Goal: Transaction & Acquisition: Purchase product/service

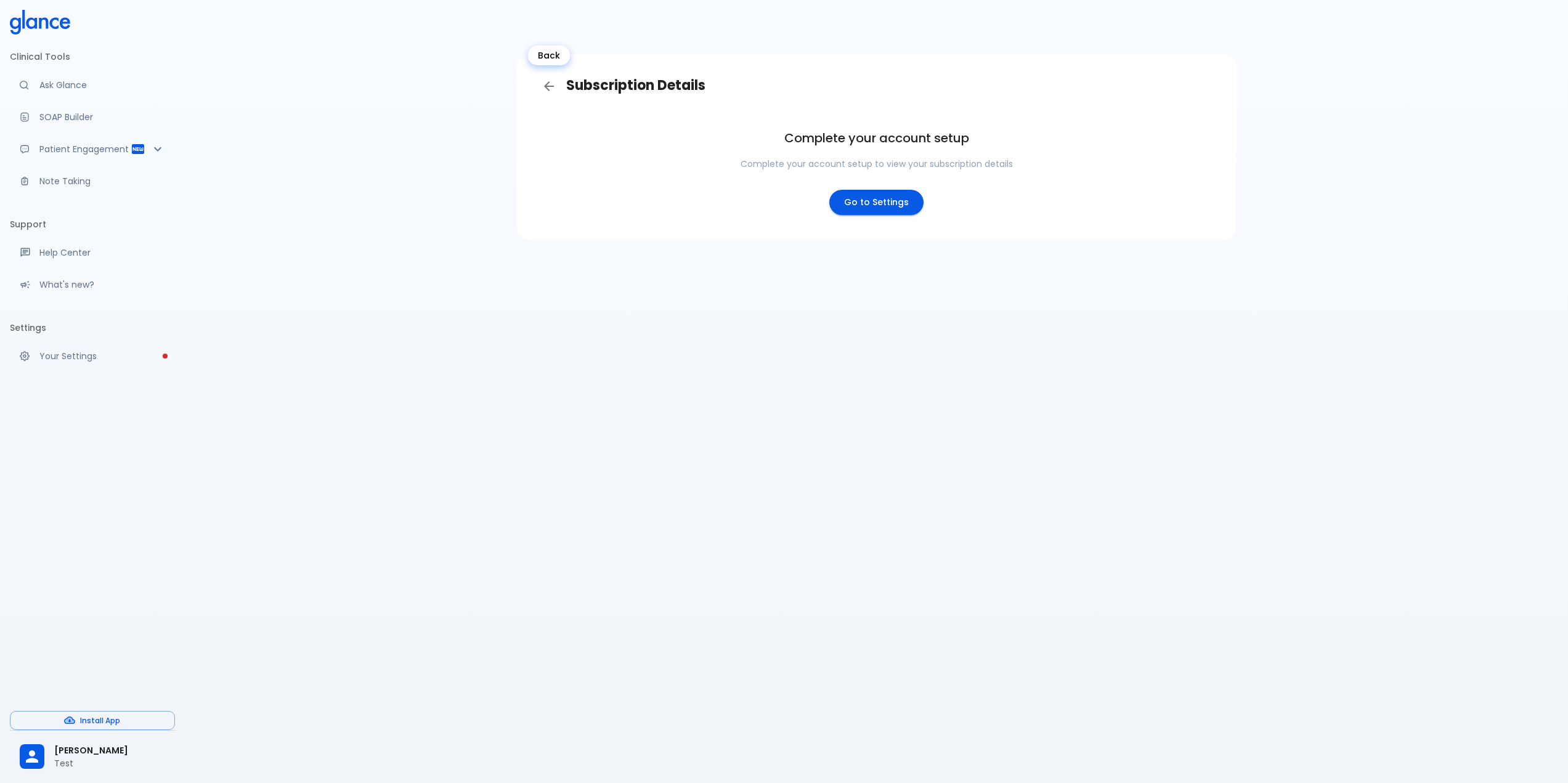
click at [552, 83] on icon "Back" at bounding box center [548, 86] width 15 height 15
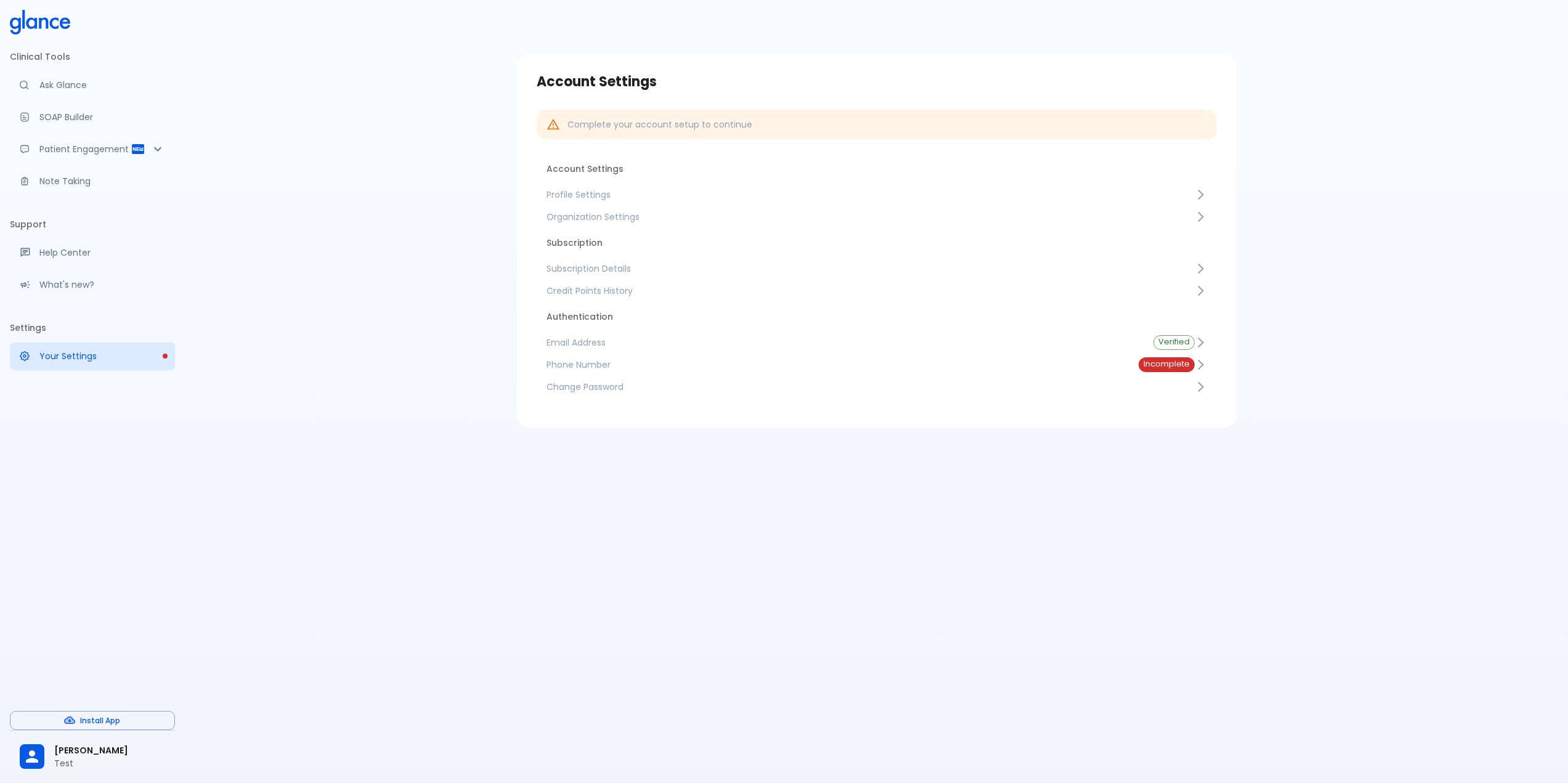
click at [604, 266] on span "Subscription Details" at bounding box center [870, 268] width 648 height 12
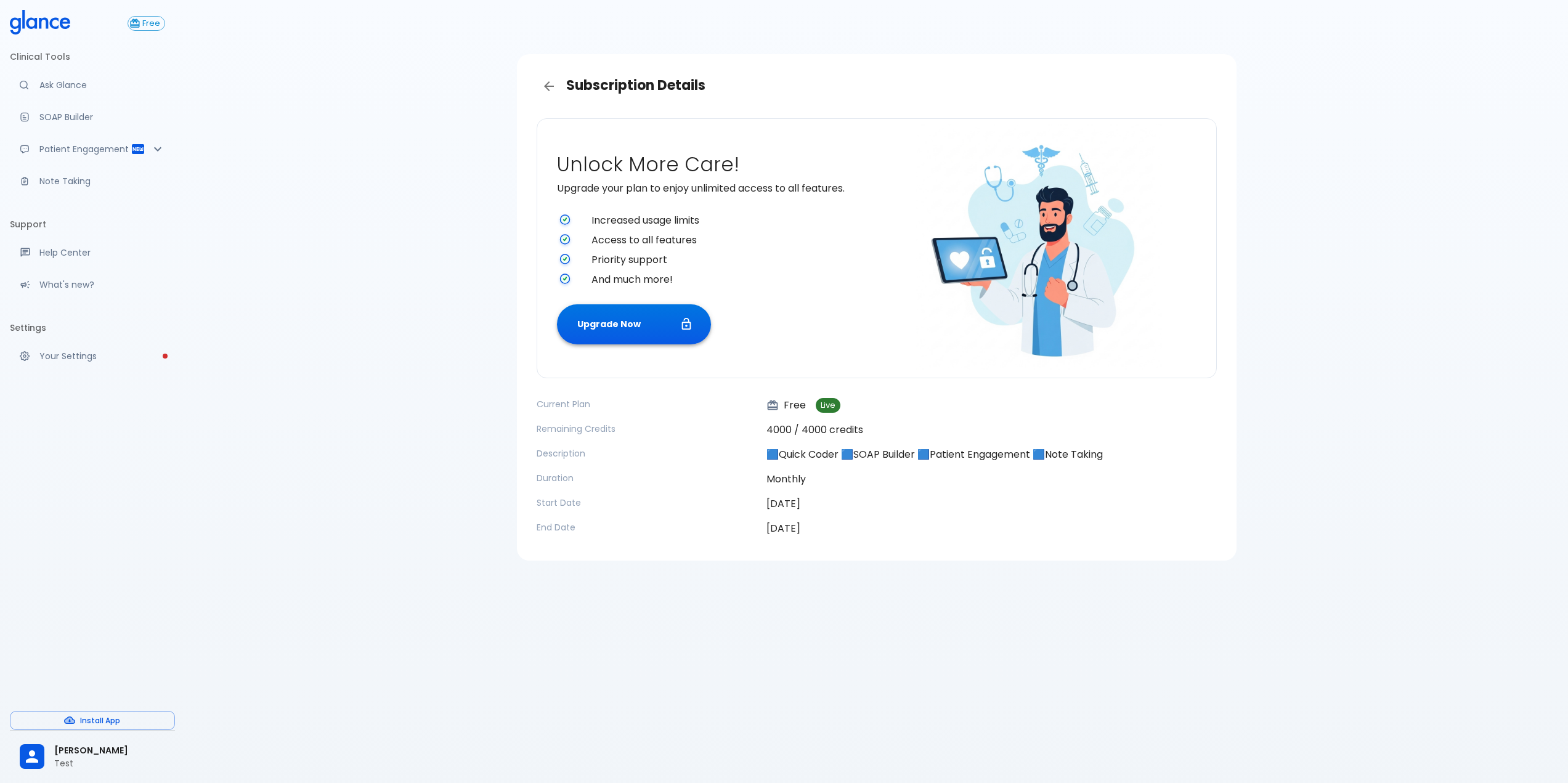
click at [615, 326] on button "Upgrade Now" at bounding box center [634, 324] width 154 height 40
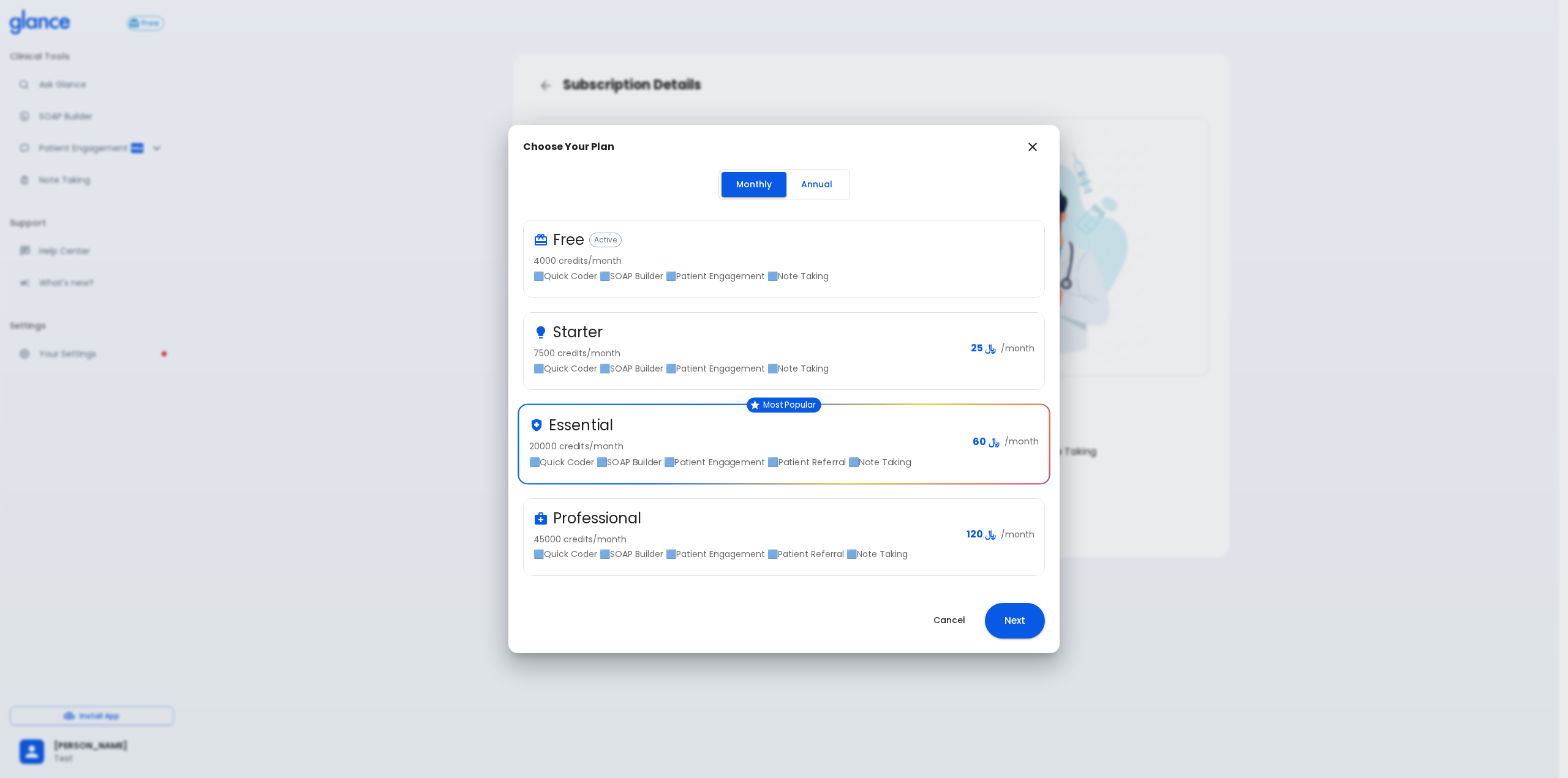
click at [1010, 615] on button "Next" at bounding box center [1015, 621] width 60 height 35
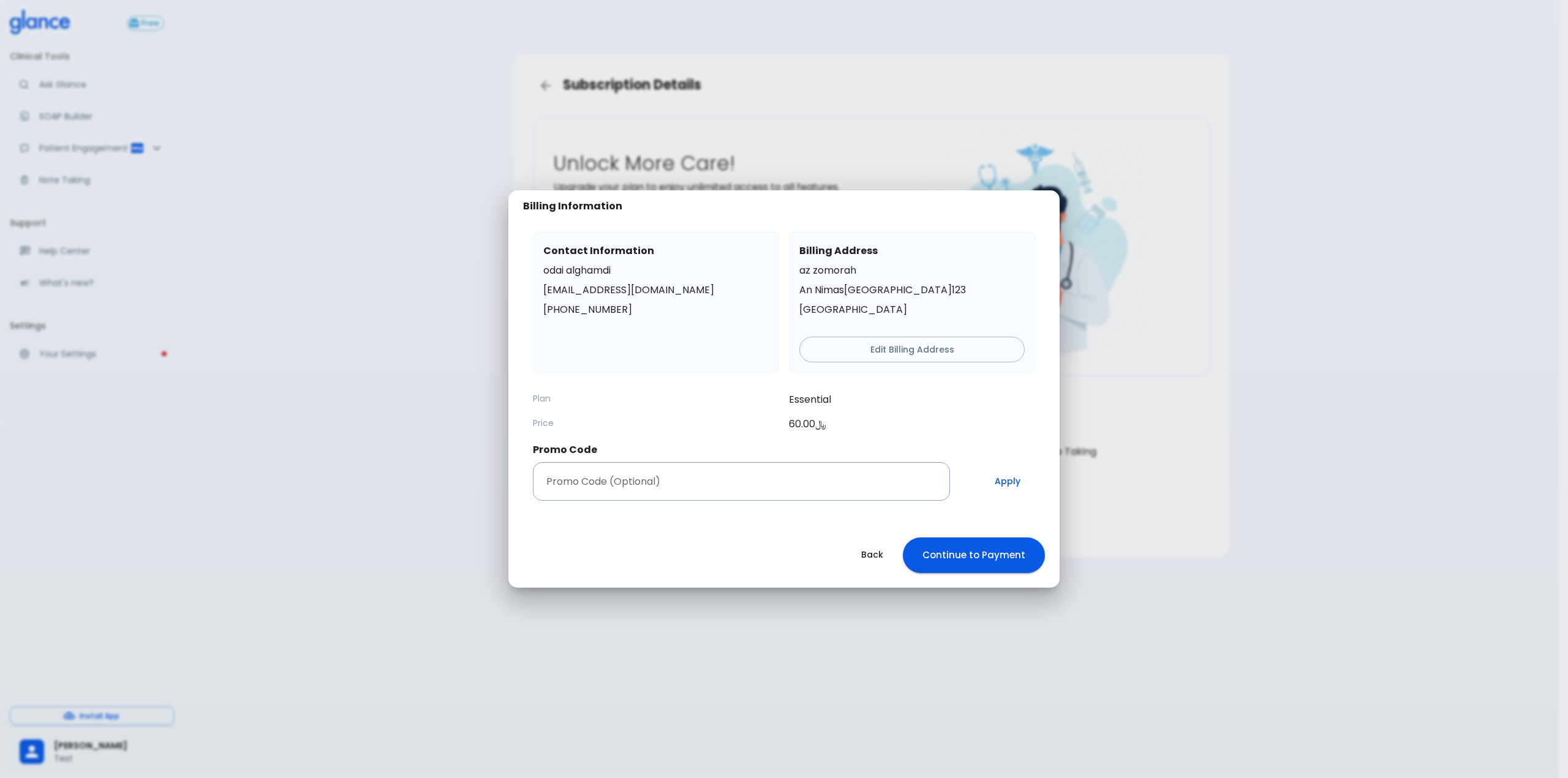
drag, startPoint x: 86, startPoint y: 433, endPoint x: 96, endPoint y: 433, distance: 10.0
click at [86, 433] on div "Billing Information Contact Information odai alghamdi aalghamdi@glance.care +96…" at bounding box center [784, 389] width 1568 height 778
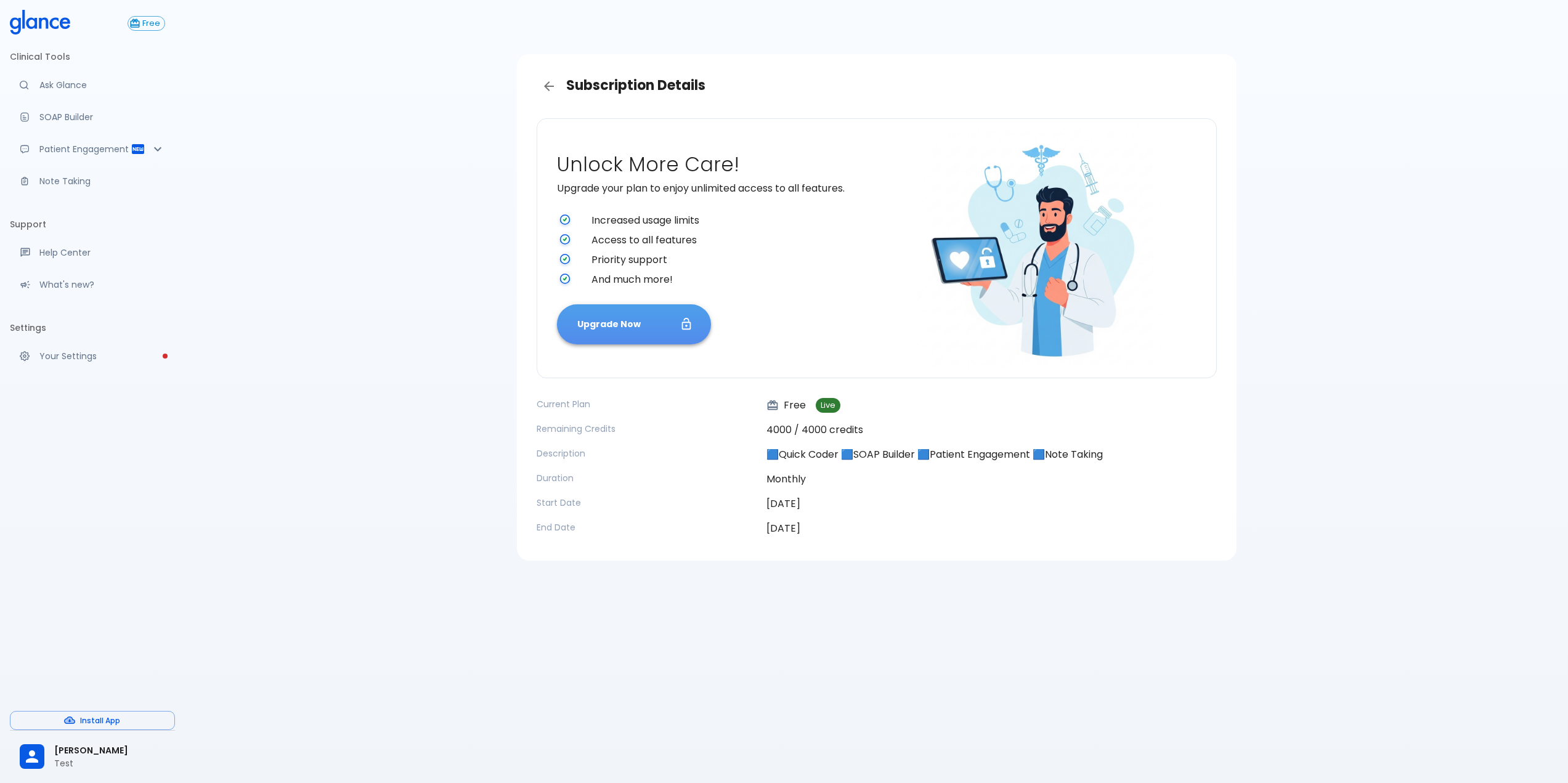
click at [652, 328] on button "Upgrade Now" at bounding box center [634, 324] width 154 height 40
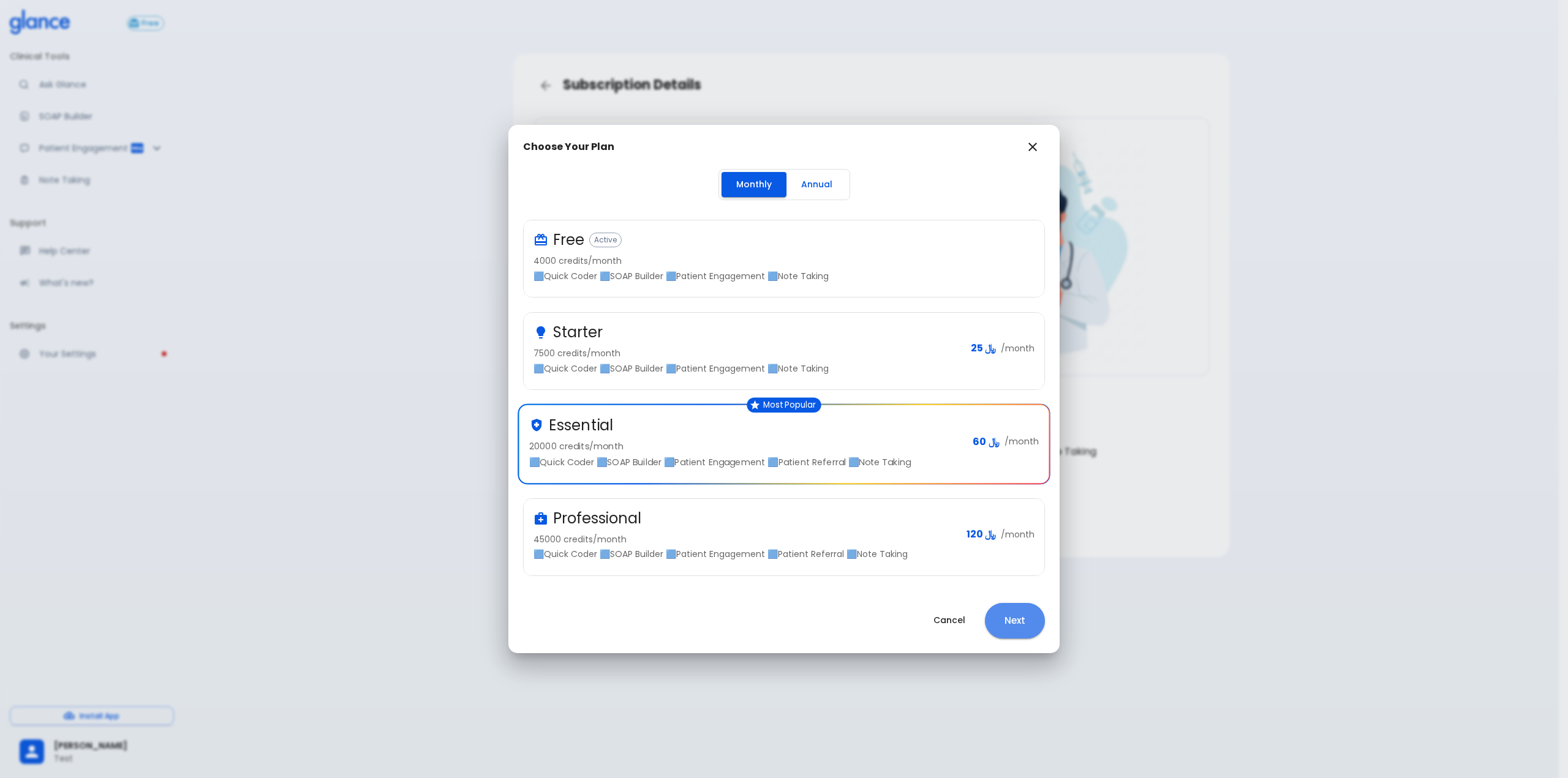
click at [1023, 615] on button "Next" at bounding box center [1015, 621] width 60 height 35
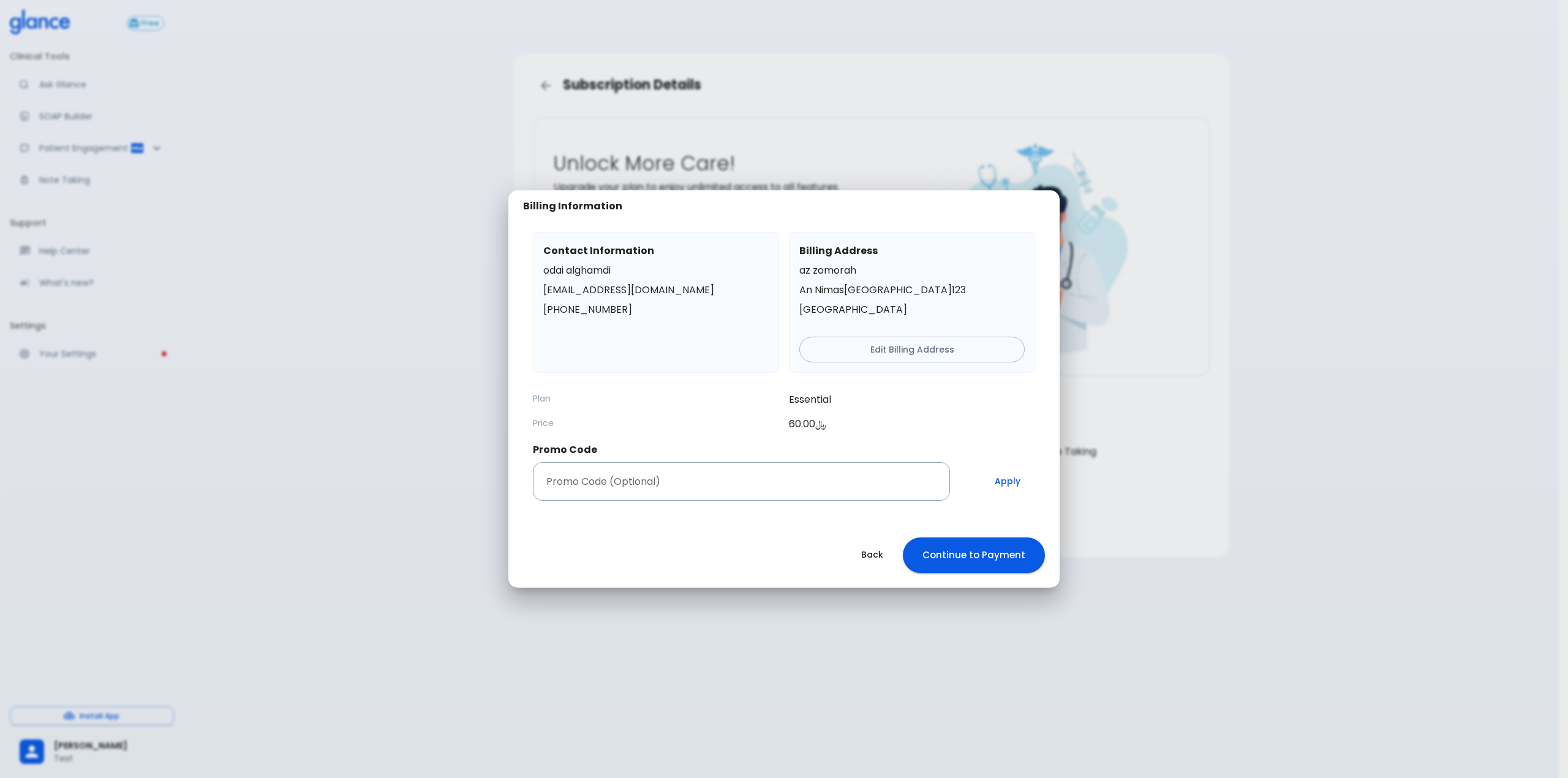
click at [987, 545] on button "Continue to Payment" at bounding box center [974, 555] width 142 height 35
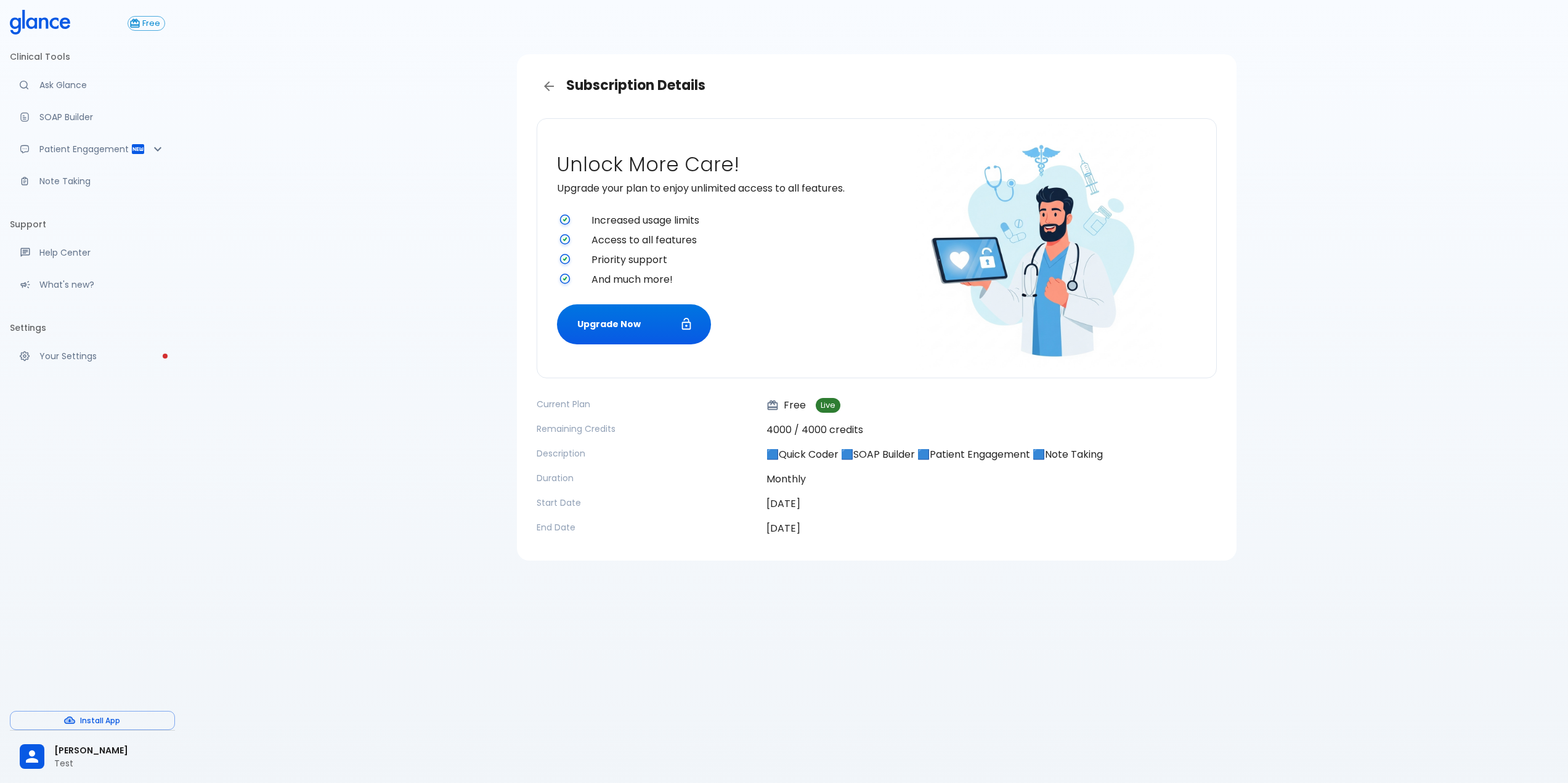
click at [351, 287] on div "Subscription Details Unlock More Care! Upgrade your plan to enjoy unlimited acc…" at bounding box center [876, 406] width 1383 height 813
click at [80, 346] on link "Your Settings" at bounding box center [92, 356] width 165 height 27
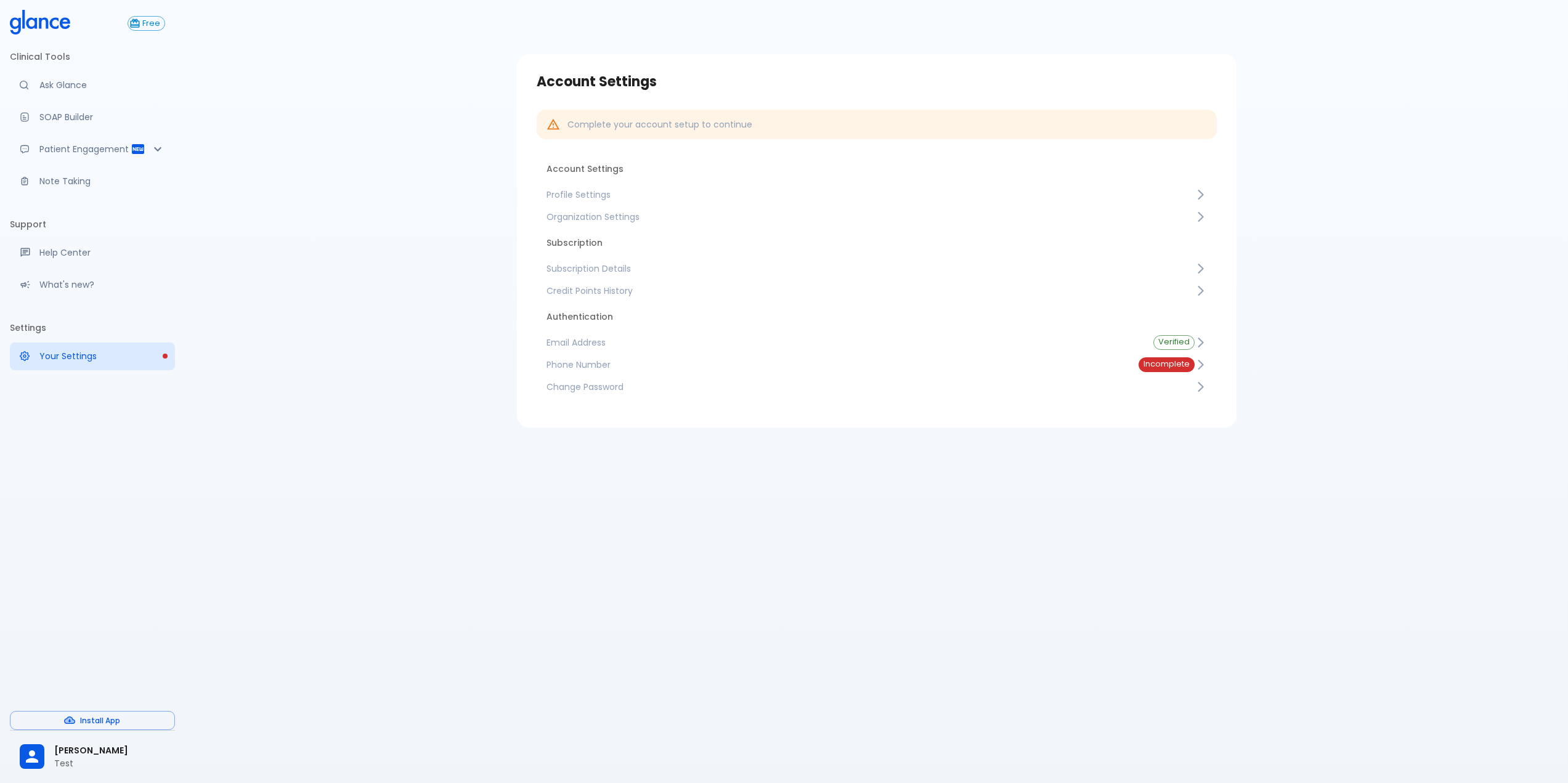
click at [620, 274] on span "Subscription Details" at bounding box center [870, 268] width 648 height 12
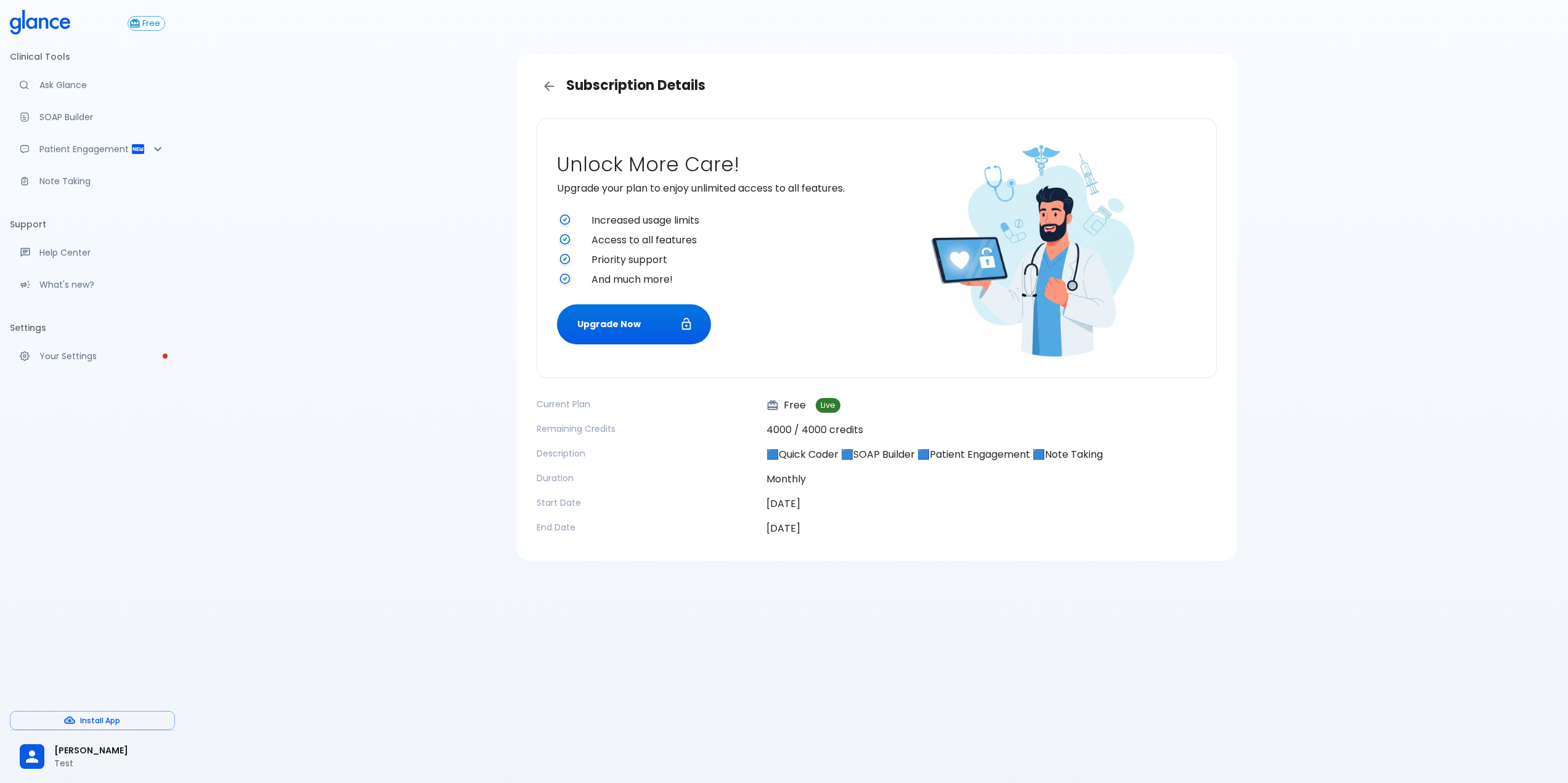
click at [168, 650] on div "Free Clinical Tools Ask Glance SOAP Builder Patient Engagement Note Taking Supp…" at bounding box center [92, 391] width 185 height 783
click at [359, 356] on div "Subscription Details Unlock More Care! Upgrade your plan to enjoy unlimited acc…" at bounding box center [876, 406] width 1383 height 813
click at [1375, 292] on div "Subscription Details Unlock More Care! Upgrade your plan to enjoy unlimited acc…" at bounding box center [876, 406] width 1383 height 813
click at [616, 326] on button "Upgrade Now" at bounding box center [634, 324] width 154 height 40
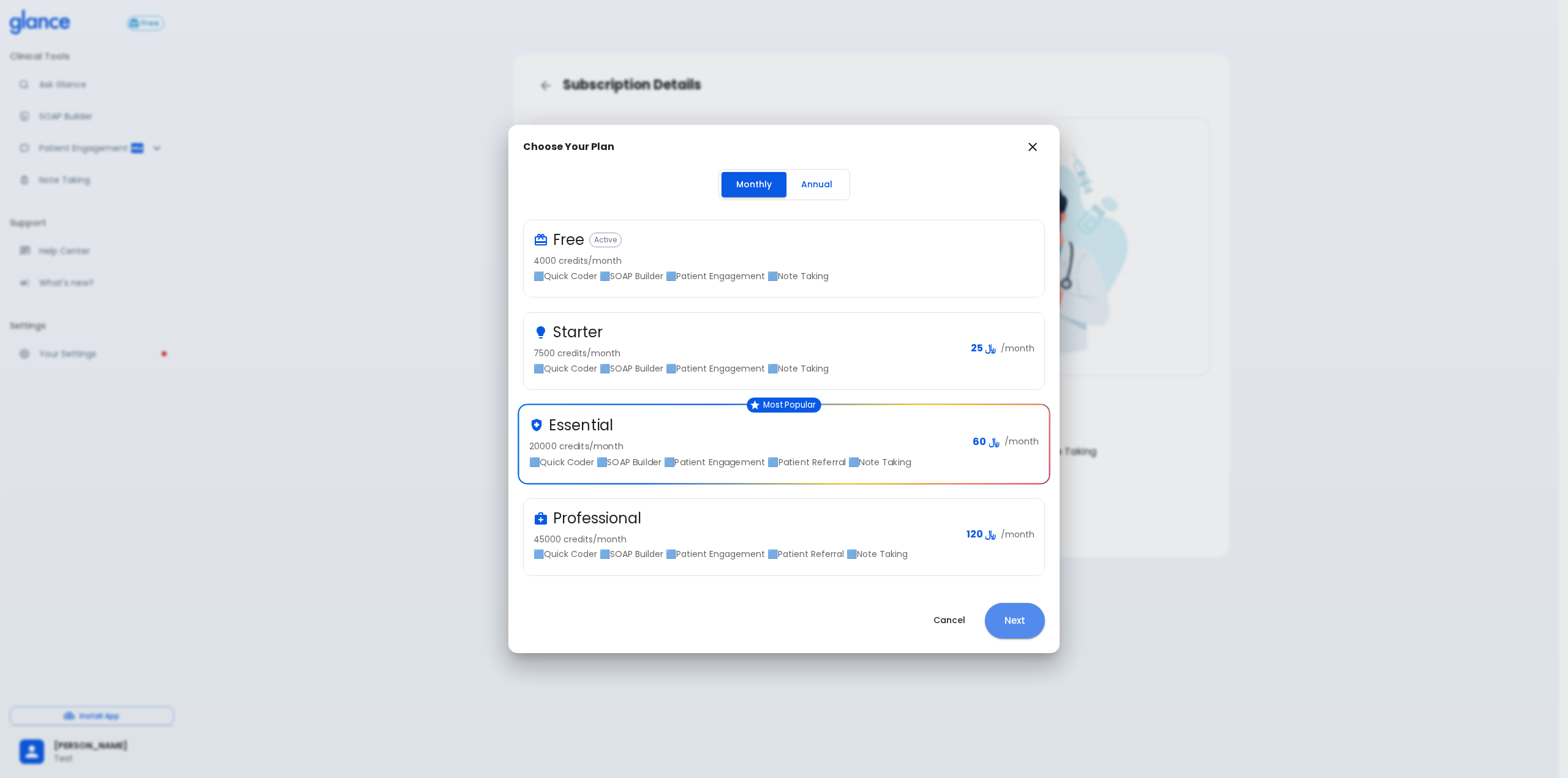
click at [1016, 625] on button "Next" at bounding box center [1015, 621] width 60 height 35
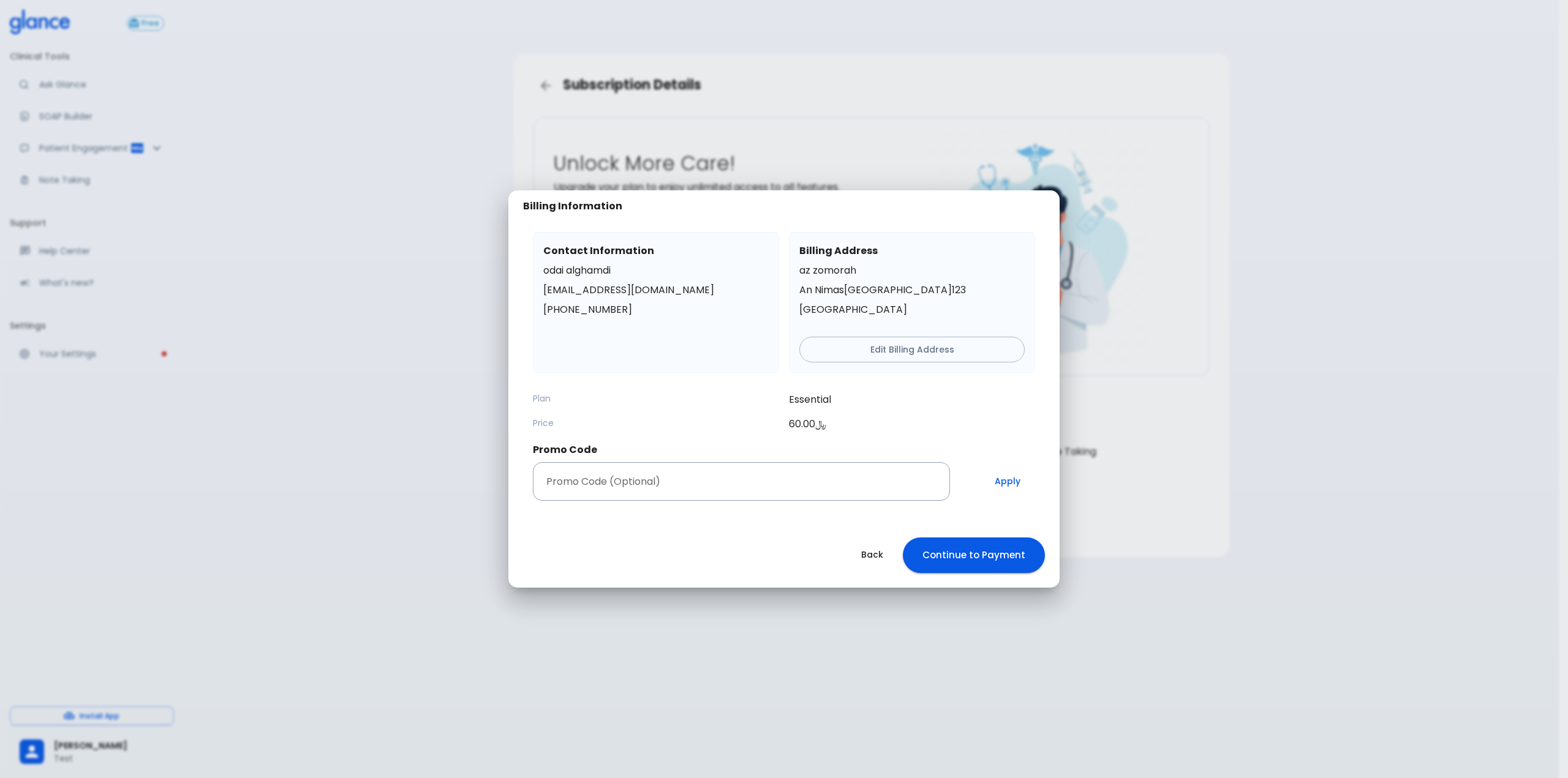
click at [993, 564] on button "Continue to Payment" at bounding box center [974, 555] width 142 height 35
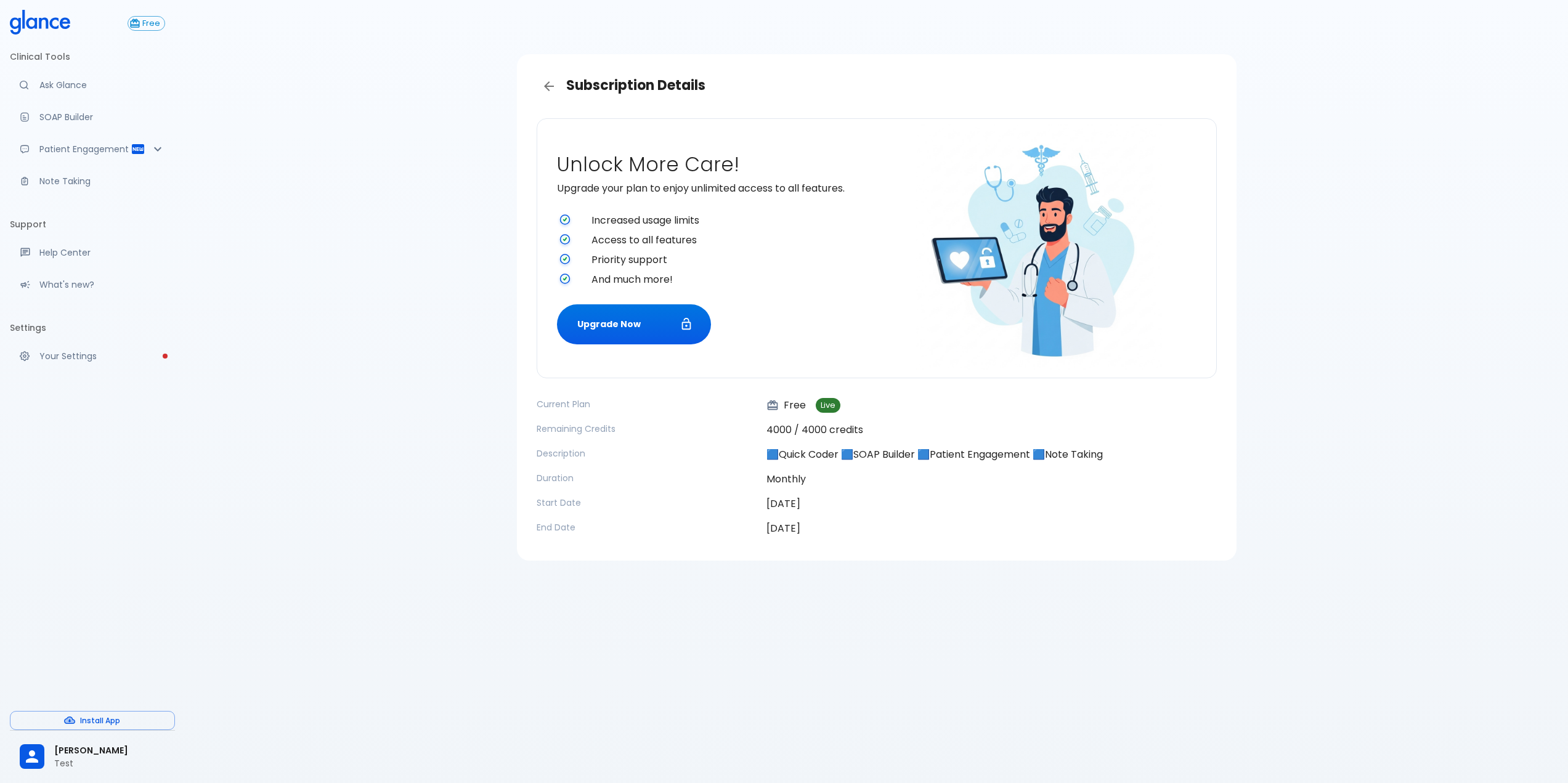
click at [469, 489] on div "Subscription Details Unlock More Care! Upgrade your plan to enjoy unlimited acc…" at bounding box center [876, 406] width 1383 height 813
click at [42, 776] on div "[PERSON_NAME] Test" at bounding box center [92, 757] width 165 height 43
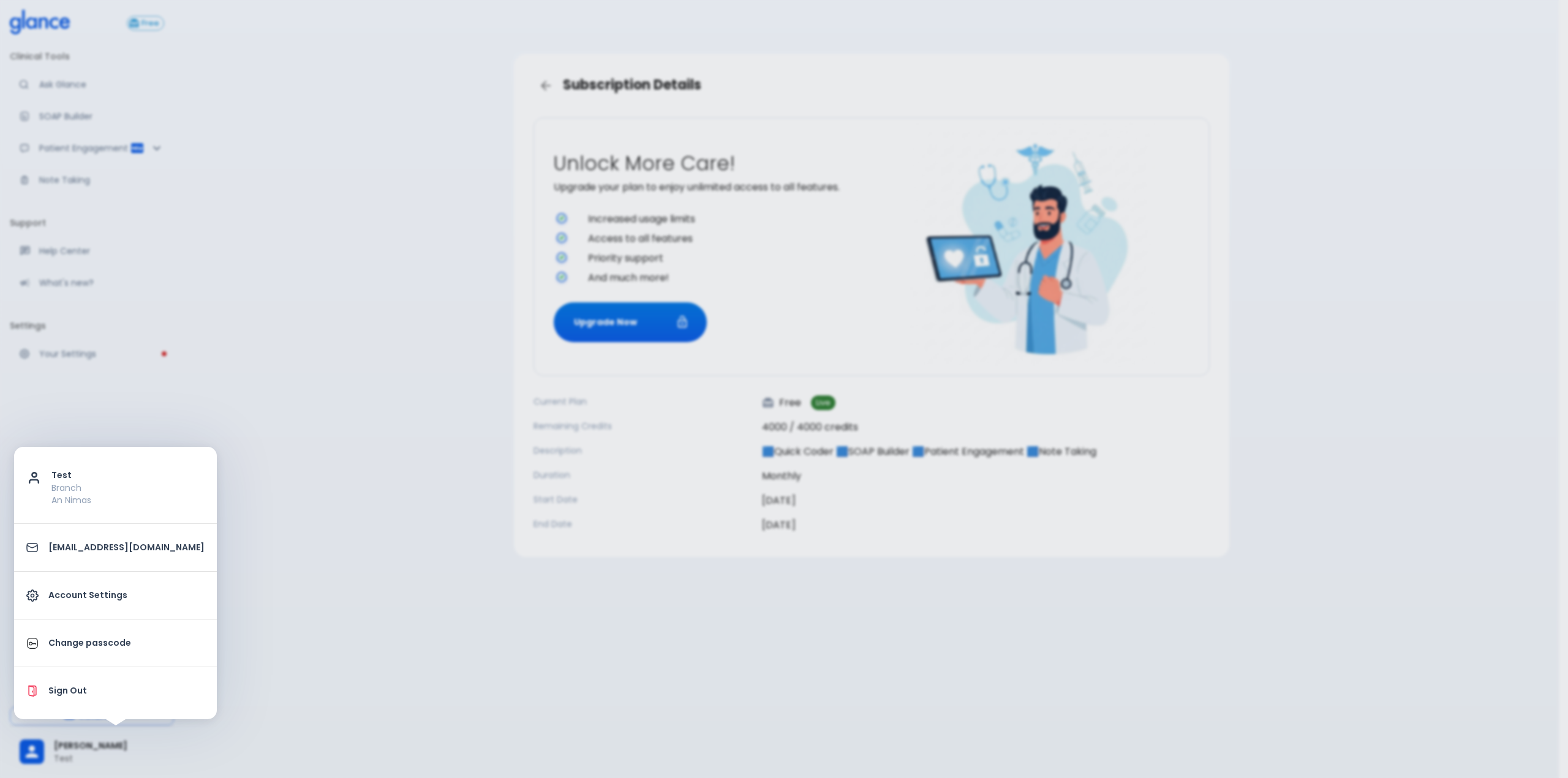
click at [452, 425] on div at bounding box center [784, 389] width 1568 height 778
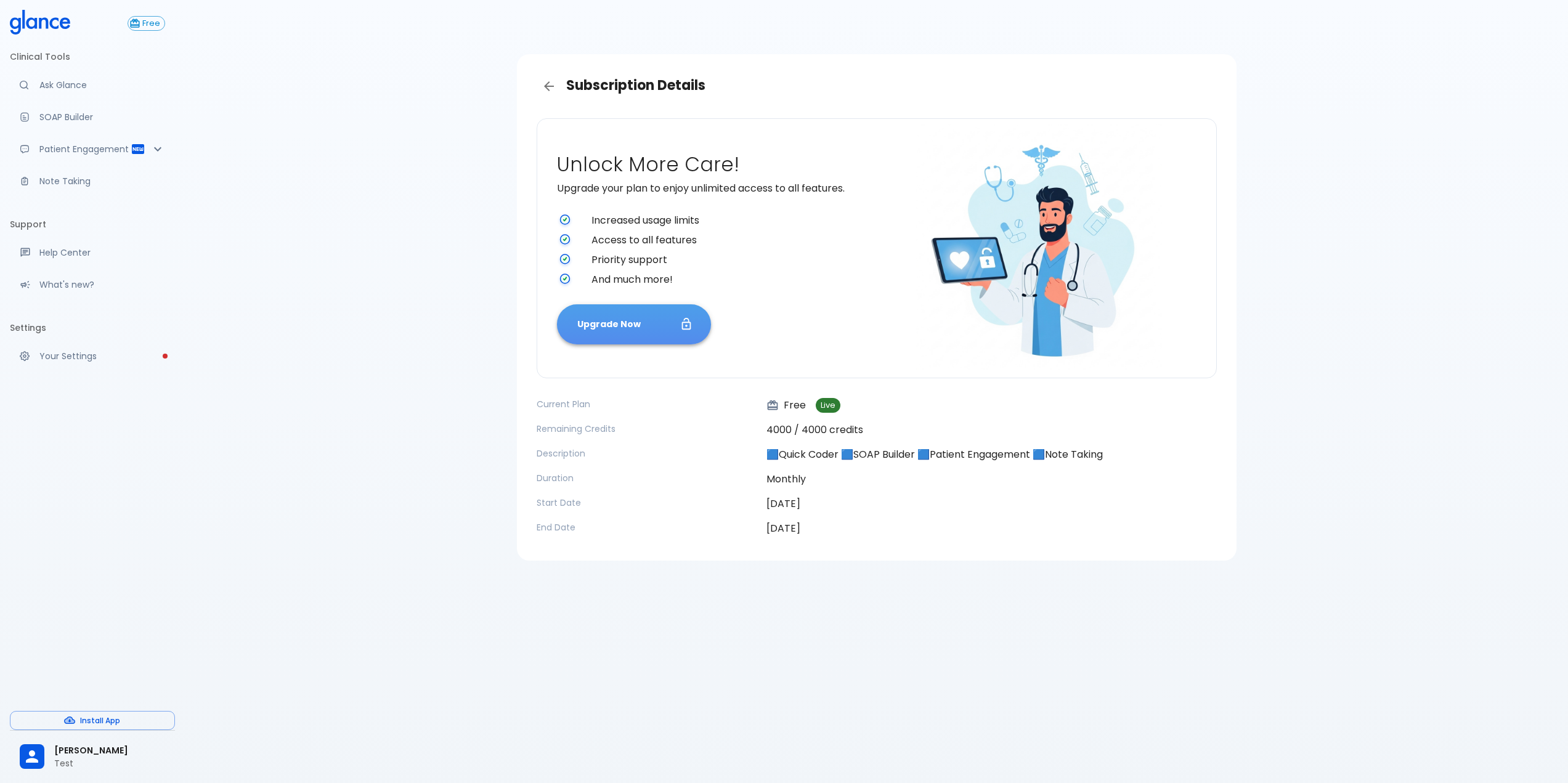
click at [603, 323] on button "Upgrade Now" at bounding box center [634, 324] width 154 height 40
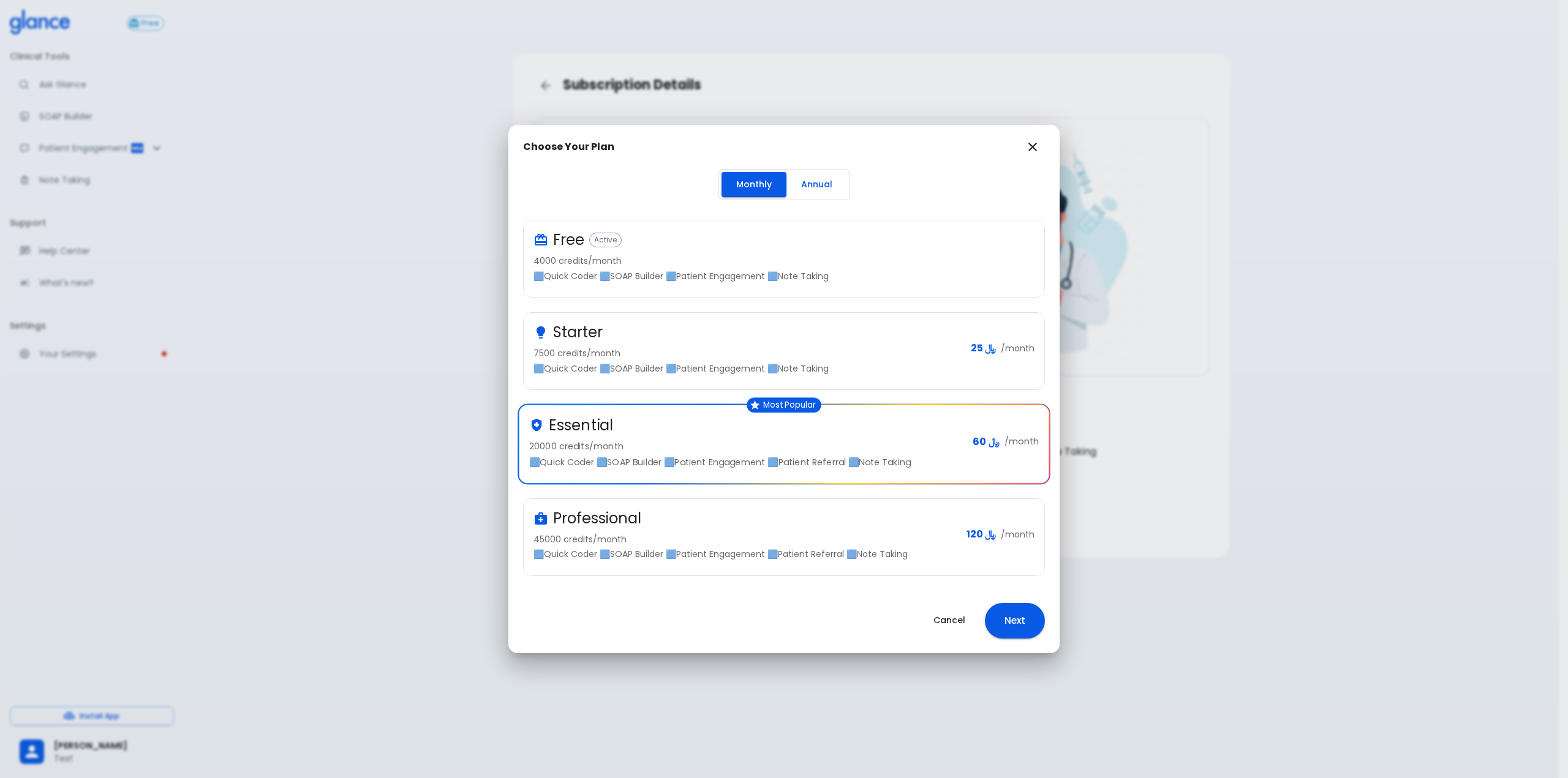
click at [774, 552] on p "🟦Quick Coder 🟦SOAP Builder 🟦Patient Engagement 🟦Patient Referral 🟦Note Taking" at bounding box center [745, 554] width 423 height 12
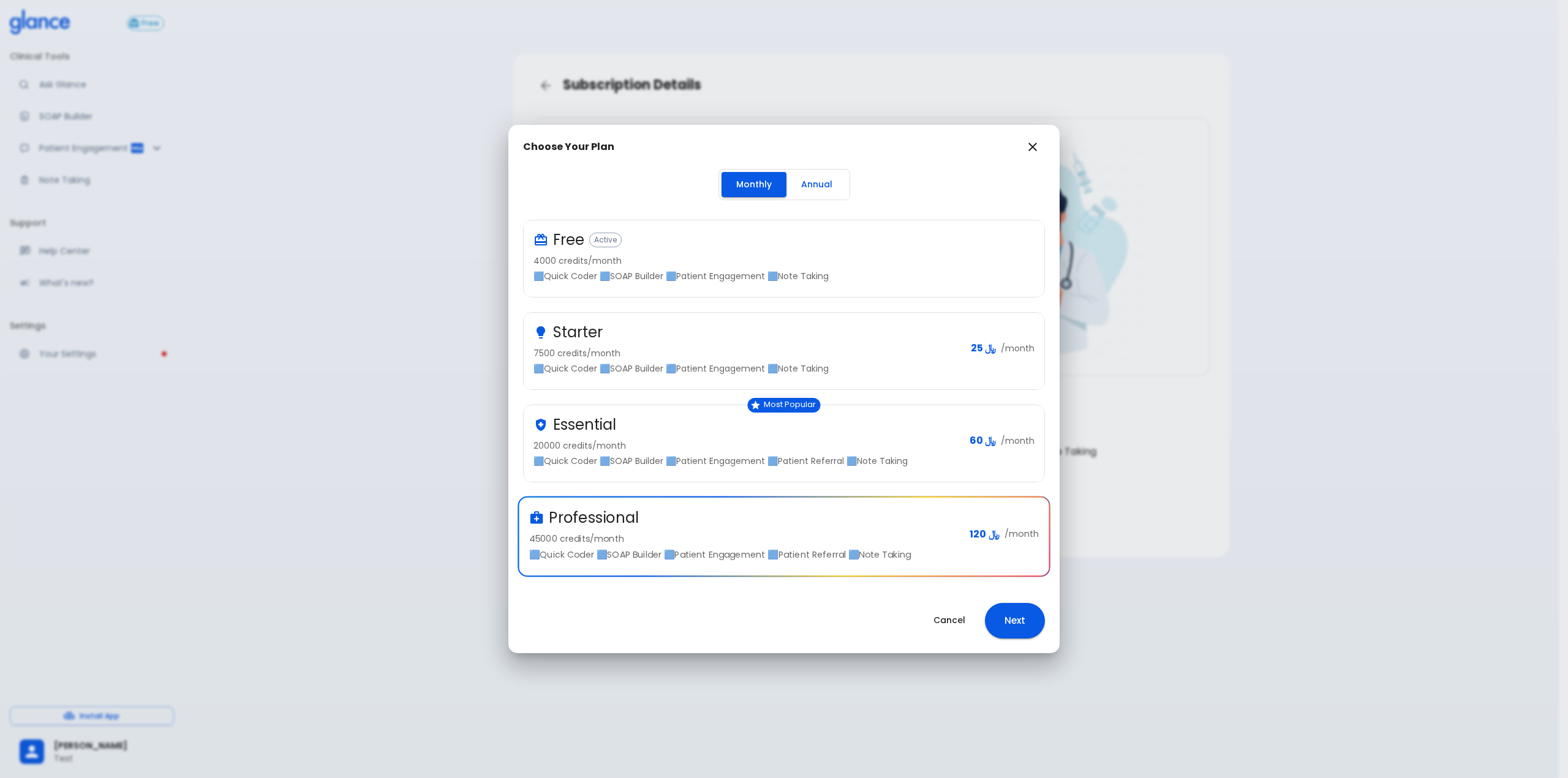
click at [1417, 447] on div "Choose Your Plan Monthly Annual Free Active 4000 credits/month 🟦Quick Coder 🟦SO…" at bounding box center [784, 389] width 1568 height 778
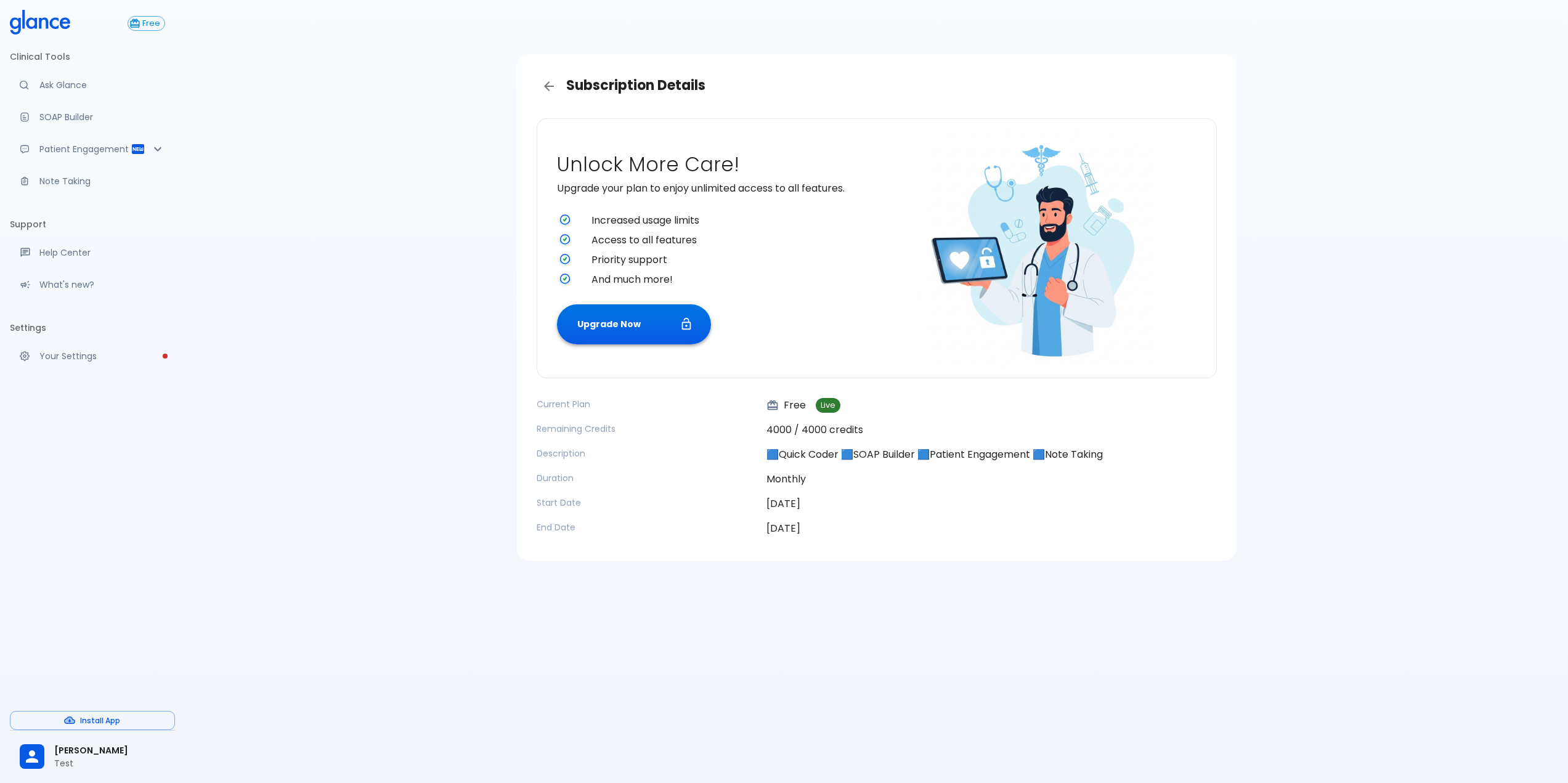
click at [622, 337] on button "Upgrade Now" at bounding box center [634, 324] width 154 height 40
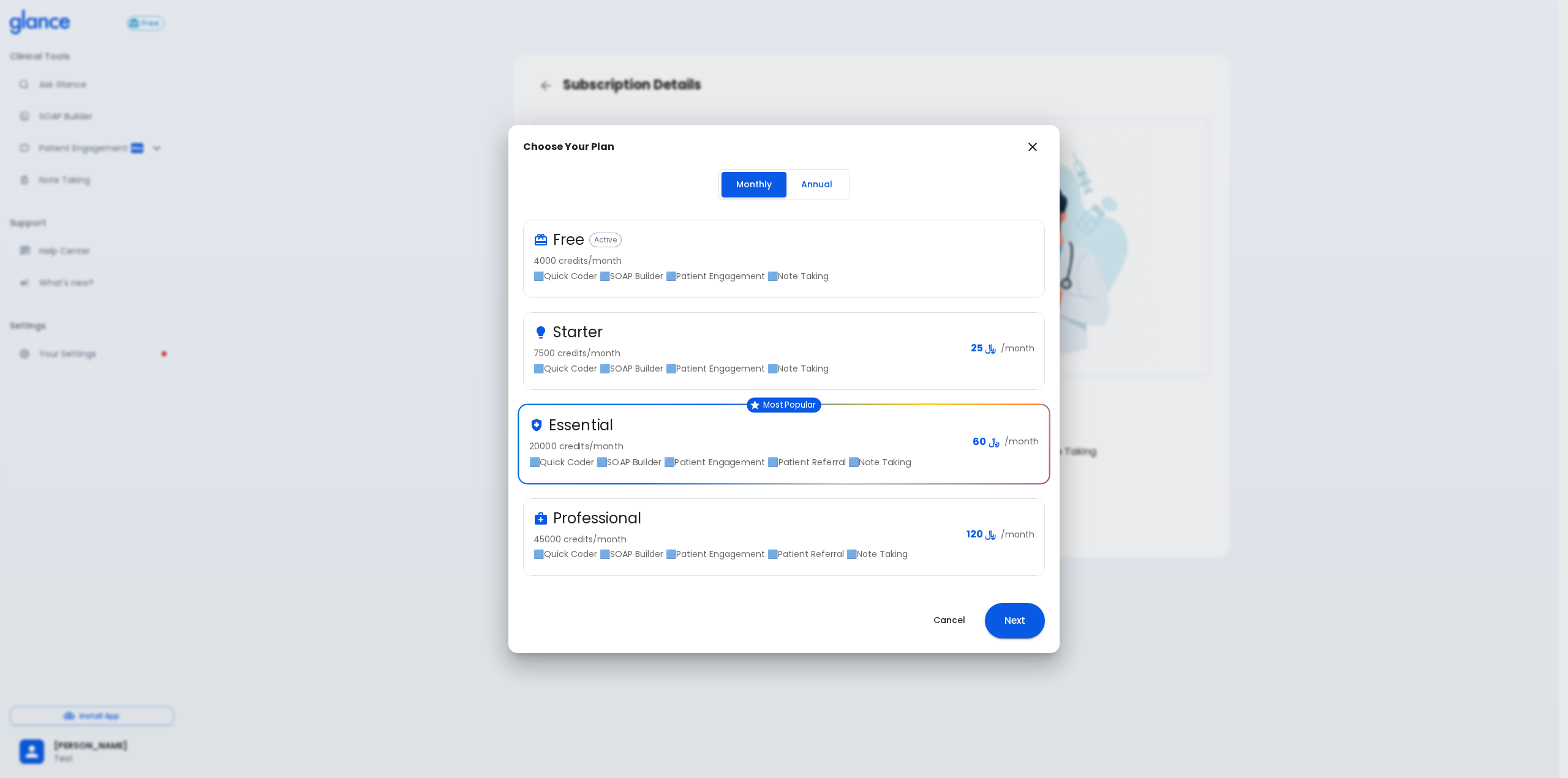
click at [854, 531] on div "Professional 45000 credits/month 🟦Quick Coder 🟦SOAP Builder 🟦Patient Engagement…" at bounding box center [745, 535] width 423 height 52
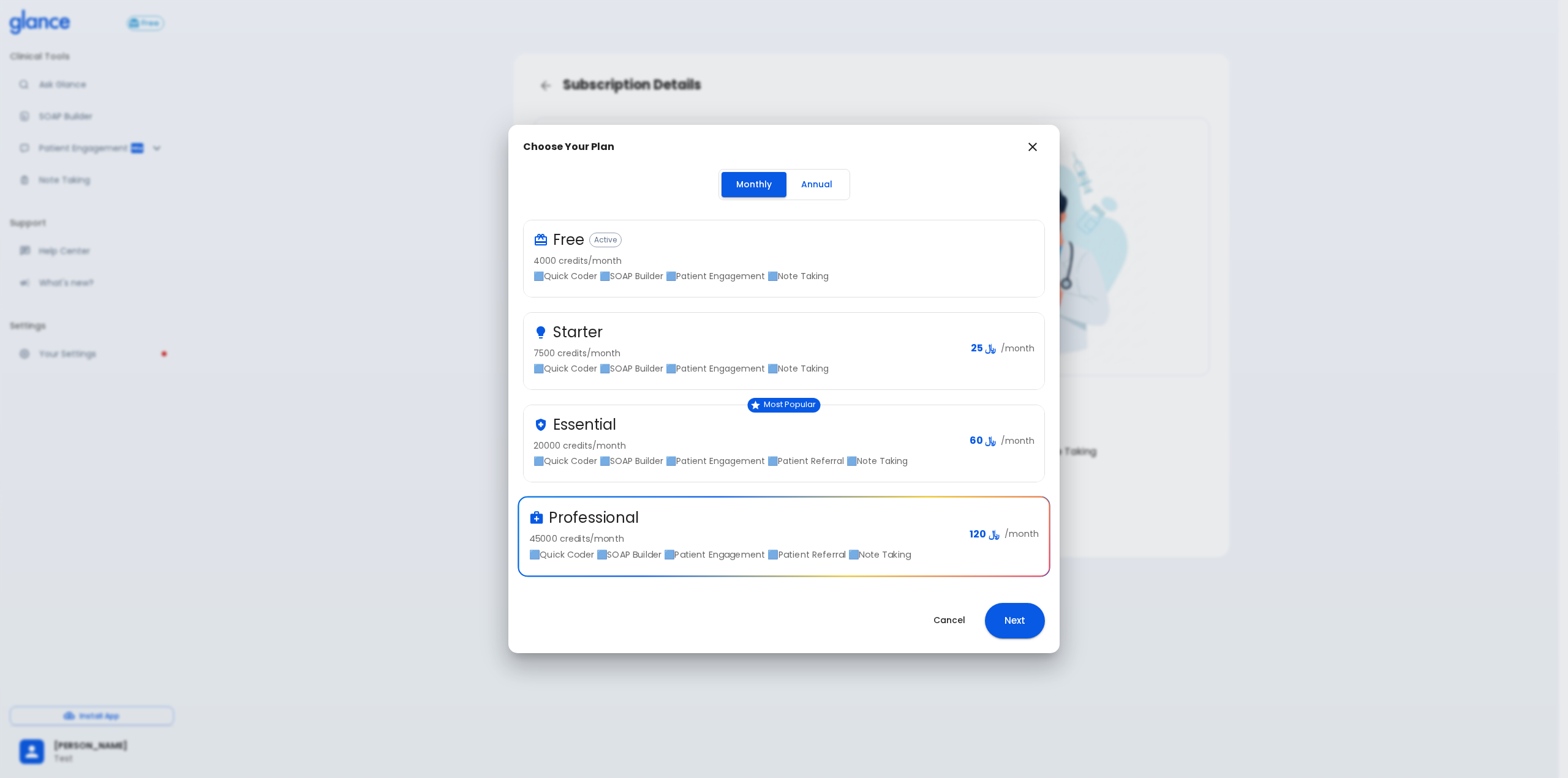
click at [990, 618] on button "Next" at bounding box center [1015, 621] width 60 height 35
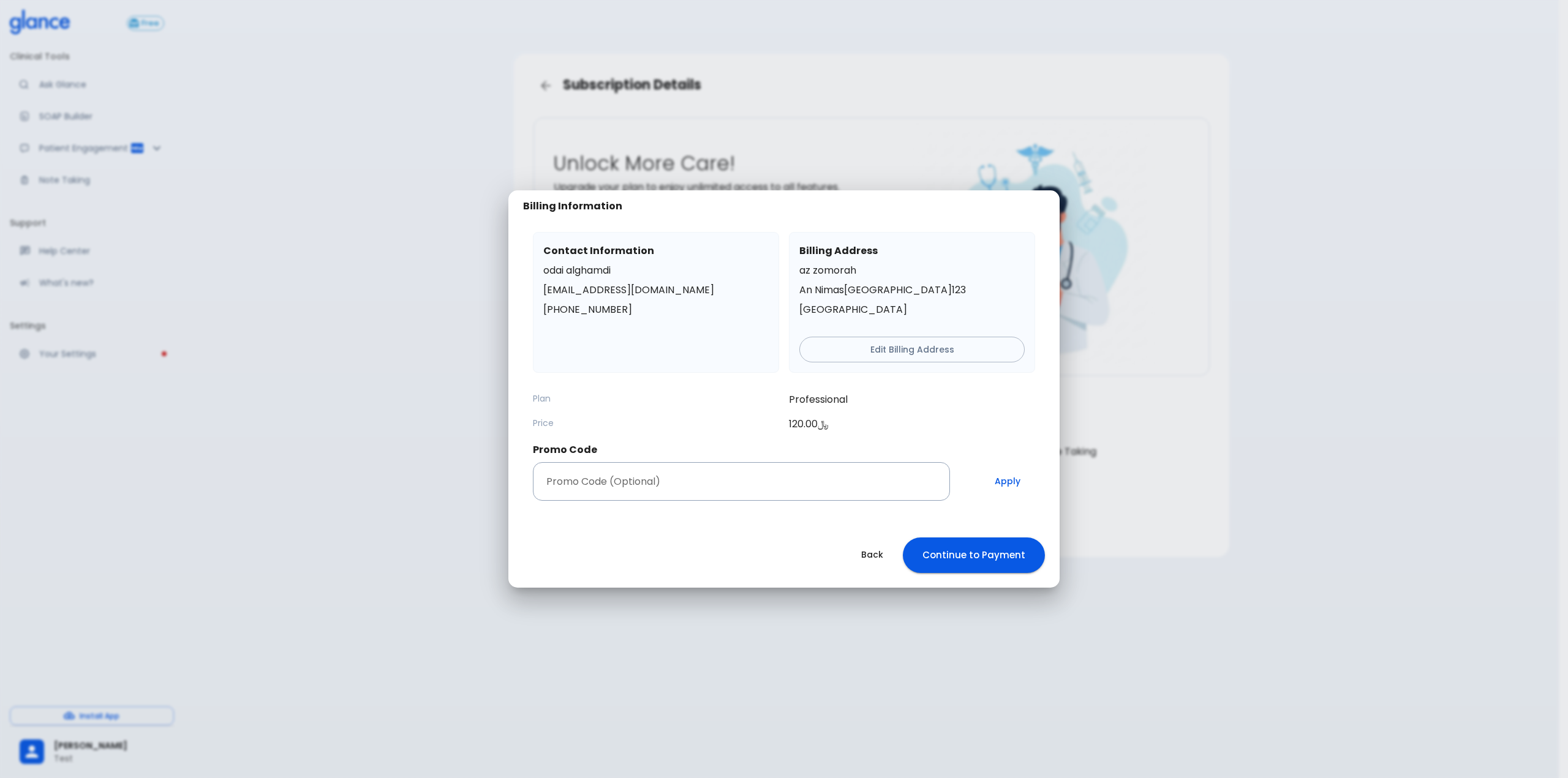
click at [986, 558] on button "Continue to Payment" at bounding box center [974, 555] width 142 height 35
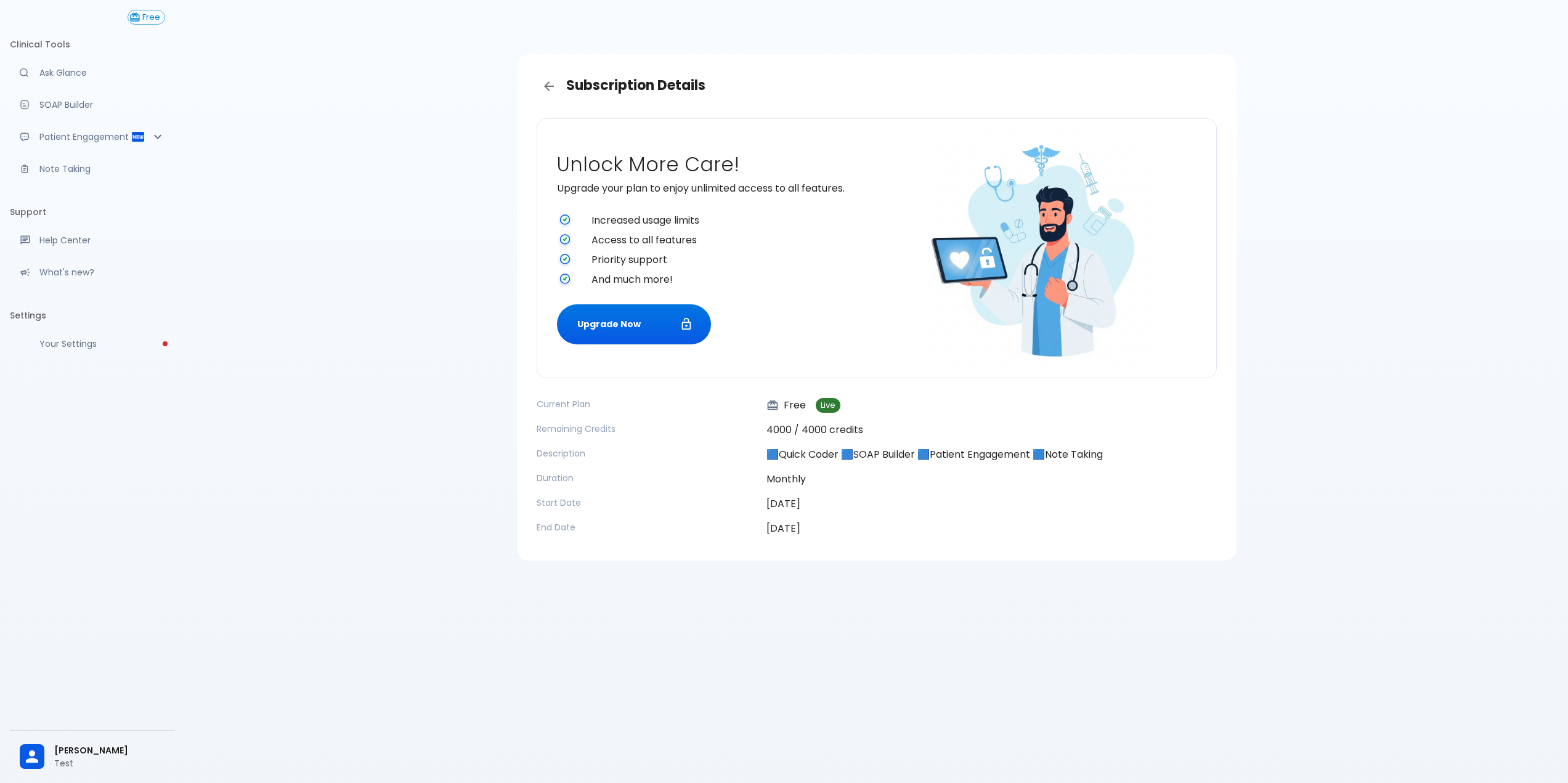
click at [71, 753] on span "[PERSON_NAME]" at bounding box center [110, 750] width 111 height 13
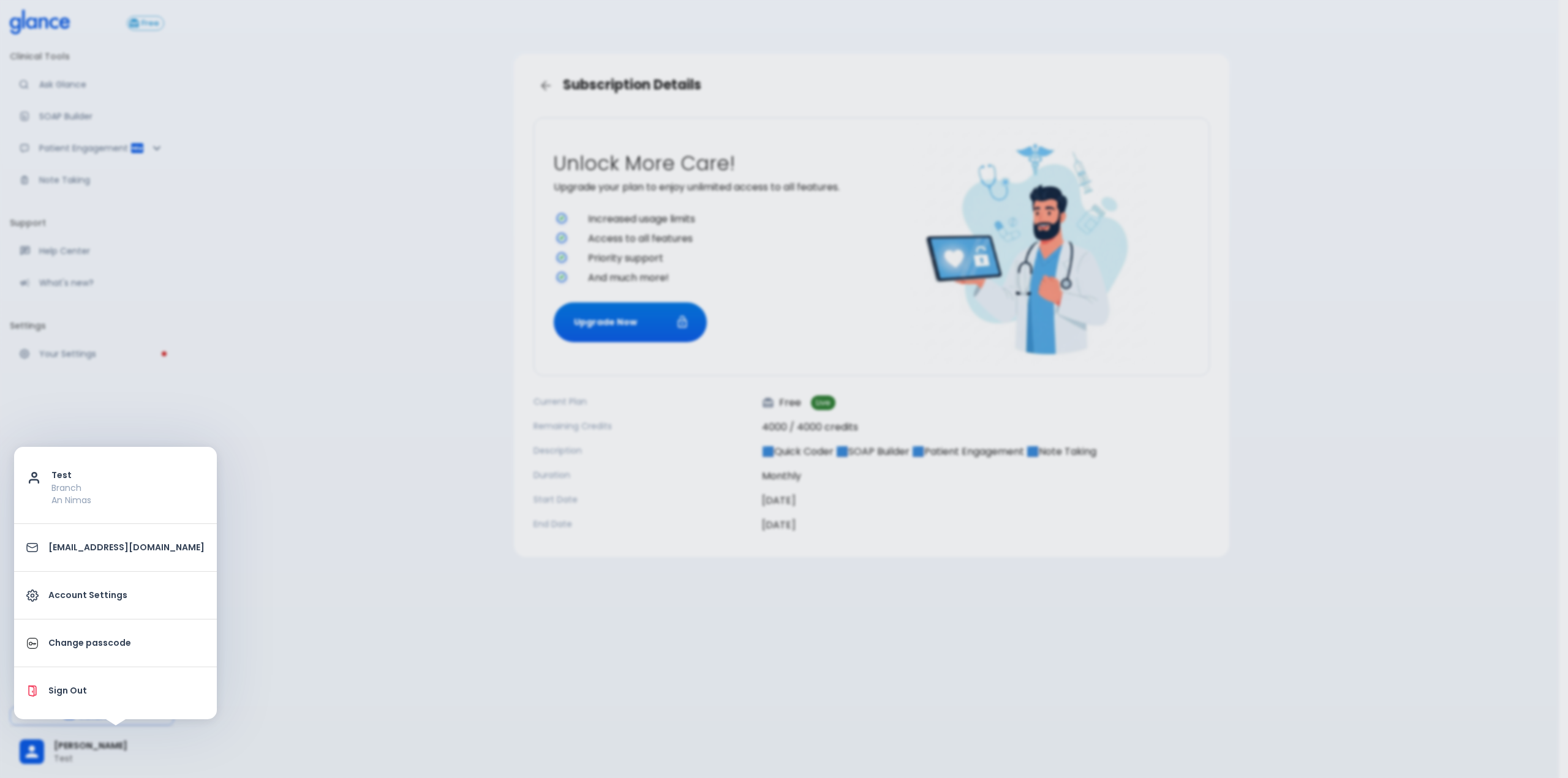
click at [329, 478] on div at bounding box center [784, 389] width 1568 height 778
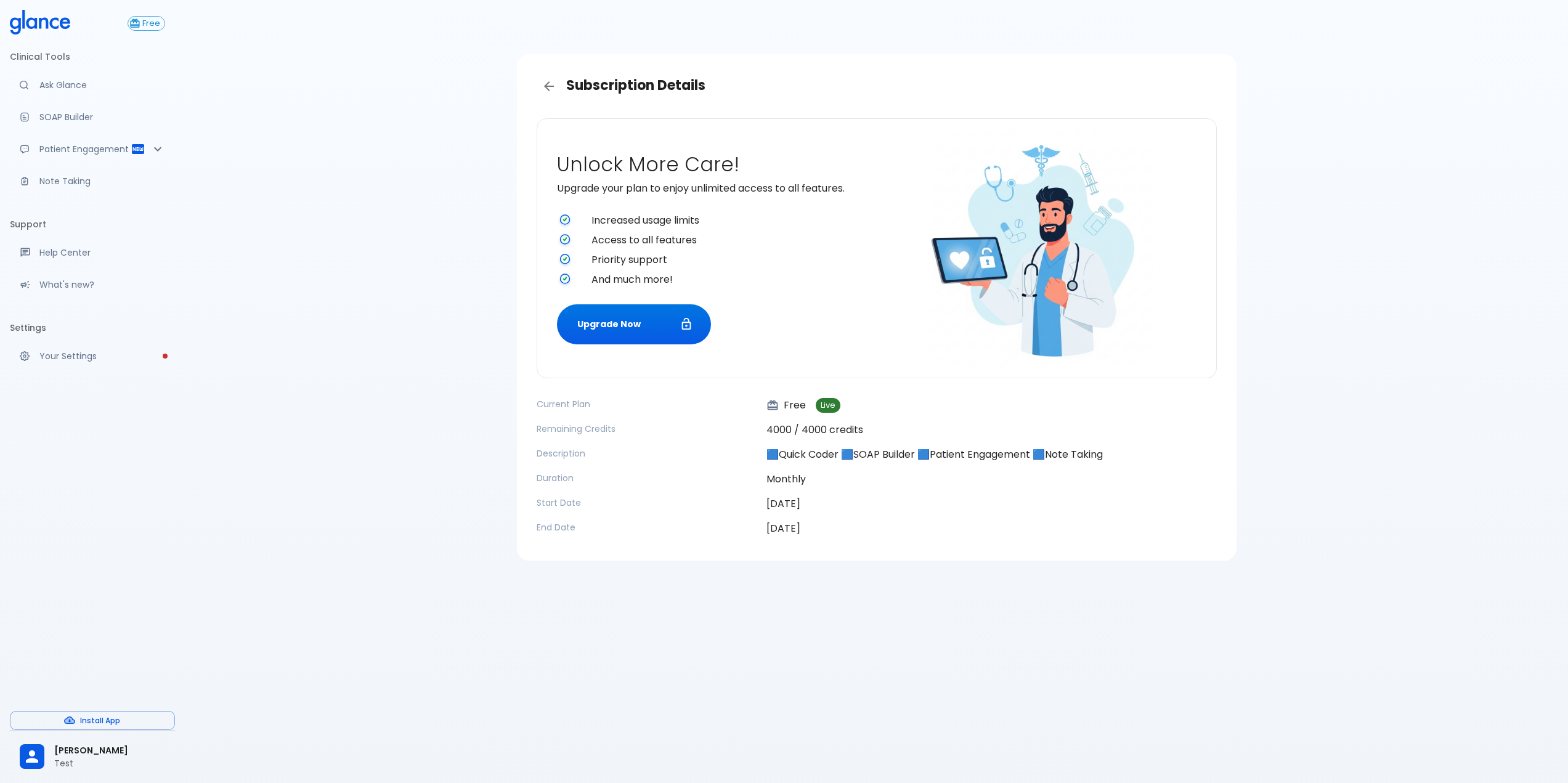
drag, startPoint x: 849, startPoint y: 538, endPoint x: 534, endPoint y: 406, distance: 341.5
click at [534, 406] on div "Unlock More Care! Upgrade your plan to enjoy unlimited access to all features. …" at bounding box center [877, 330] width 700 height 443
click at [601, 321] on button "Upgrade Now" at bounding box center [634, 324] width 154 height 40
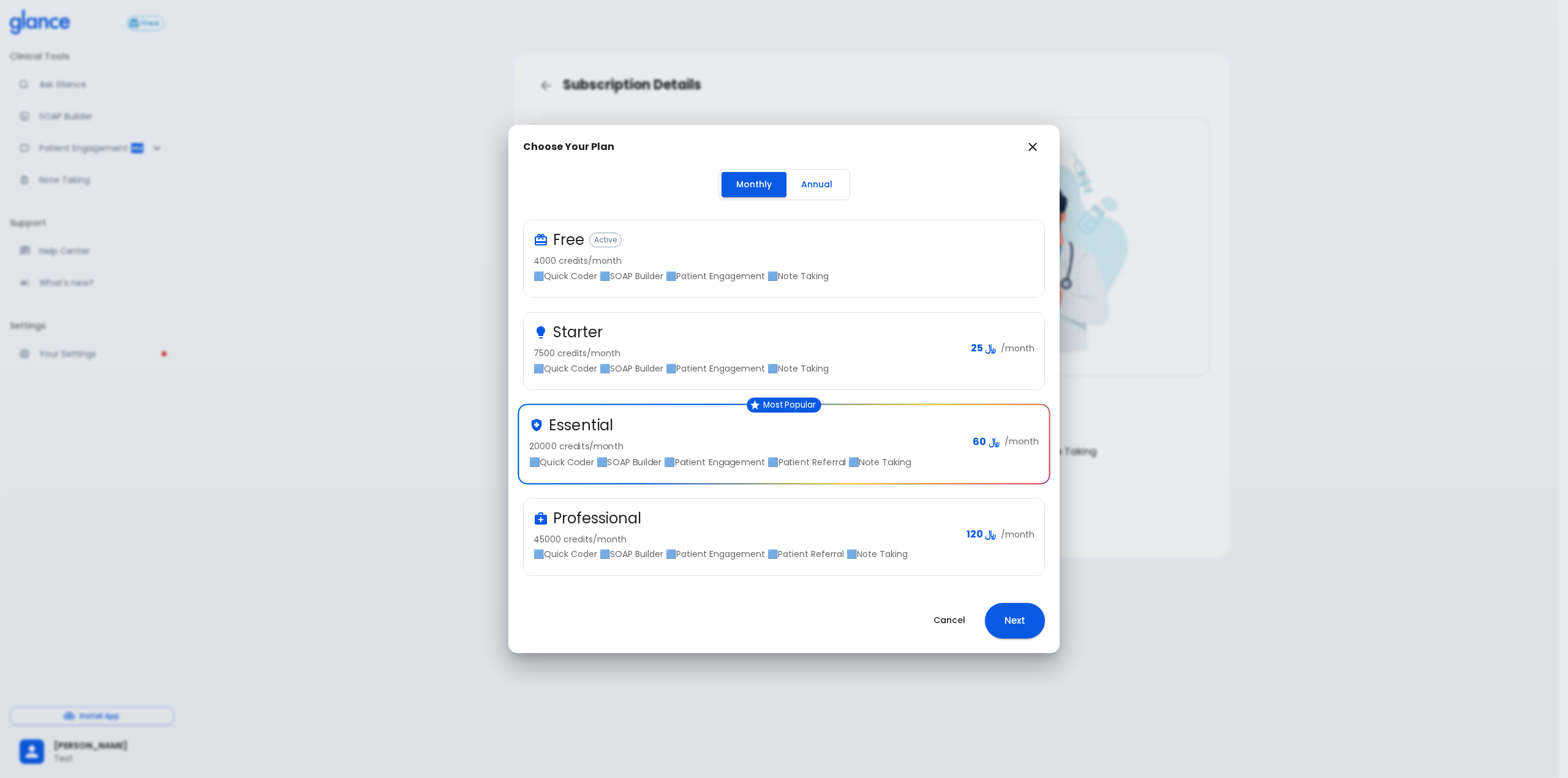
click at [653, 552] on p "🟦Quick Coder 🟦SOAP Builder 🟦Patient Engagement 🟦Patient Referral 🟦Note Taking" at bounding box center [745, 554] width 423 height 12
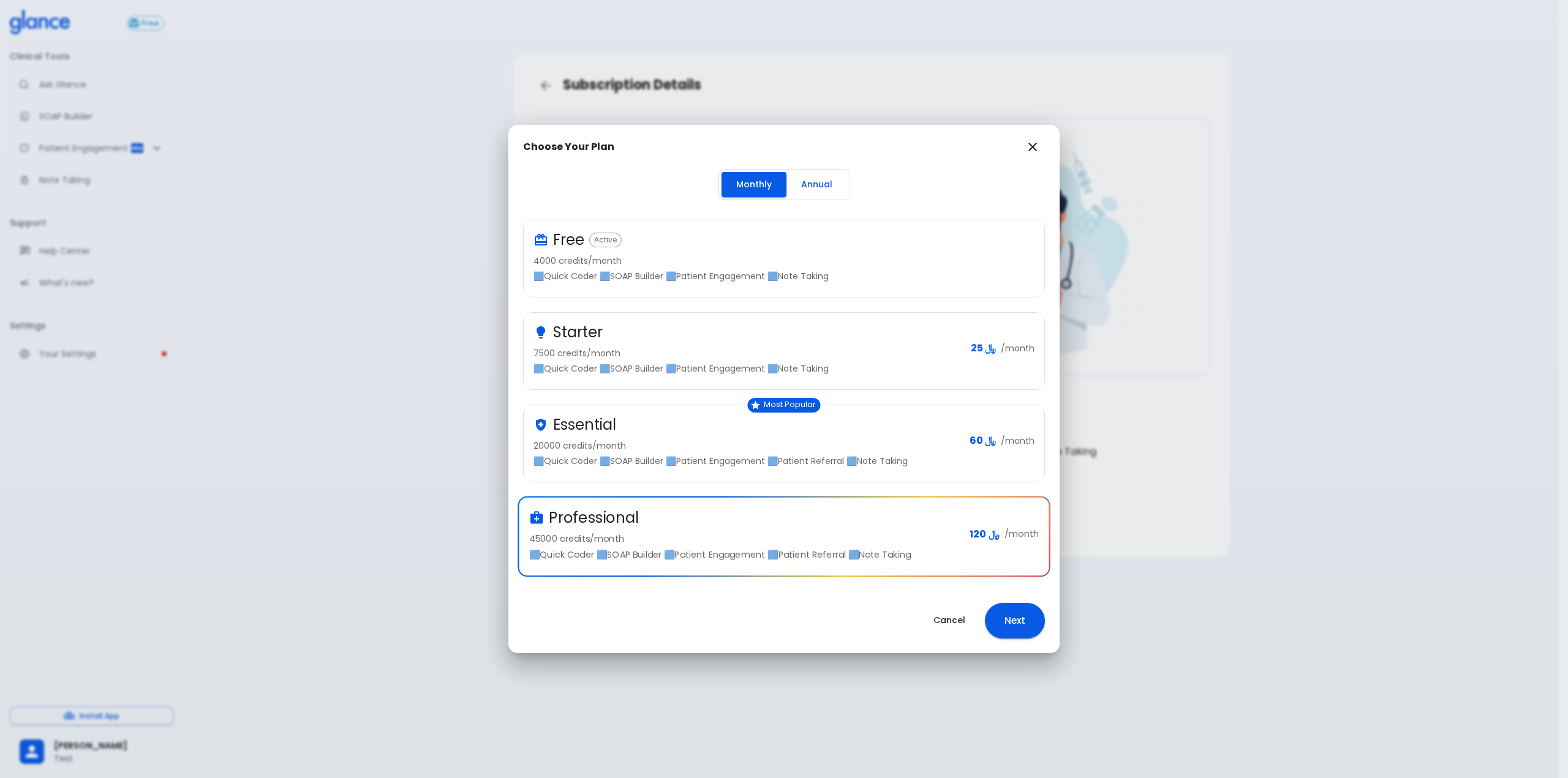
click at [1021, 616] on button "Next" at bounding box center [1015, 621] width 60 height 35
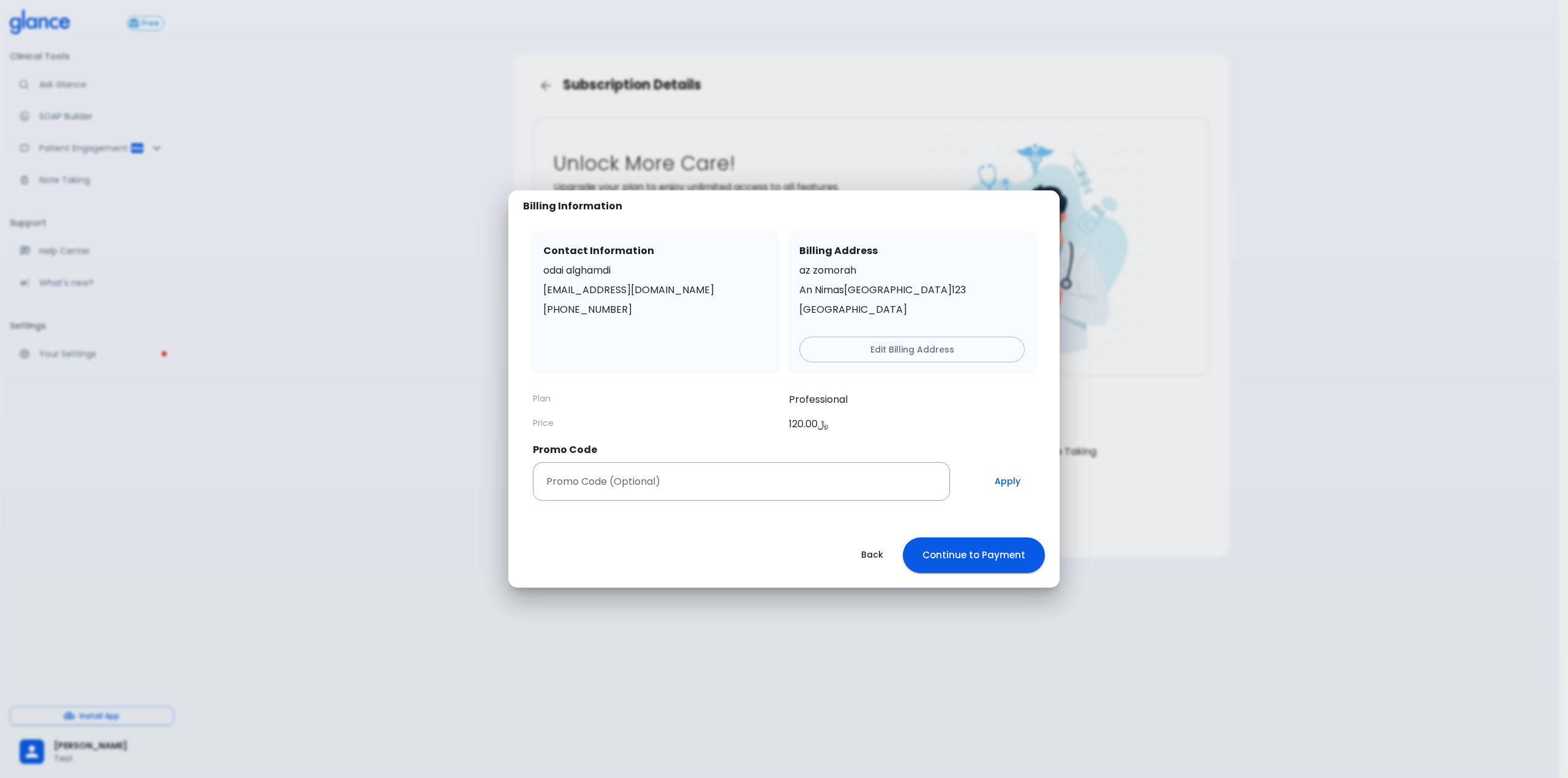
click at [979, 572] on button "Continue to Payment" at bounding box center [974, 555] width 142 height 35
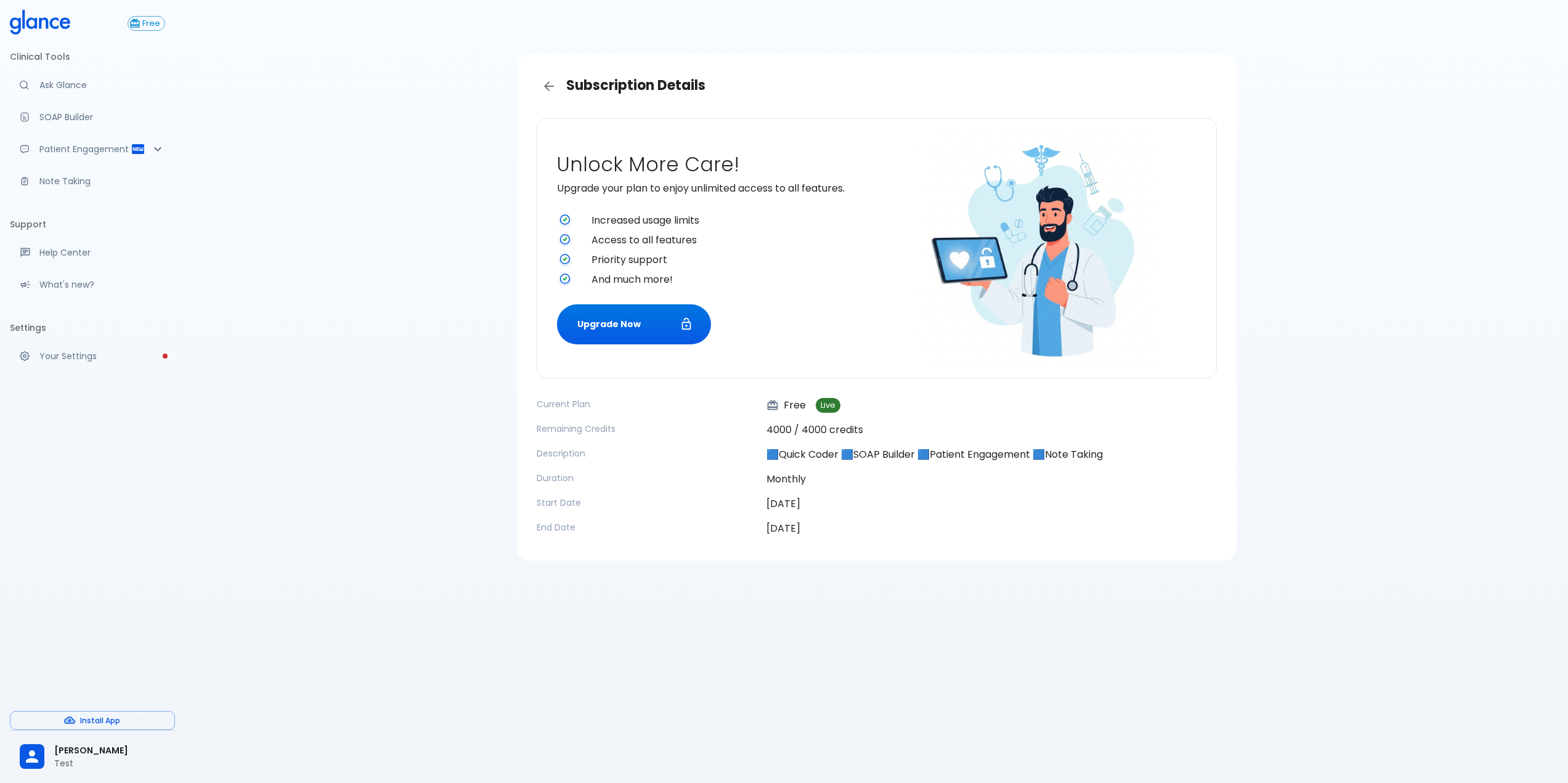
click at [419, 345] on div "Subscription Details Unlock More Care! Upgrade your plan to enjoy unlimited acc…" at bounding box center [876, 406] width 1383 height 813
click at [58, 770] on div "[PERSON_NAME] Test" at bounding box center [92, 757] width 165 height 43
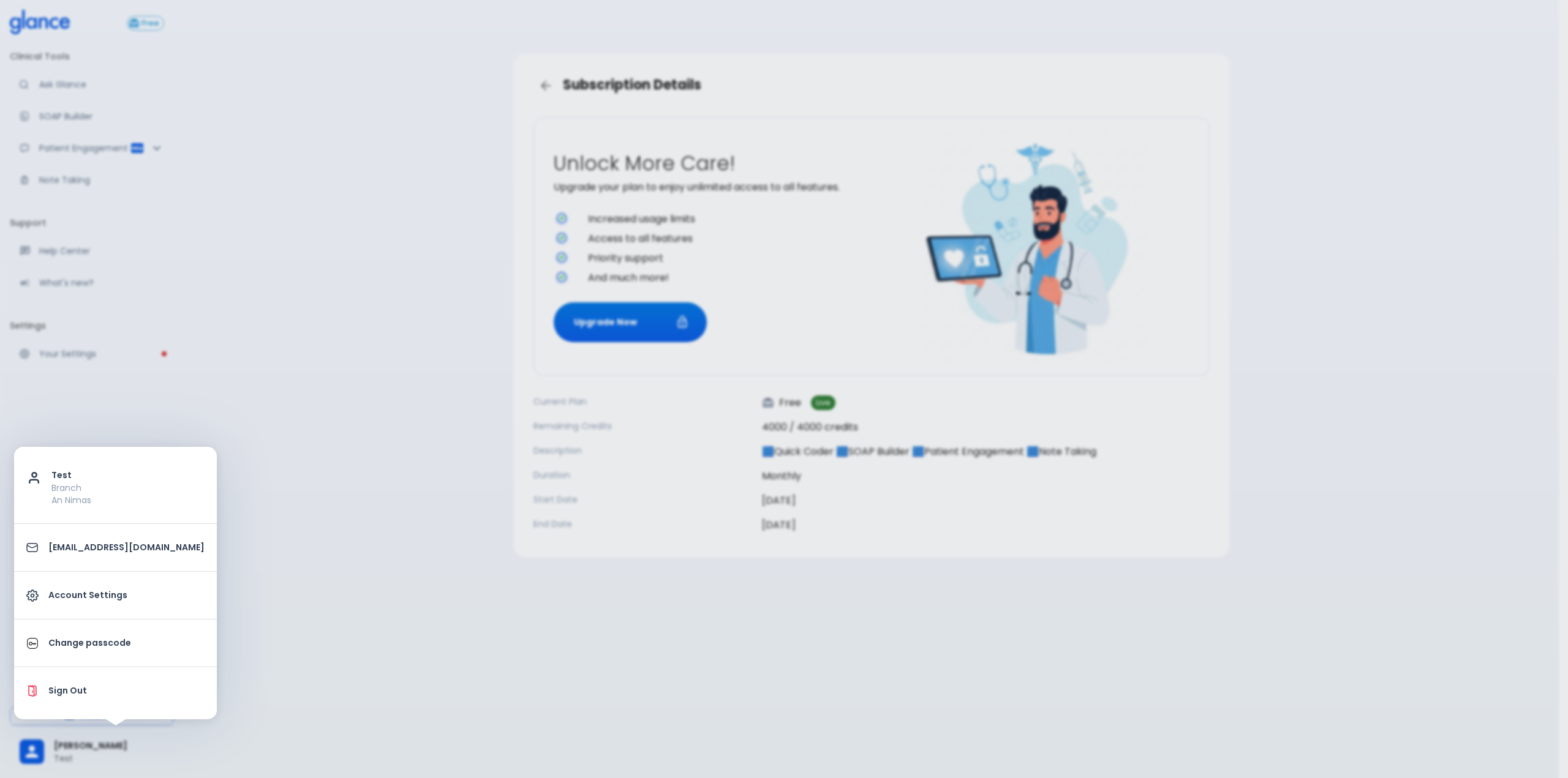
drag, startPoint x: 77, startPoint y: 608, endPoint x: 105, endPoint y: 599, distance: 29.4
click at [77, 608] on link "Account Settings" at bounding box center [115, 595] width 203 height 37
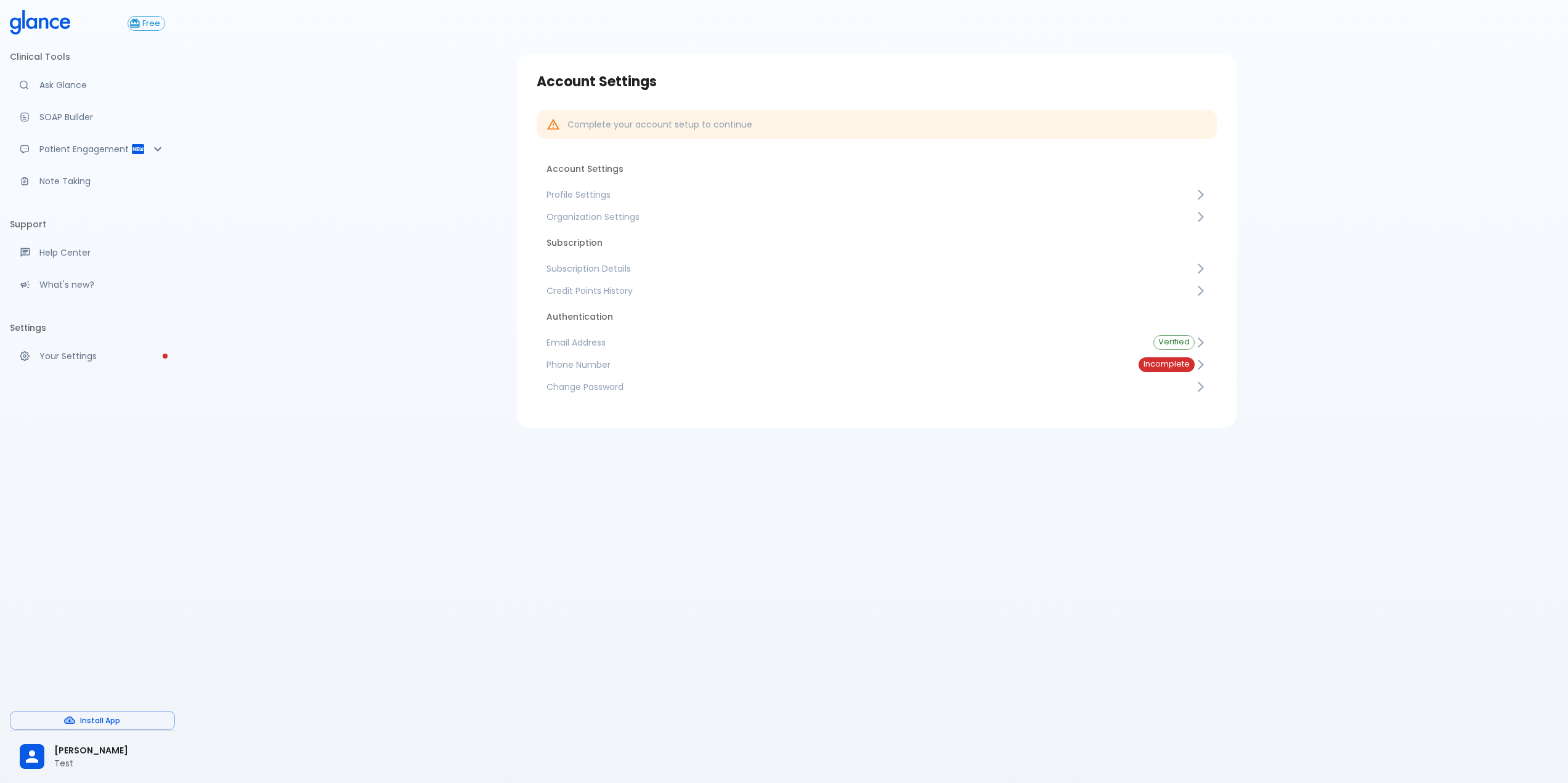
click at [656, 288] on span "Credit Points History" at bounding box center [870, 290] width 648 height 12
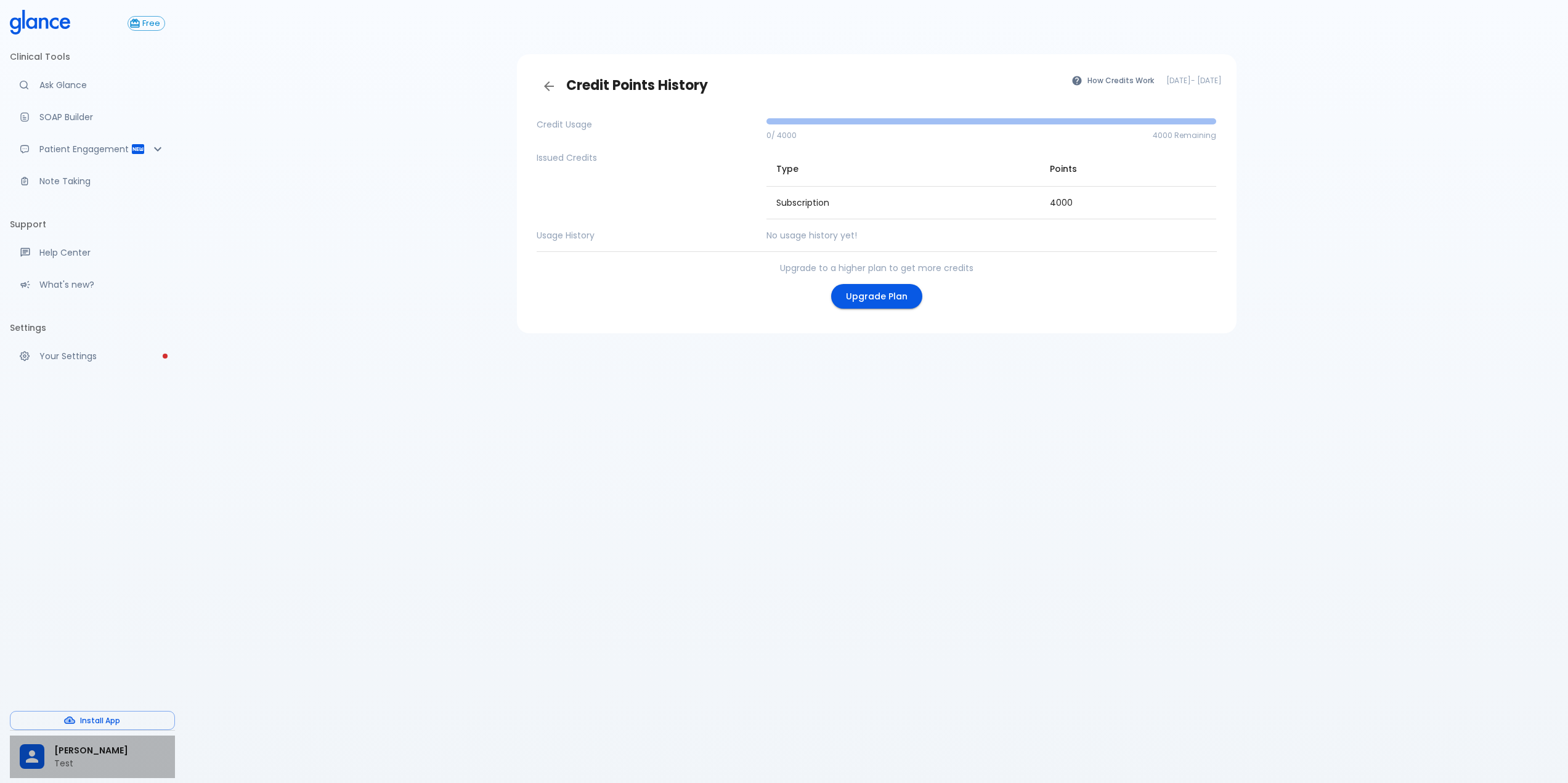
click at [91, 761] on p "Test" at bounding box center [110, 763] width 111 height 12
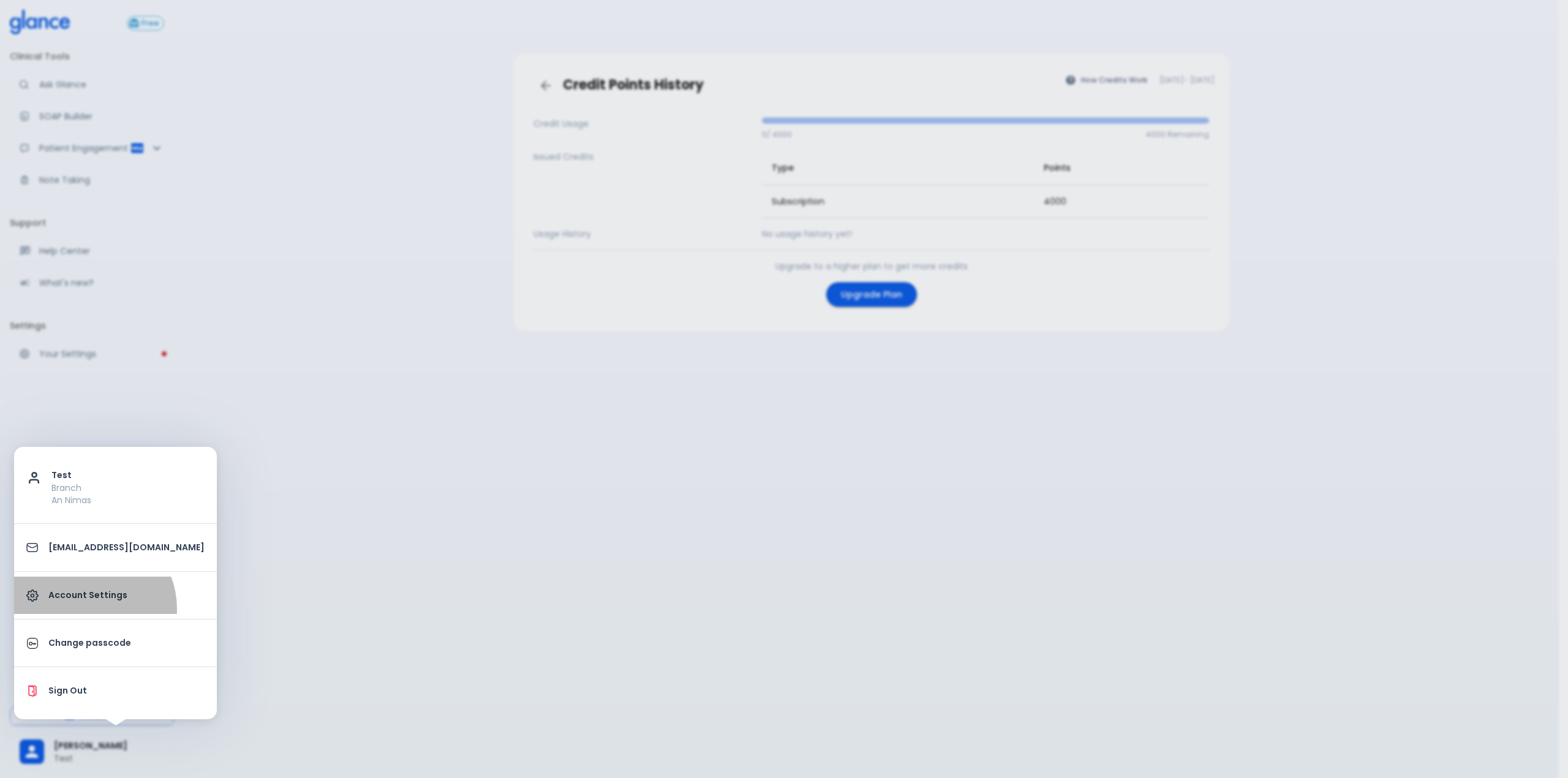
click at [89, 608] on link "Account Settings" at bounding box center [115, 595] width 203 height 37
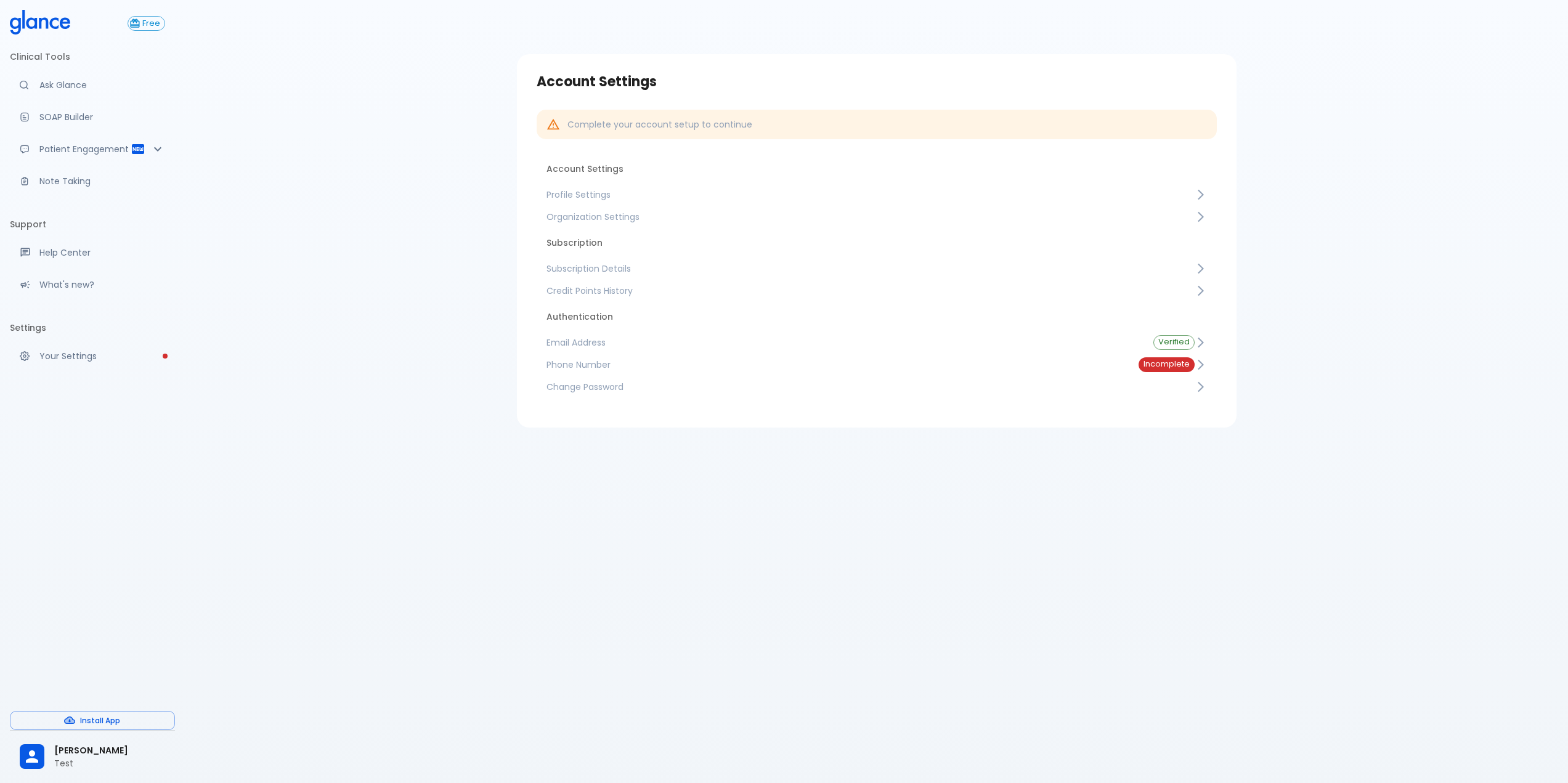
click at [688, 272] on span "Subscription Details" at bounding box center [870, 268] width 648 height 12
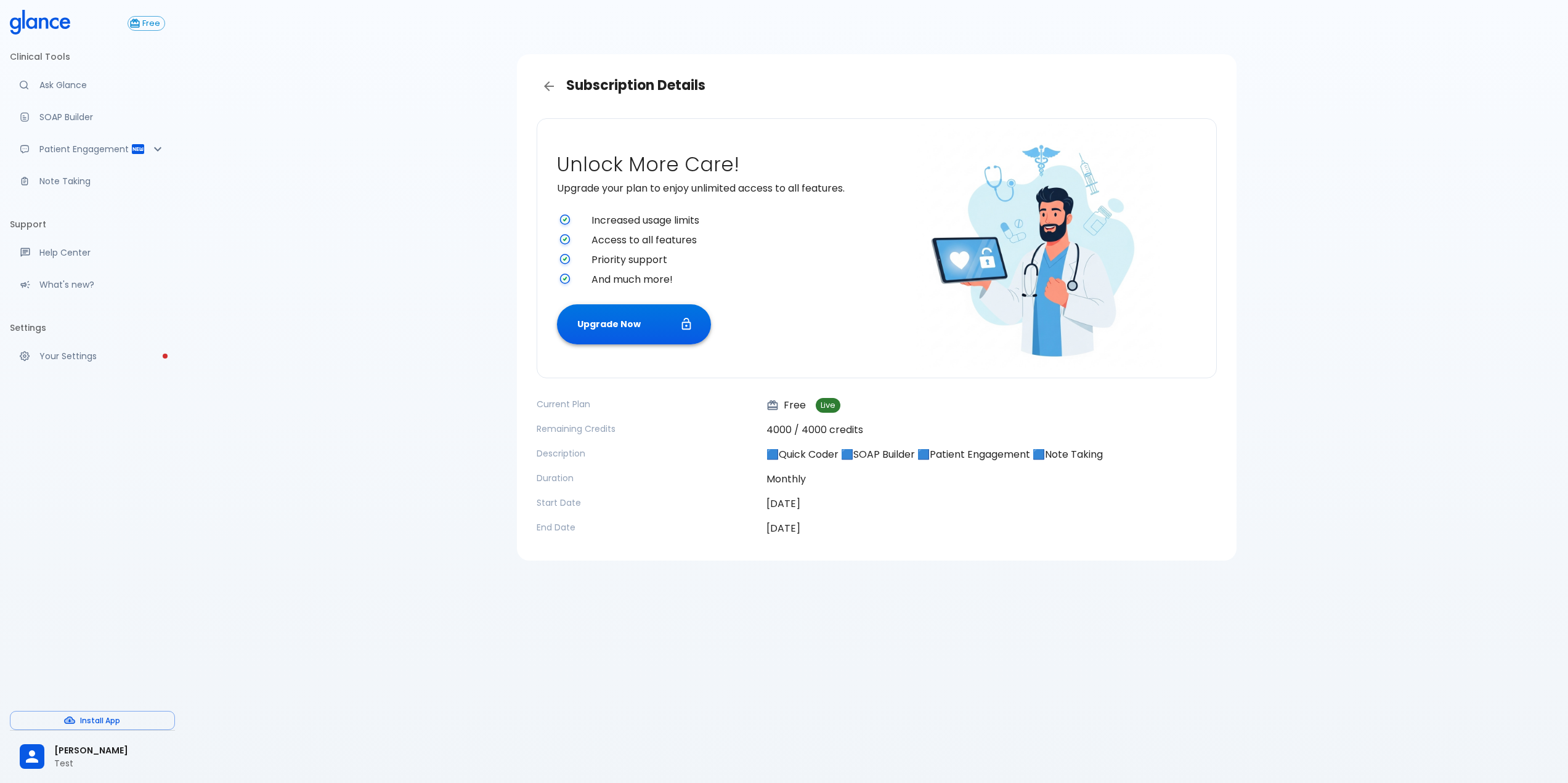
click at [615, 320] on button "Upgrade Now" at bounding box center [634, 324] width 154 height 40
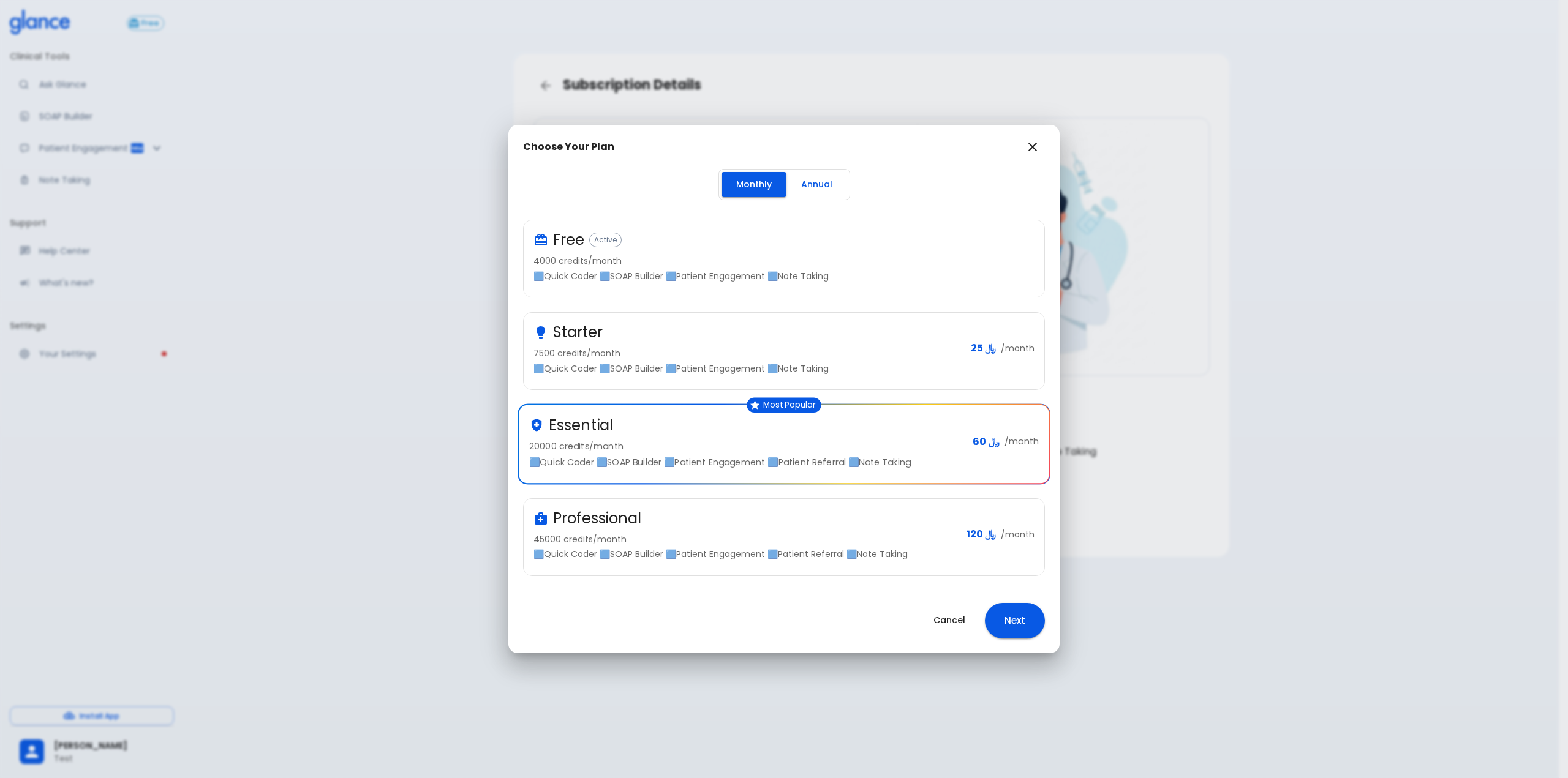
click at [616, 329] on div "Starter" at bounding box center [747, 332] width 427 height 20
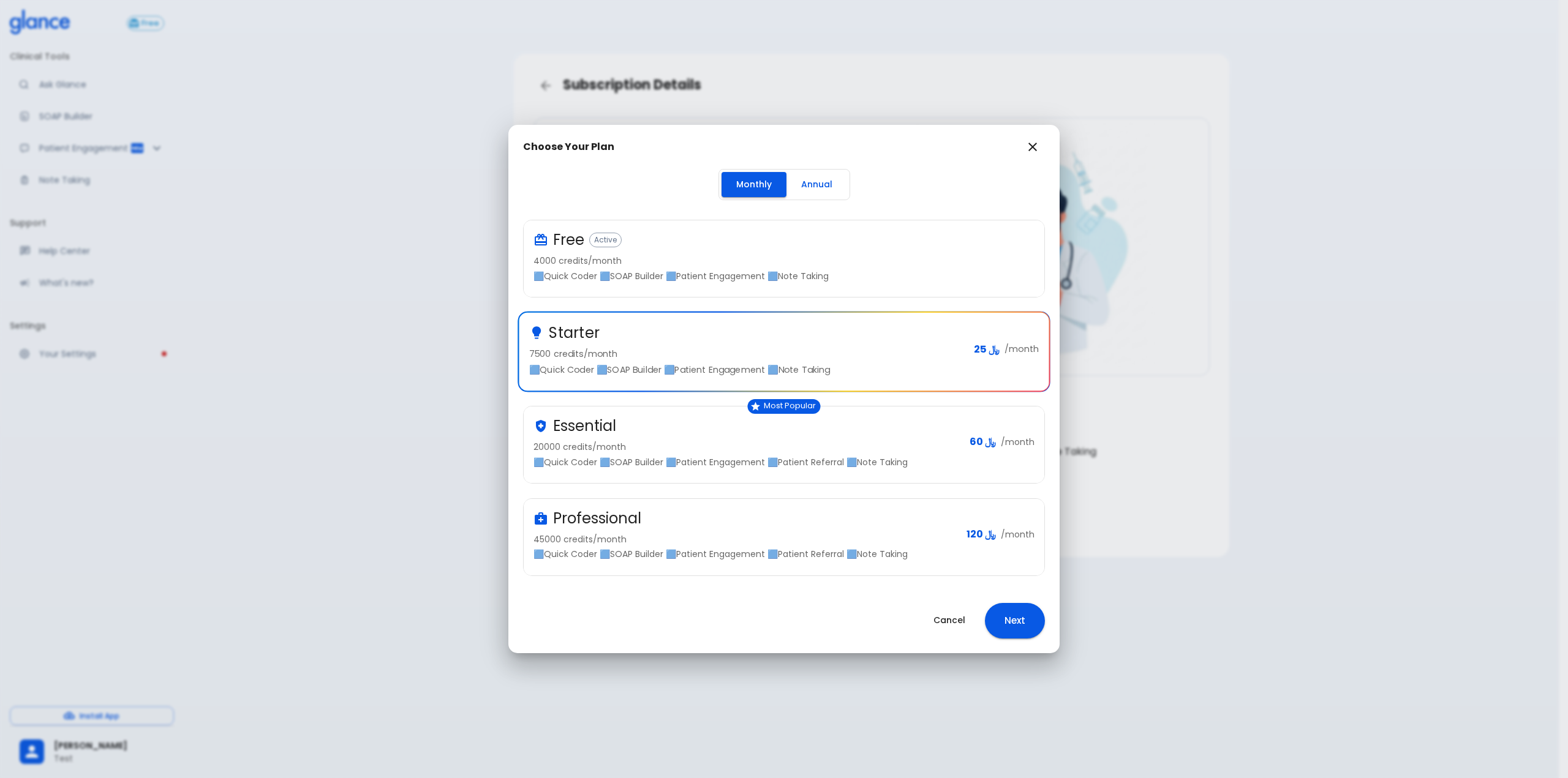
click at [1010, 615] on button "Next" at bounding box center [1015, 621] width 60 height 35
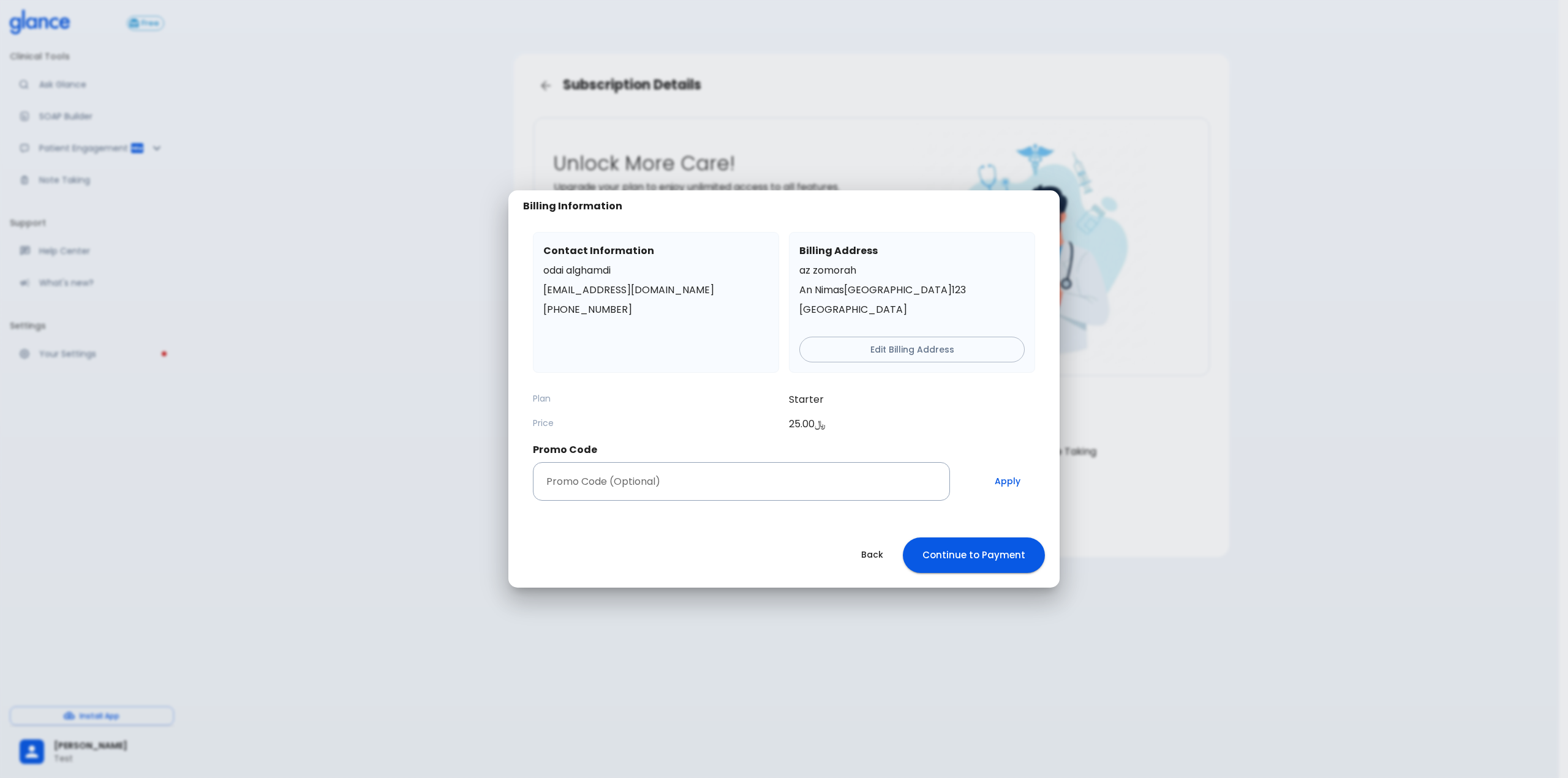
click at [970, 554] on button "Continue to Payment" at bounding box center [974, 555] width 142 height 35
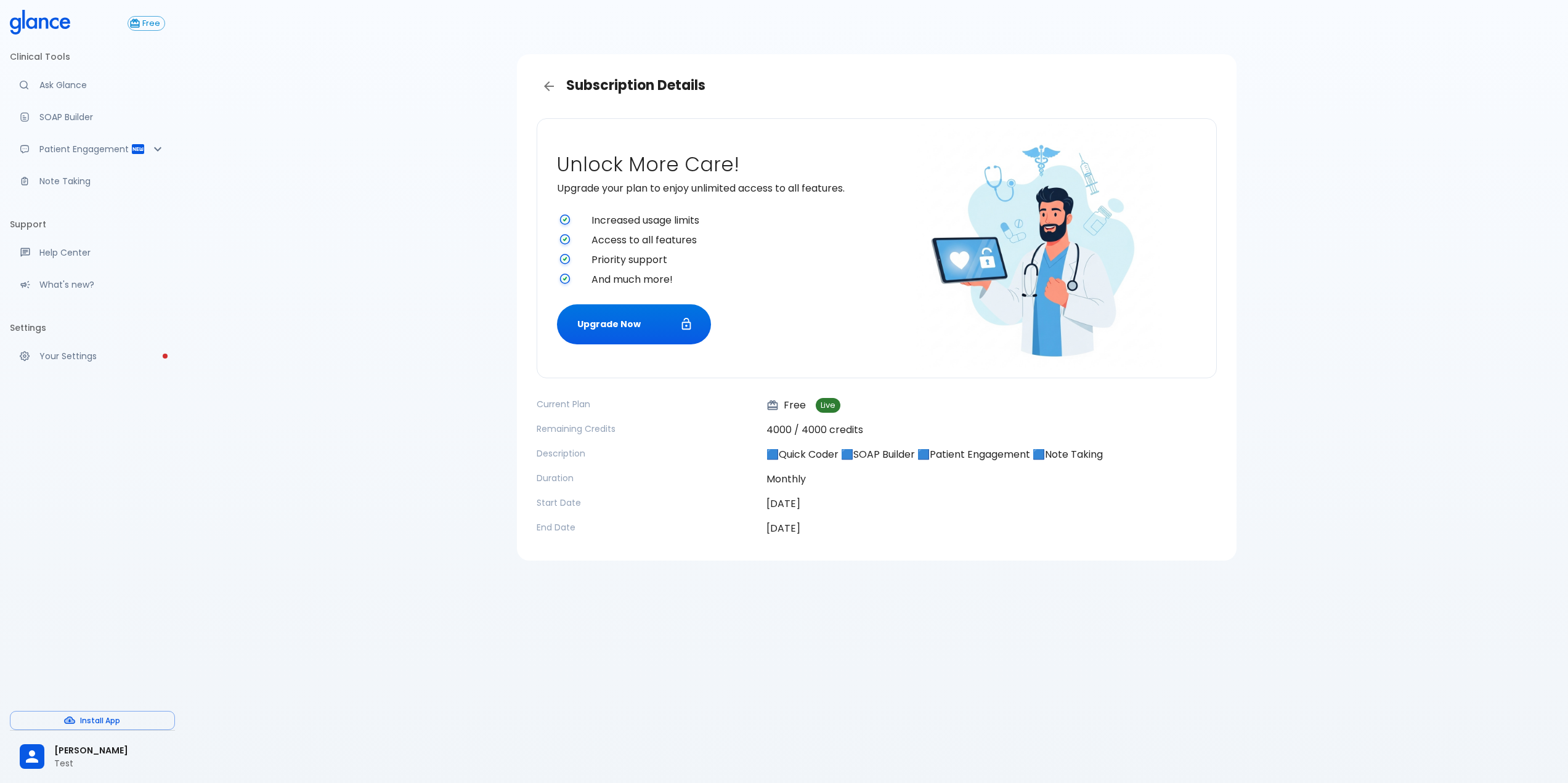
click at [930, 636] on div "Subscription Details Unlock More Care! Upgrade your plan to enjoy unlimited acc…" at bounding box center [876, 406] width 1383 height 813
click at [81, 763] on p "Test" at bounding box center [110, 763] width 111 height 12
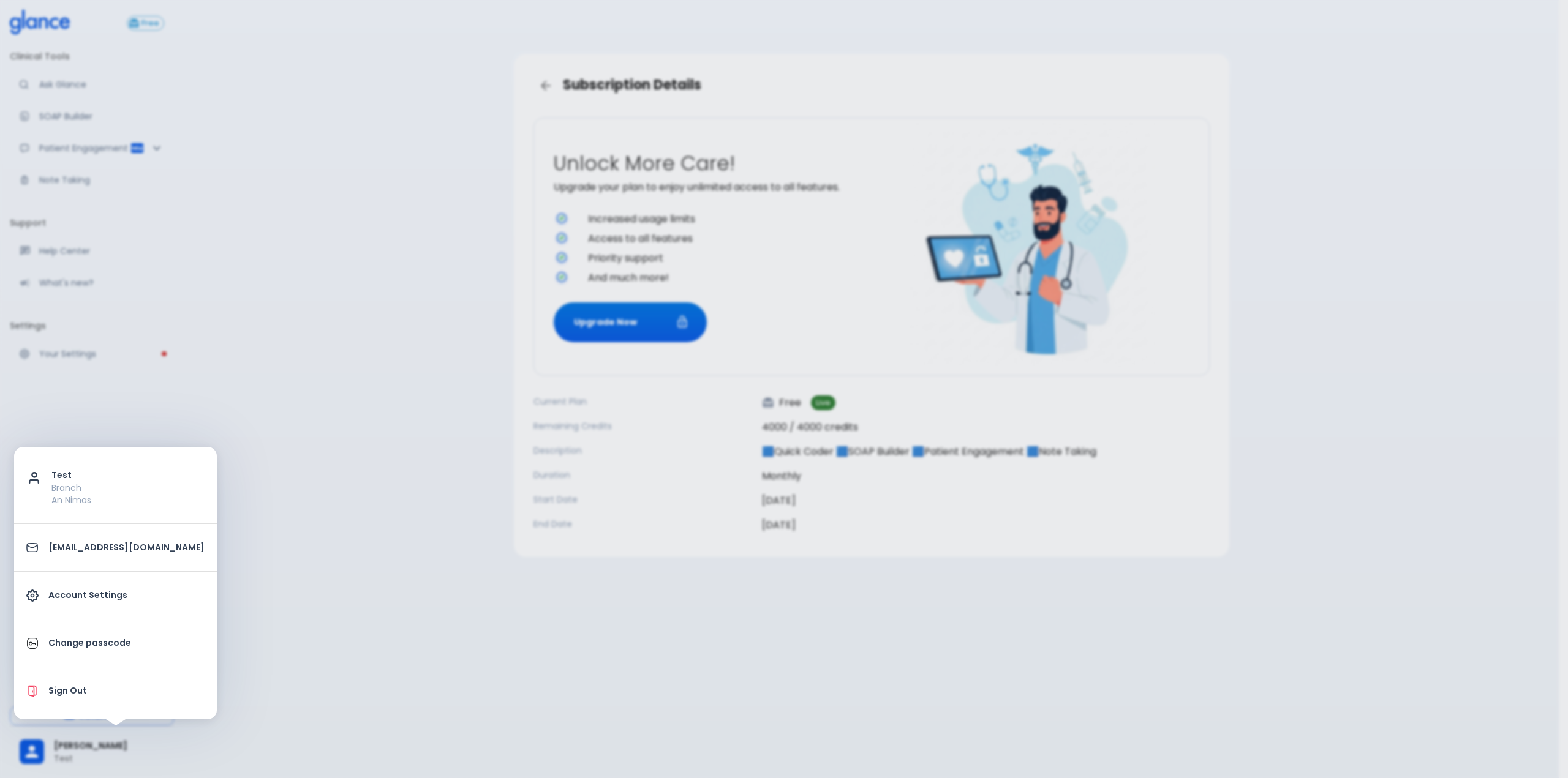
click at [142, 606] on link "Account Settings" at bounding box center [115, 595] width 203 height 37
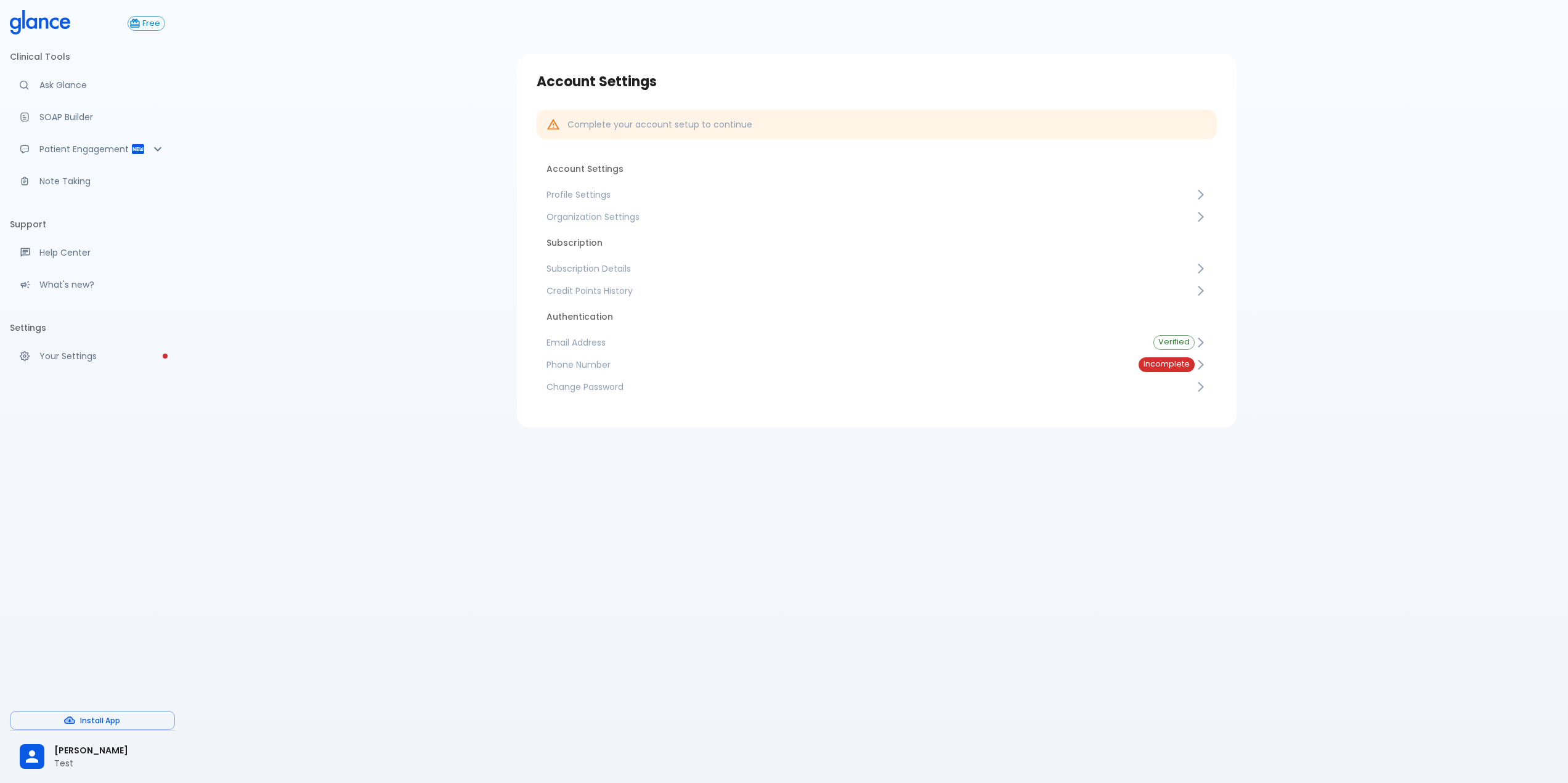
click at [648, 280] on link "Credit Points History" at bounding box center [877, 291] width 680 height 22
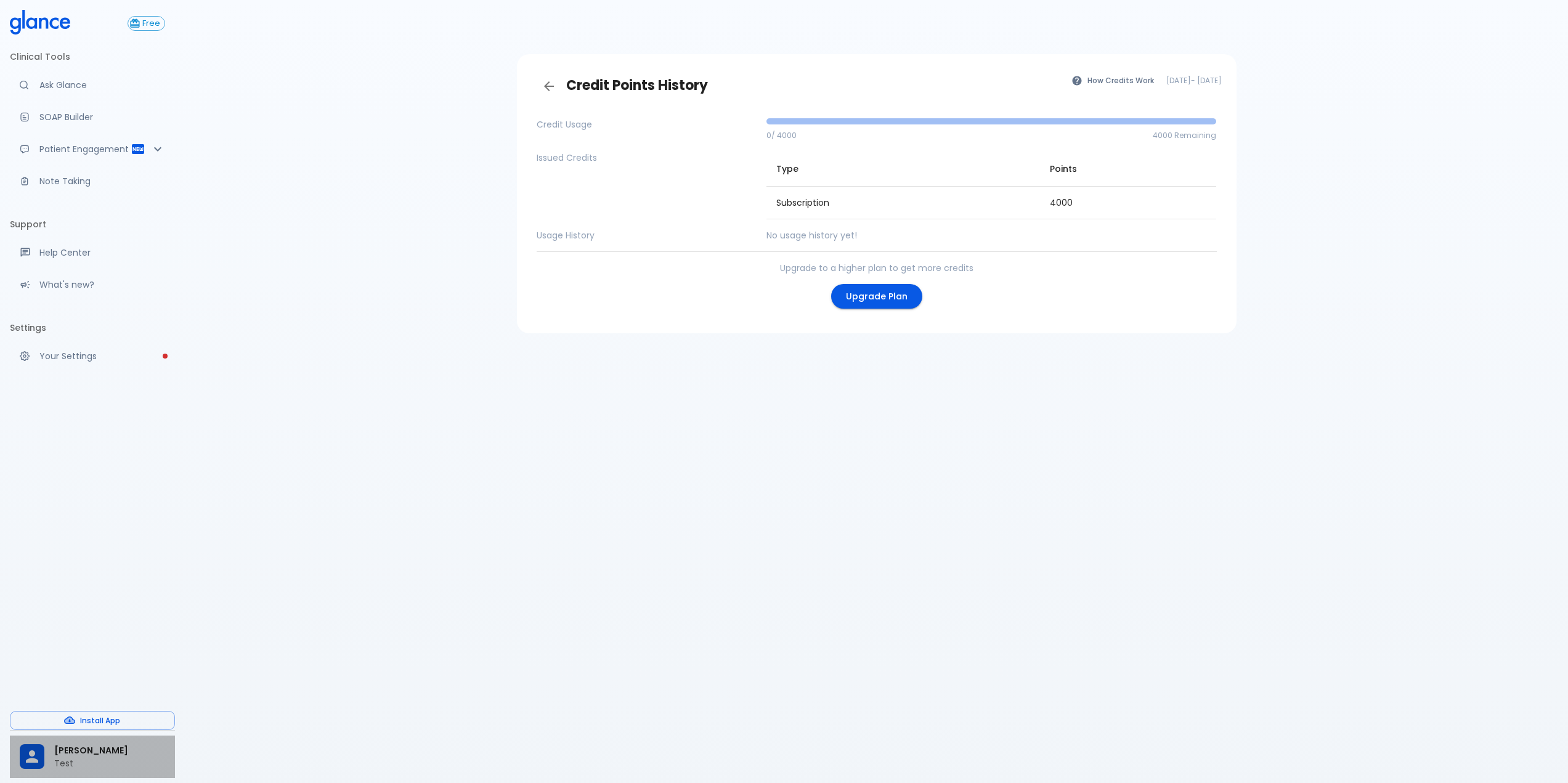
click at [93, 741] on div "[PERSON_NAME] Test" at bounding box center [92, 757] width 165 height 43
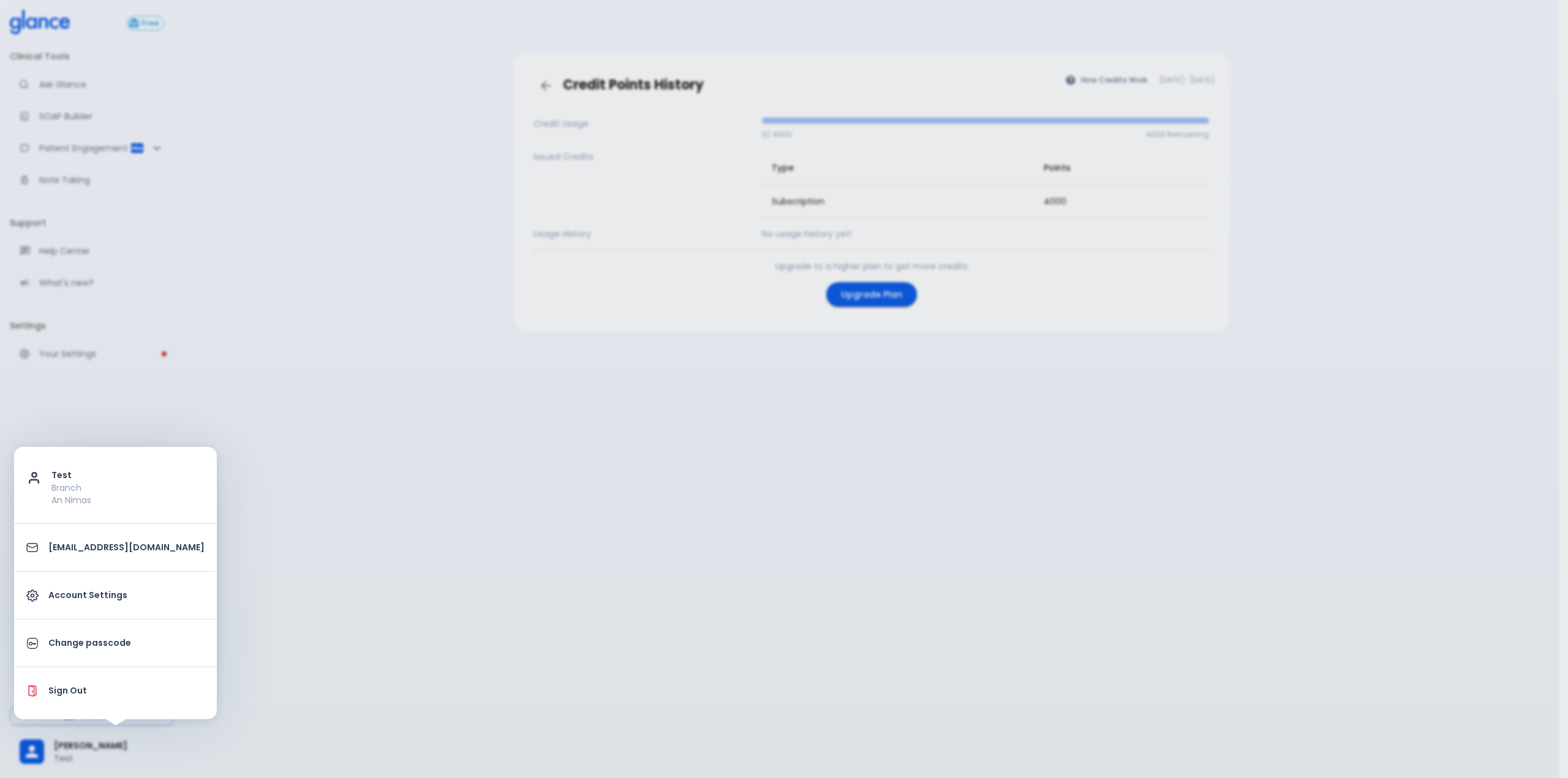
click at [96, 595] on p "Account Settings" at bounding box center [126, 596] width 156 height 13
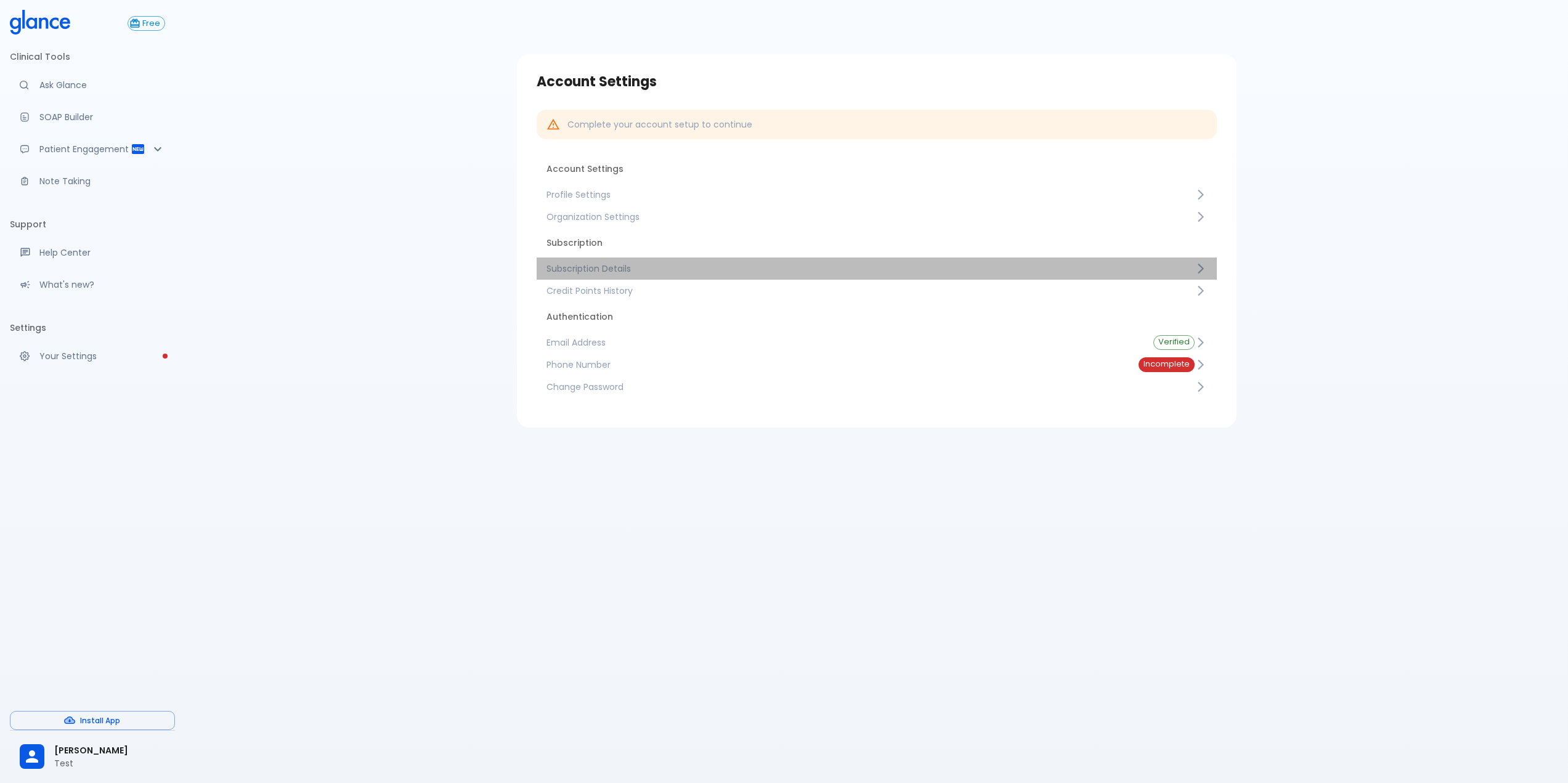
click at [710, 271] on span "Subscription Details" at bounding box center [870, 268] width 648 height 12
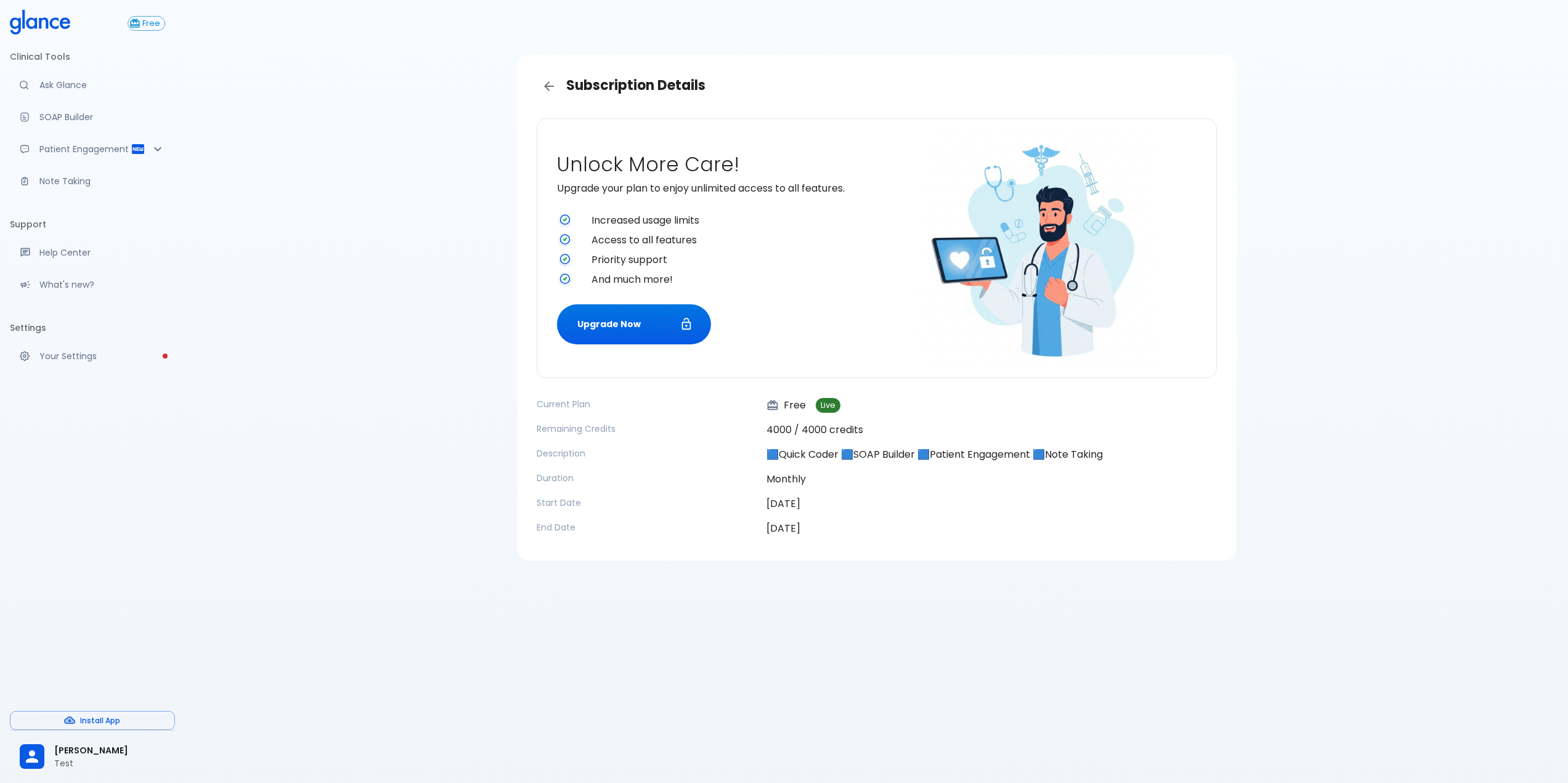
click at [775, 441] on div "Current Plan Free Live Remaining Credits 4000 / 4000 credits Description 🟦Quick…" at bounding box center [877, 467] width 680 height 138
click at [685, 608] on div "Subscription Details Unlock More Care! Upgrade your plan to enjoy unlimited acc…" at bounding box center [876, 406] width 1383 height 813
click at [557, 723] on div "Subscription Details Unlock More Care! Upgrade your plan to enjoy unlimited acc…" at bounding box center [876, 406] width 1383 height 813
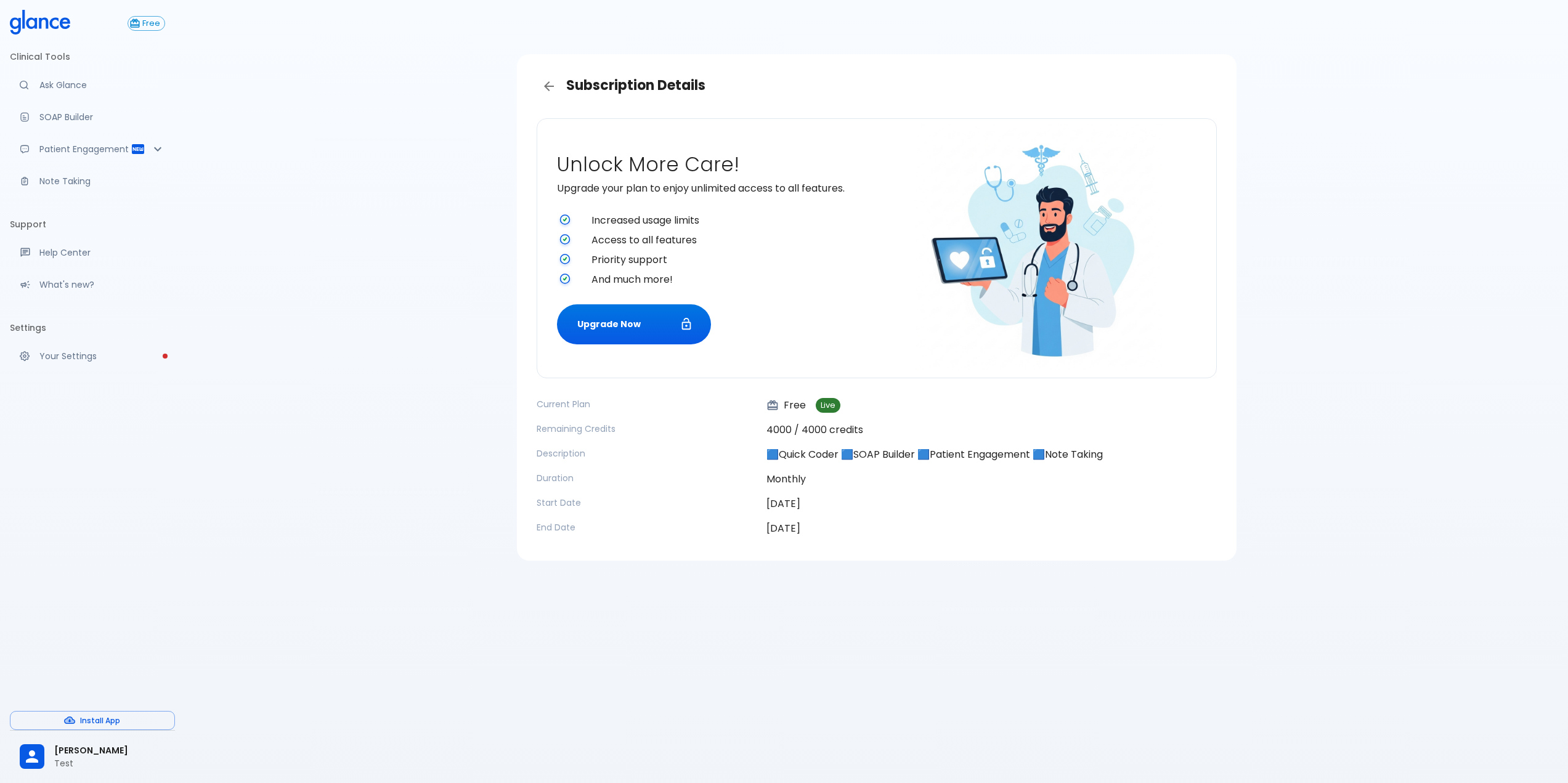
click at [729, 685] on div "Subscription Details Unlock More Care! Upgrade your plan to enjoy unlimited acc…" at bounding box center [876, 406] width 1383 height 813
click at [828, 605] on div "Subscription Details Unlock More Care! Upgrade your plan to enjoy unlimited acc…" at bounding box center [876, 406] width 1383 height 813
click at [622, 315] on button "Upgrade Now" at bounding box center [634, 324] width 154 height 40
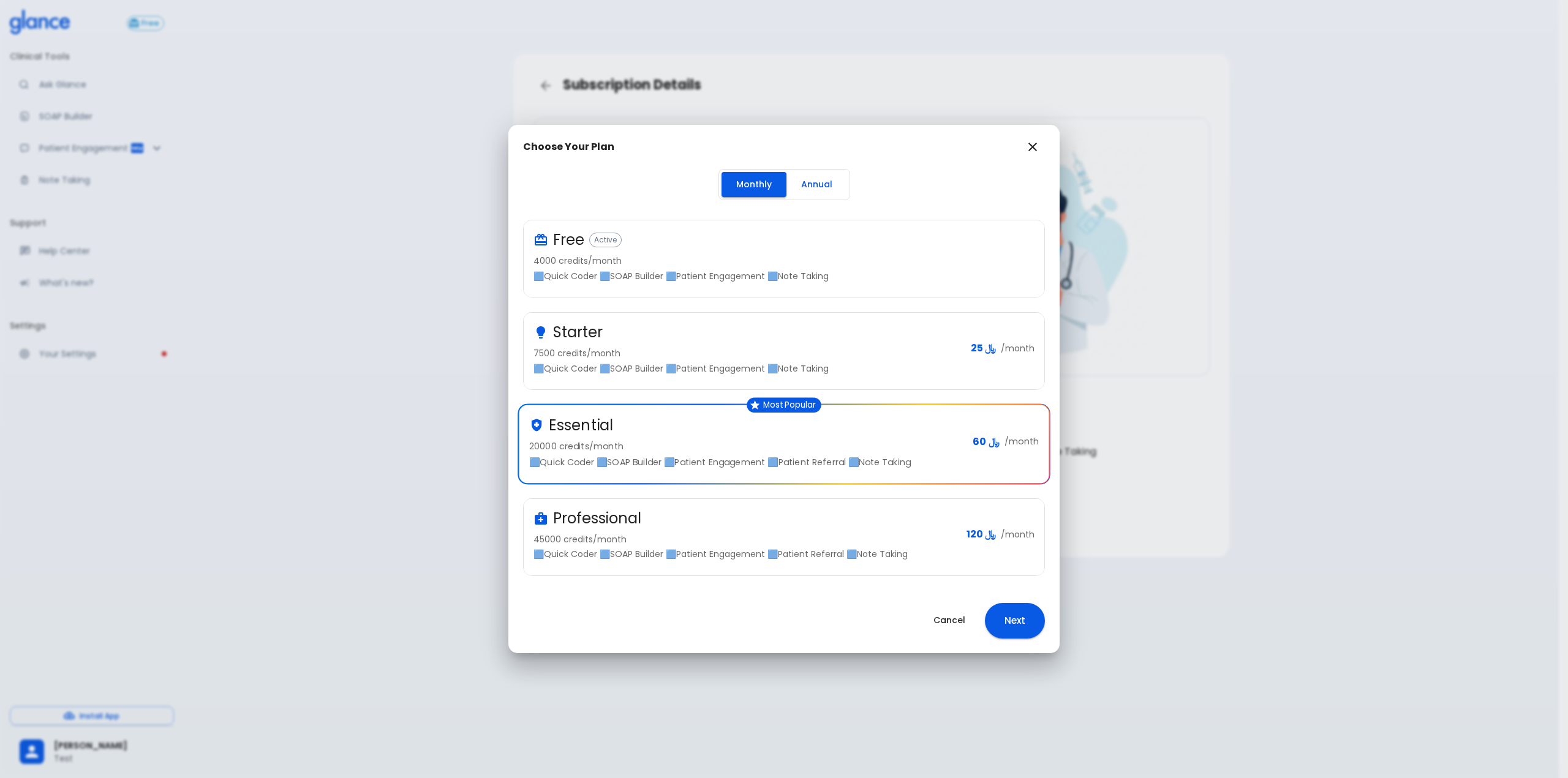
click at [722, 522] on div "Professional" at bounding box center [745, 518] width 423 height 20
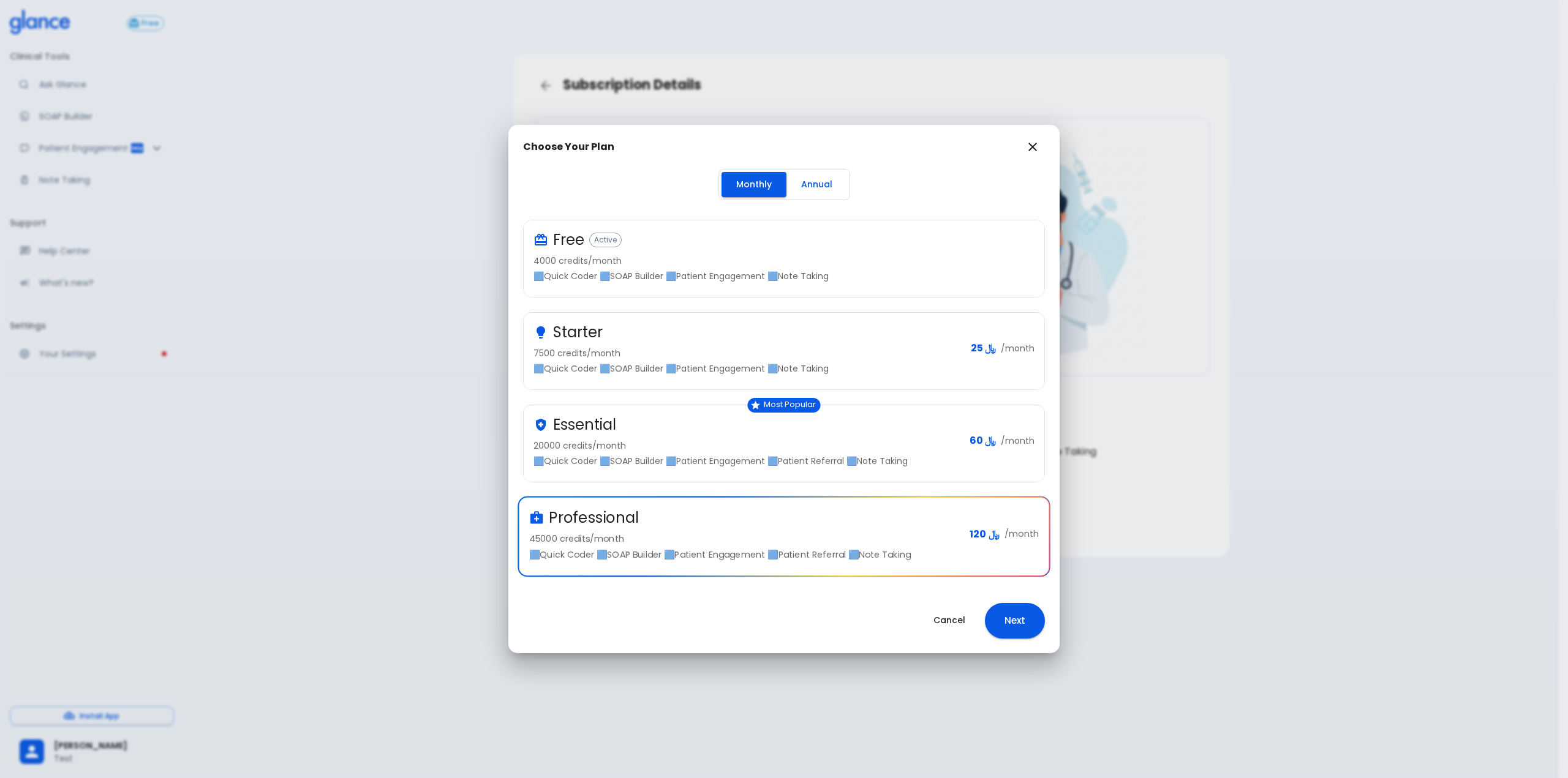
click at [676, 461] on p "🟦Quick Coder 🟦SOAP Builder 🟦Patient Engagement 🟦Patient Referral 🟦Note Taking" at bounding box center [747, 461] width 427 height 12
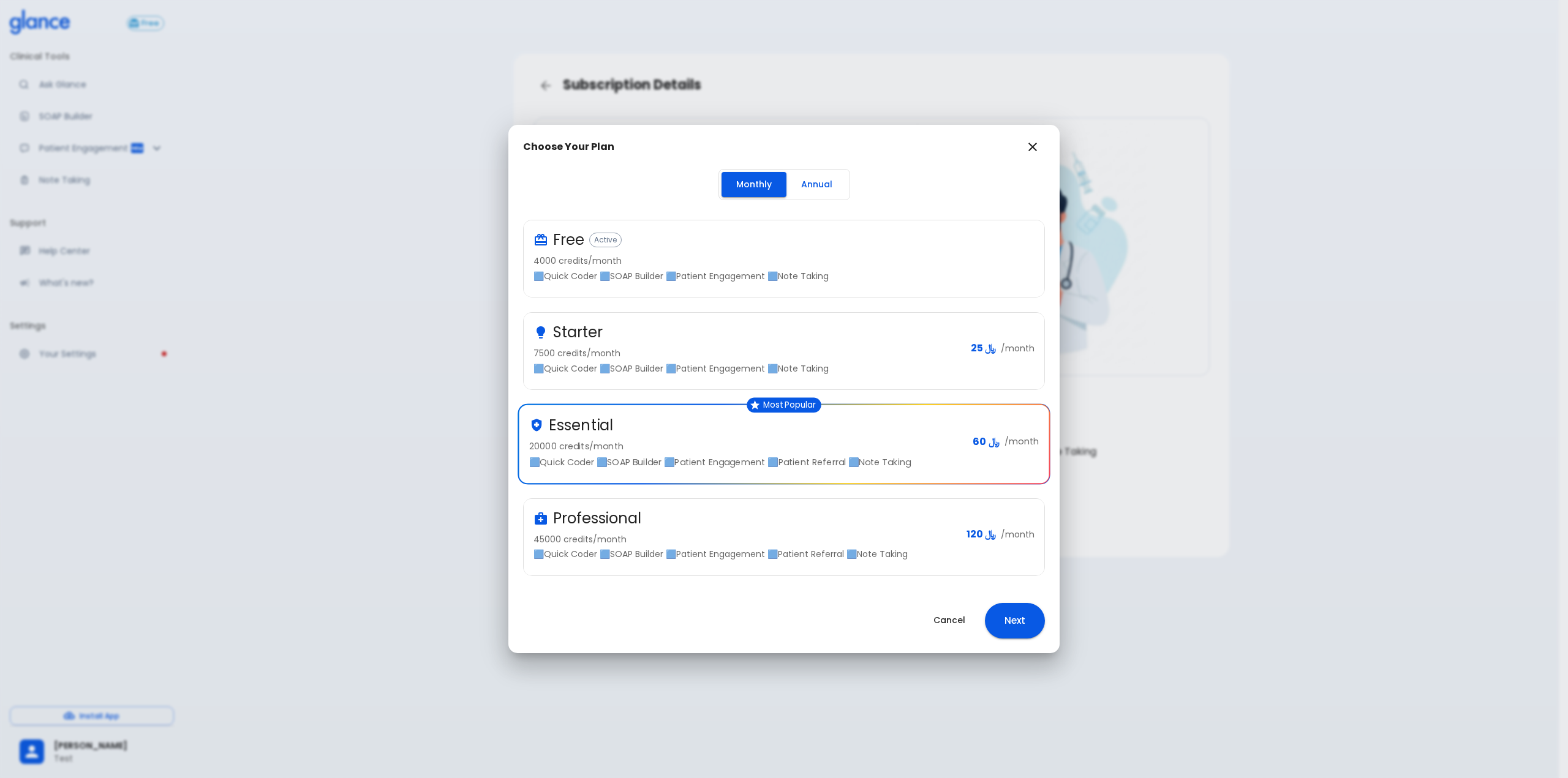
click at [998, 626] on button "Next" at bounding box center [1015, 621] width 60 height 35
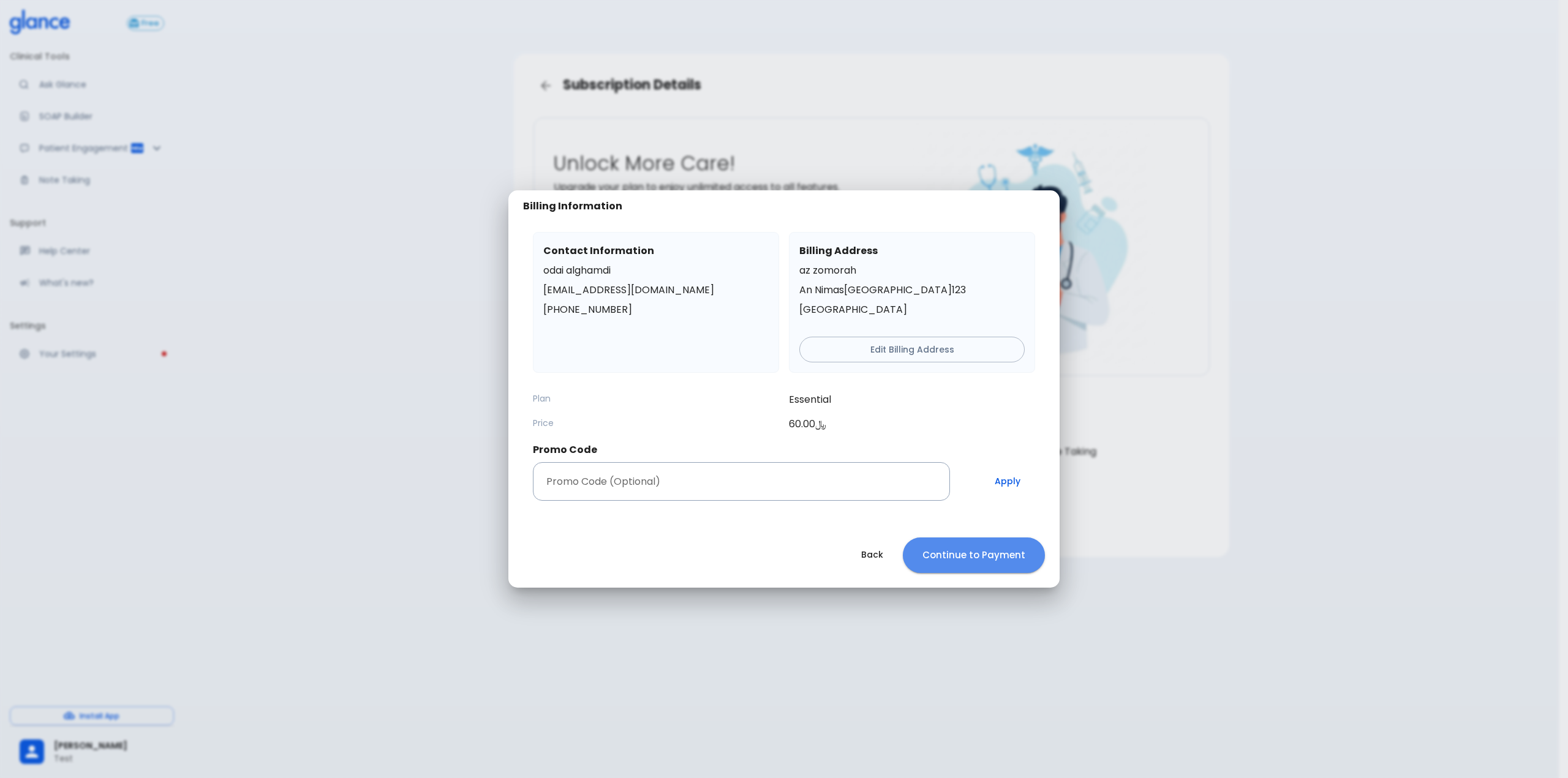
click at [982, 551] on button "Continue to Payment" at bounding box center [974, 555] width 142 height 35
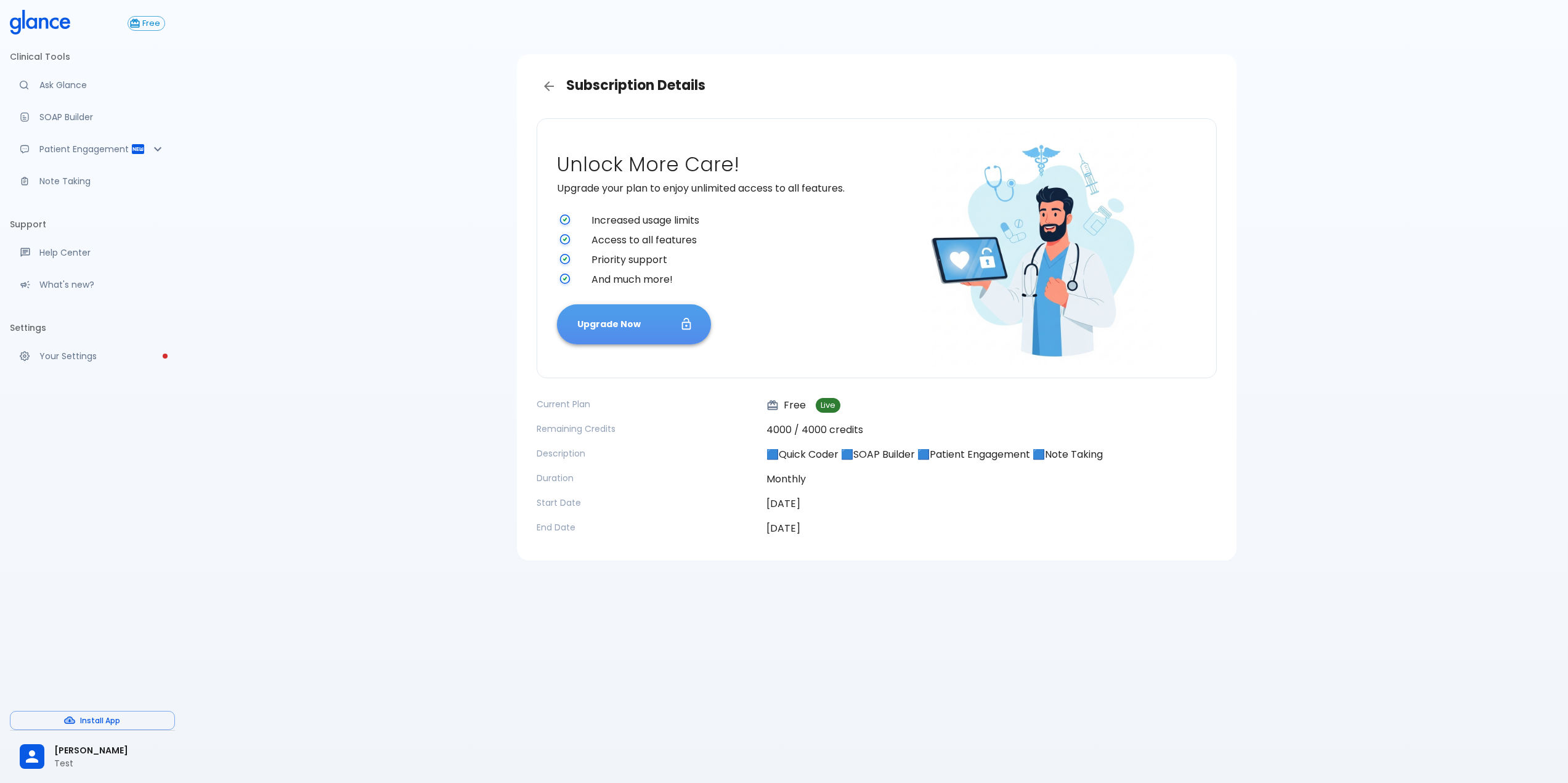
click at [639, 340] on button "Upgrade Now" at bounding box center [634, 324] width 154 height 40
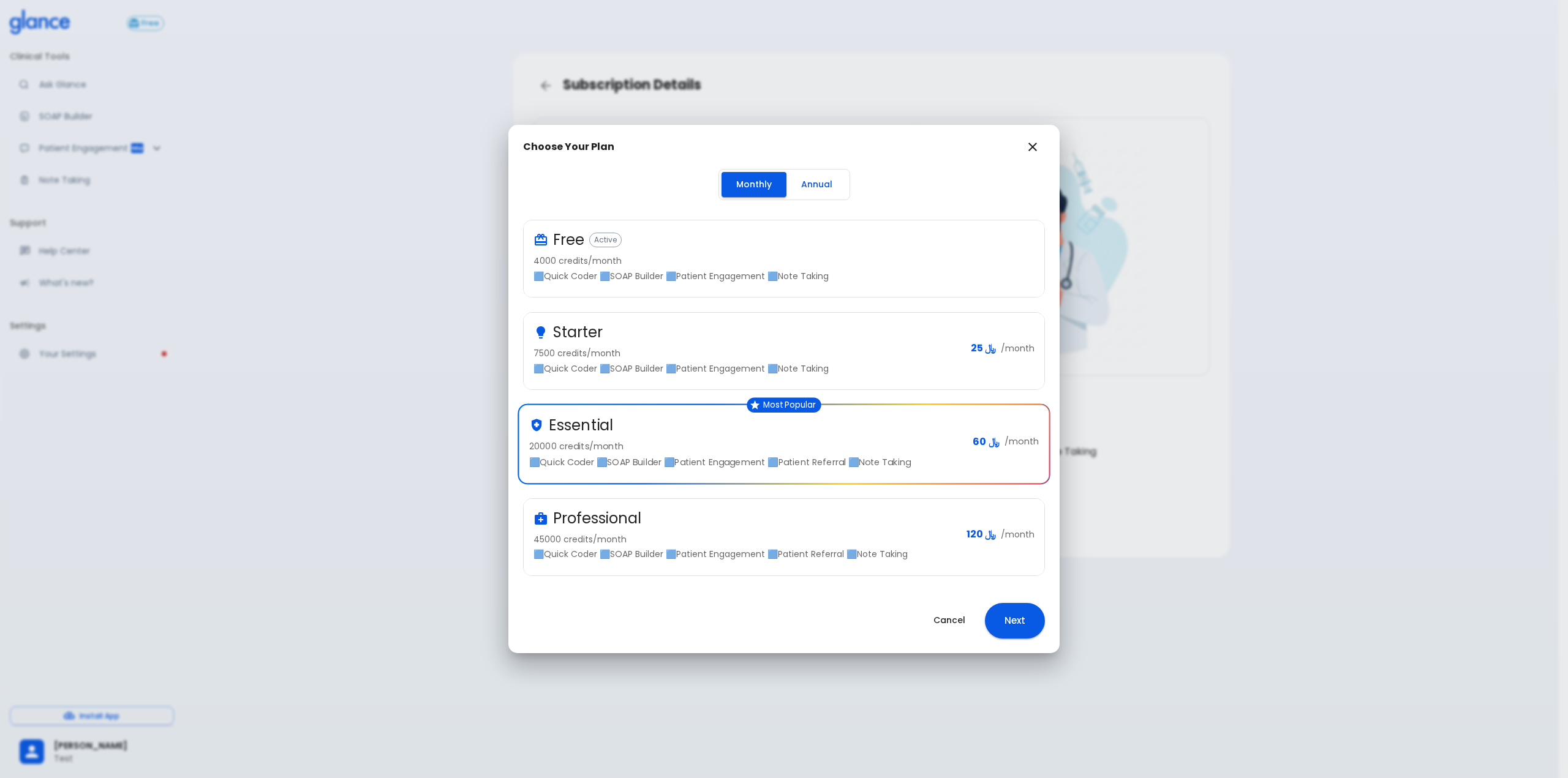
click at [604, 576] on div "Monthly Annual Free Active 4000 credits/month 🟦Quick Coder 🟦SOAP Builder 🟦Patie…" at bounding box center [784, 378] width 551 height 419
click at [602, 560] on p "🟦Quick Coder 🟦SOAP Builder 🟦Patient Engagement 🟦Patient Referral 🟦Note Taking" at bounding box center [745, 554] width 423 height 12
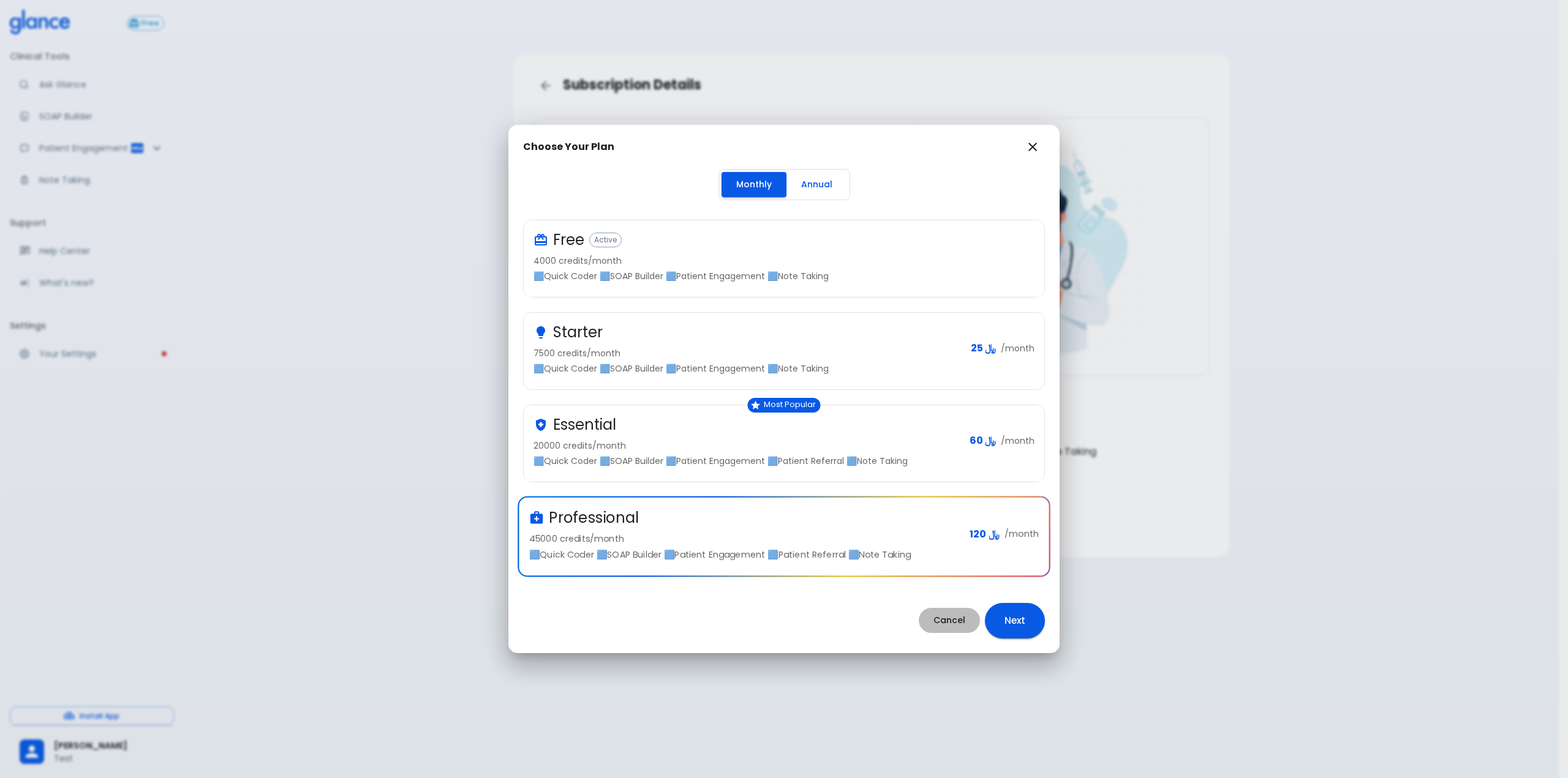
click at [937, 623] on button "Cancel" at bounding box center [949, 621] width 61 height 25
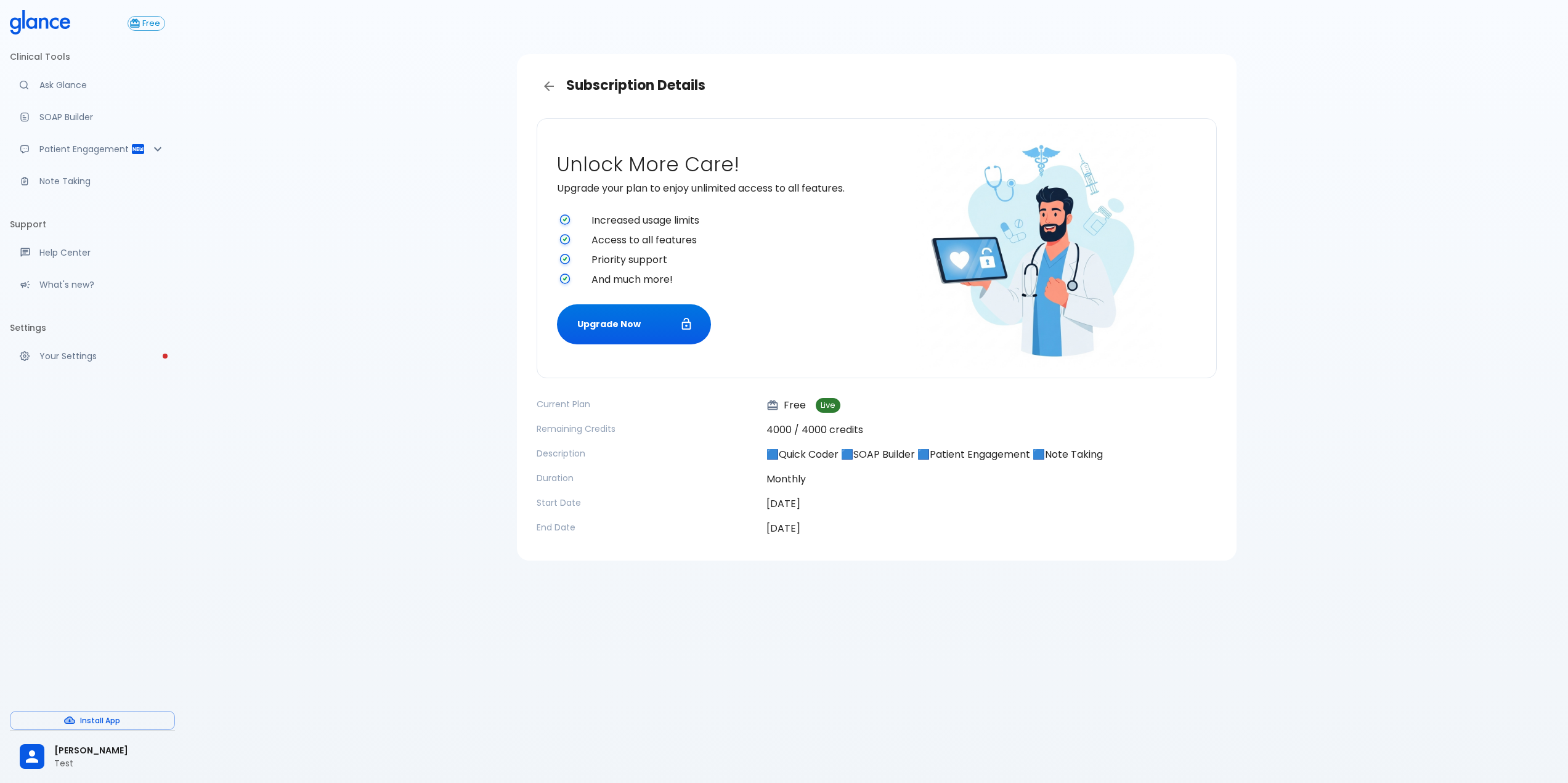
click at [813, 662] on div "Subscription Details Unlock More Care! Upgrade your plan to enjoy unlimited acc…" at bounding box center [876, 406] width 1383 height 813
click at [59, 779] on ul "[PERSON_NAME] Test" at bounding box center [92, 757] width 165 height 52
click at [58, 755] on span "[PERSON_NAME]" at bounding box center [110, 750] width 111 height 13
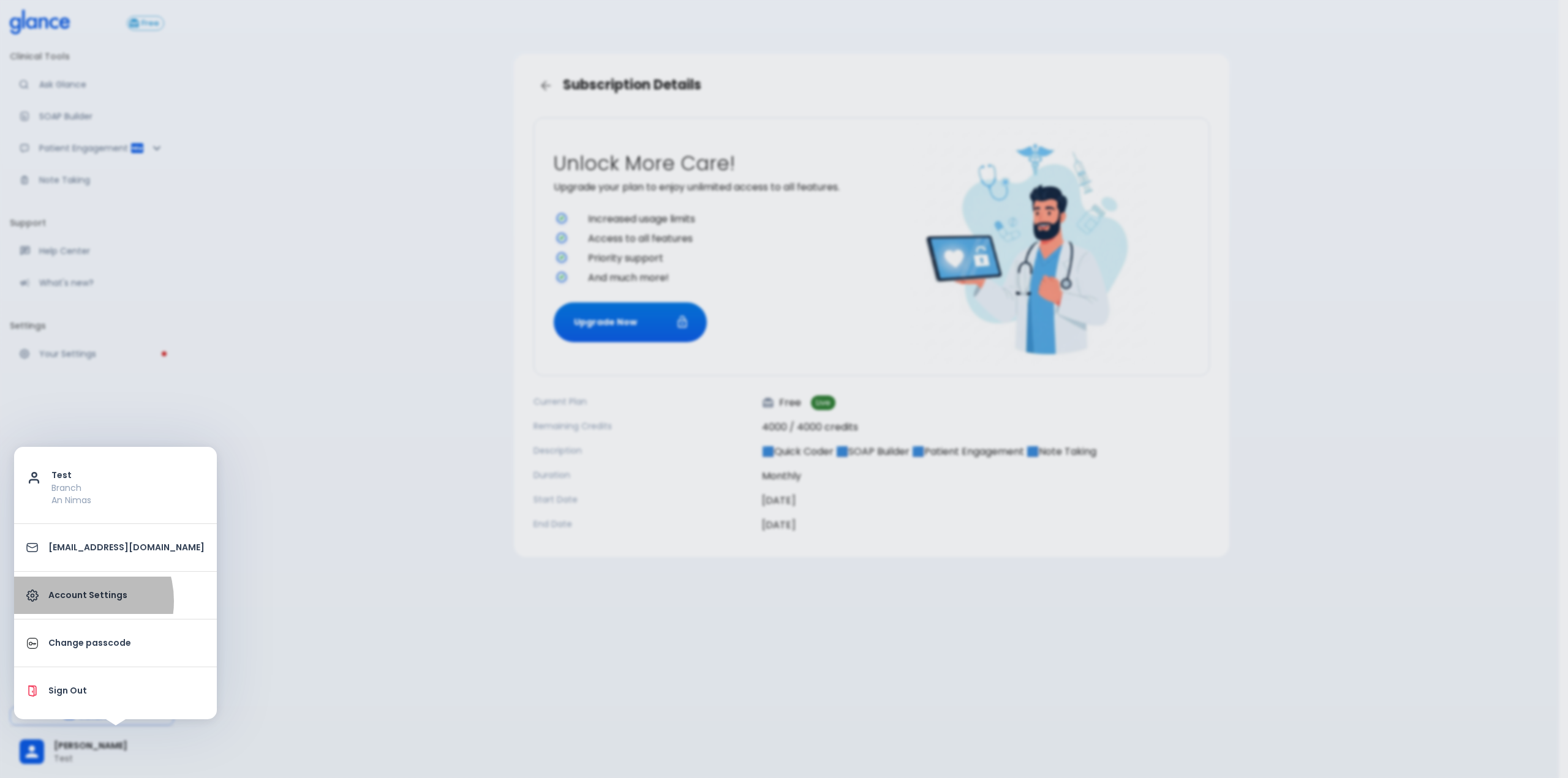
click at [73, 601] on p "Account Settings" at bounding box center [126, 596] width 156 height 13
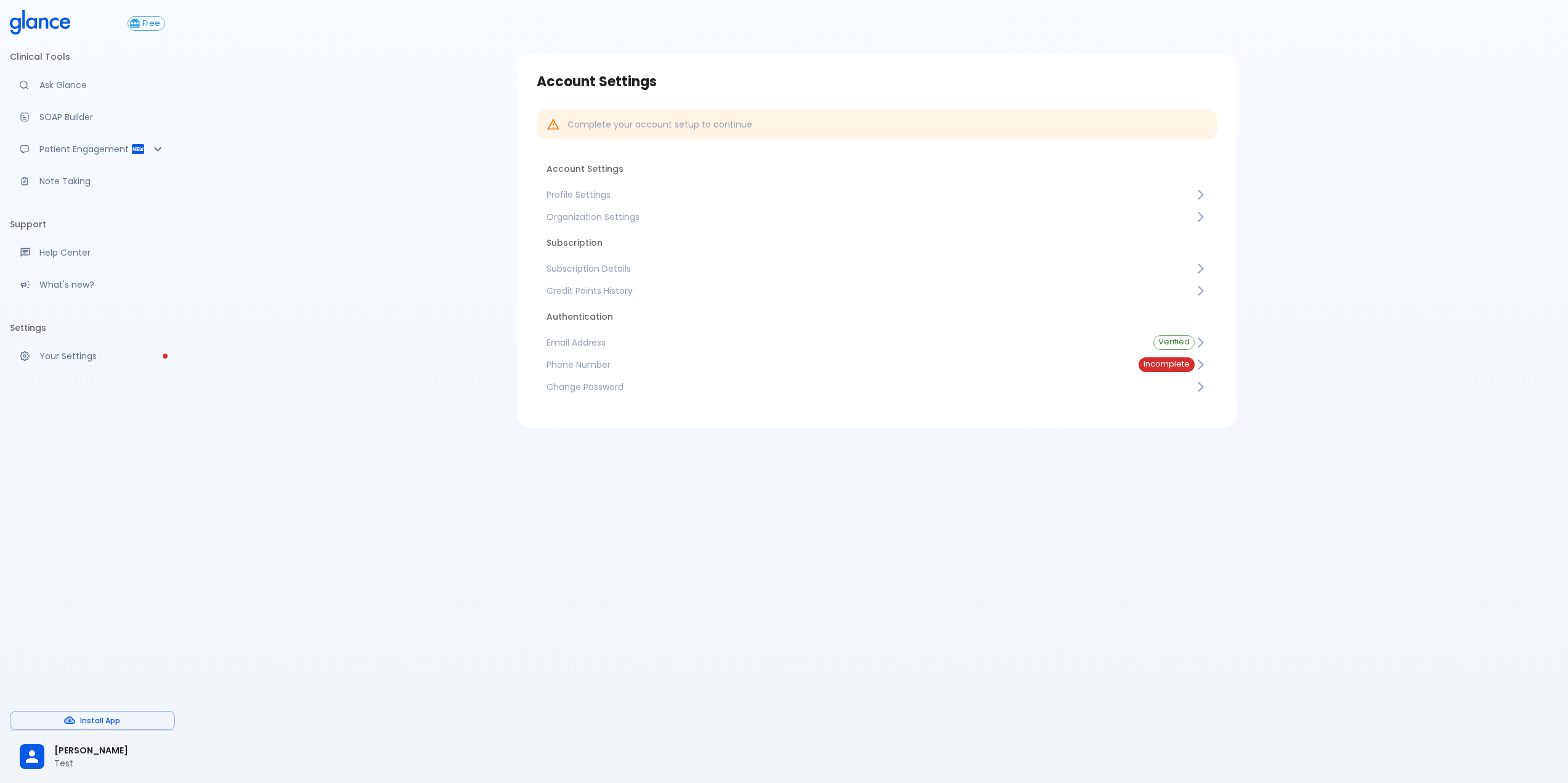
click at [638, 295] on span "Credit Points History" at bounding box center [870, 290] width 648 height 12
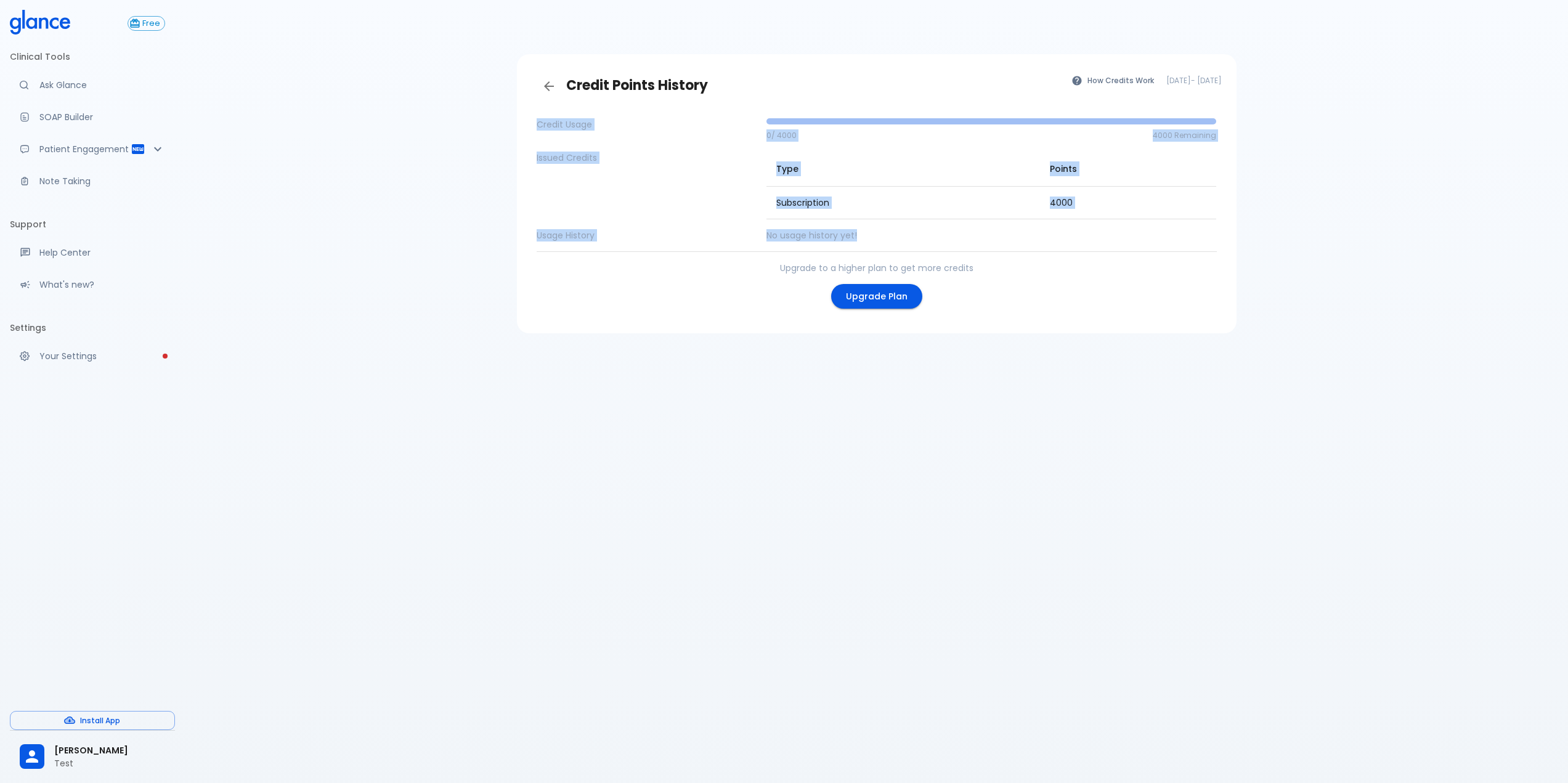
drag, startPoint x: 1089, startPoint y: 234, endPoint x: 418, endPoint y: 374, distance: 685.4
click at [536, 124] on div "Credit Usage 0 / 4000 4000 Remaining Issued Credits Type Points Subscription 40…" at bounding box center [877, 216] width 700 height 215
click at [83, 751] on span "[PERSON_NAME]" at bounding box center [110, 750] width 111 height 13
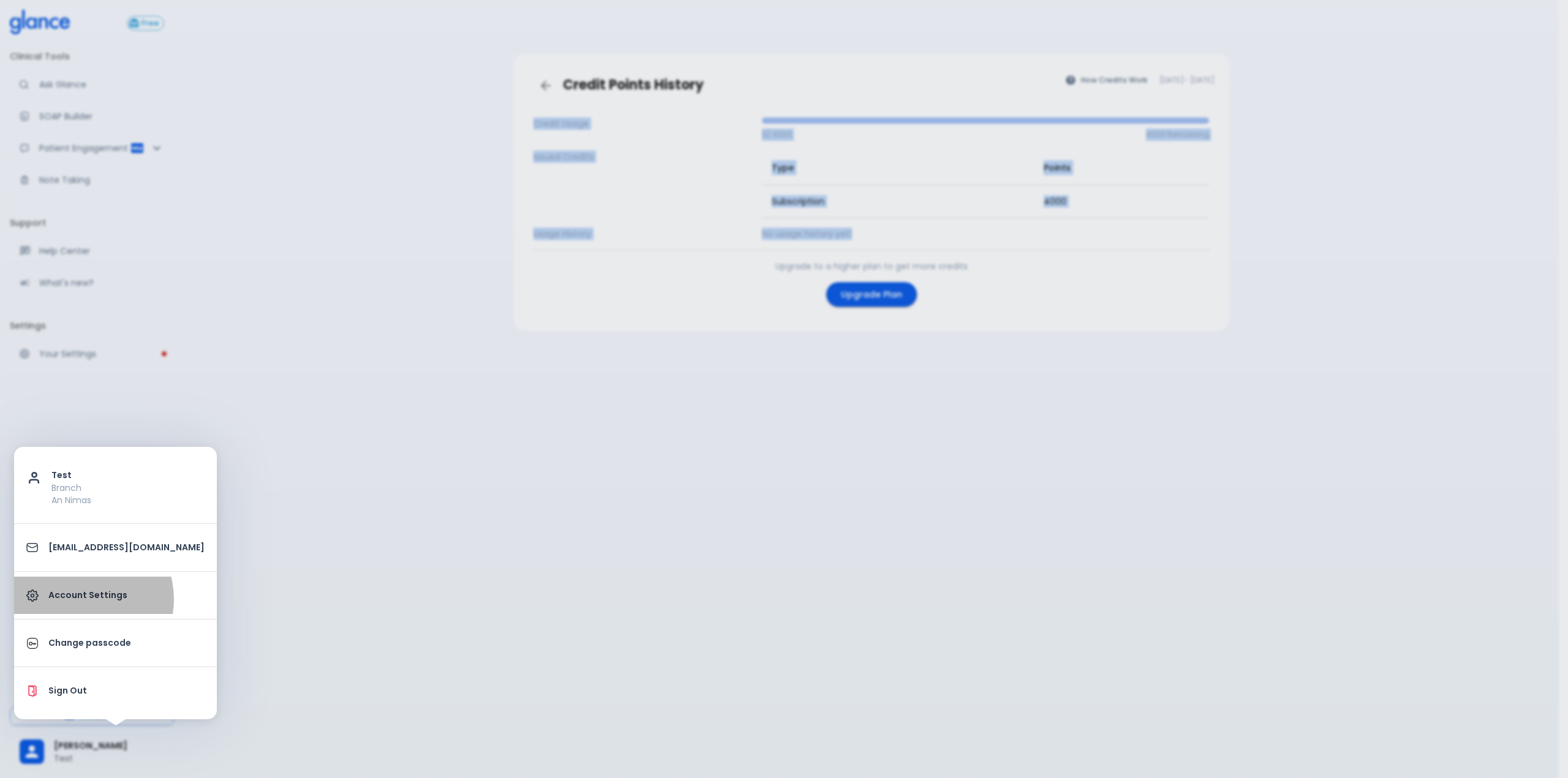
click at [82, 599] on p "Account Settings" at bounding box center [126, 596] width 156 height 13
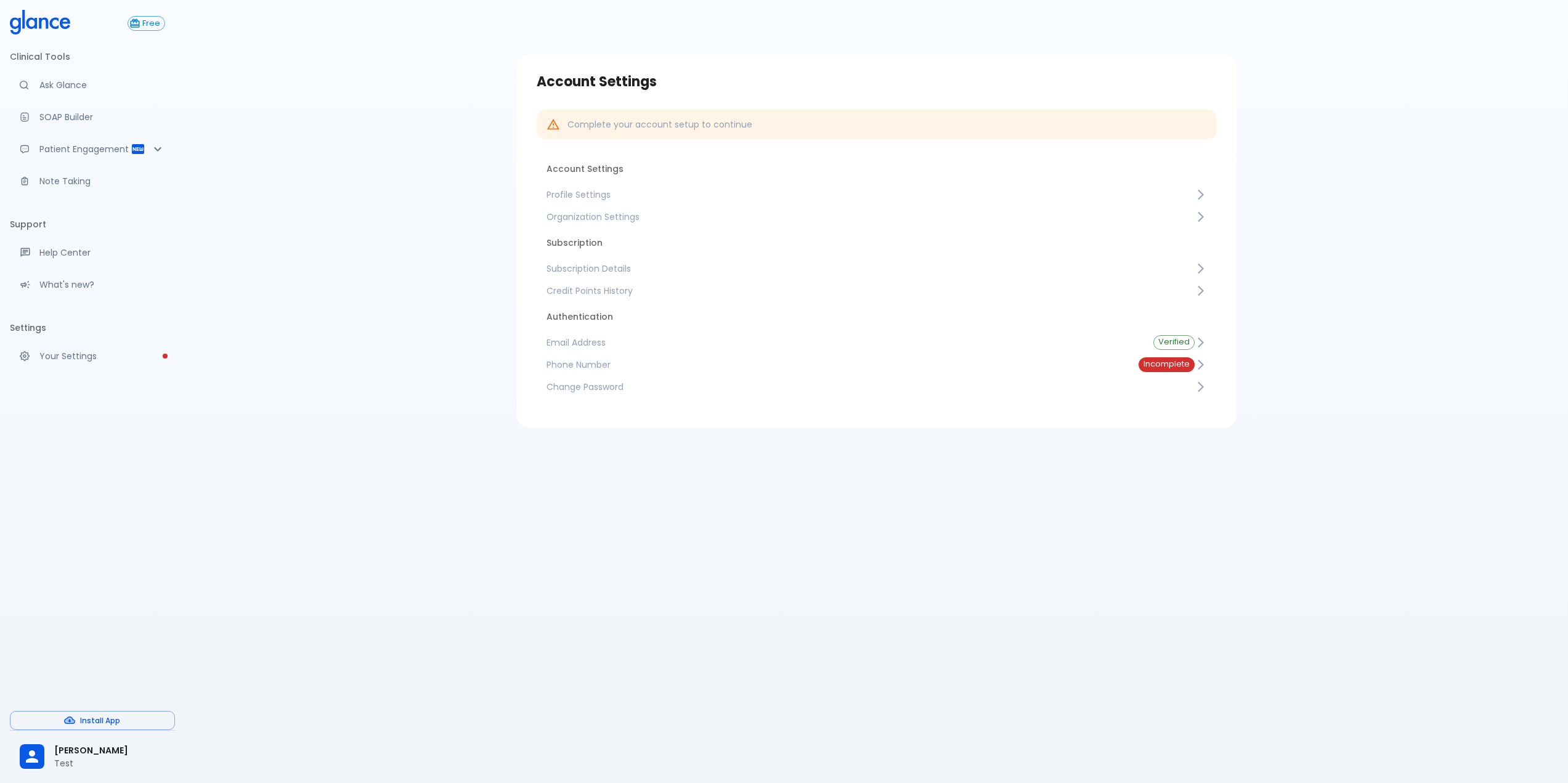
click at [740, 569] on div "Account Settings Complete your account setup to continue Account Settings Profi…" at bounding box center [876, 406] width 1383 height 813
click at [616, 275] on link "Subscription Details" at bounding box center [877, 268] width 680 height 22
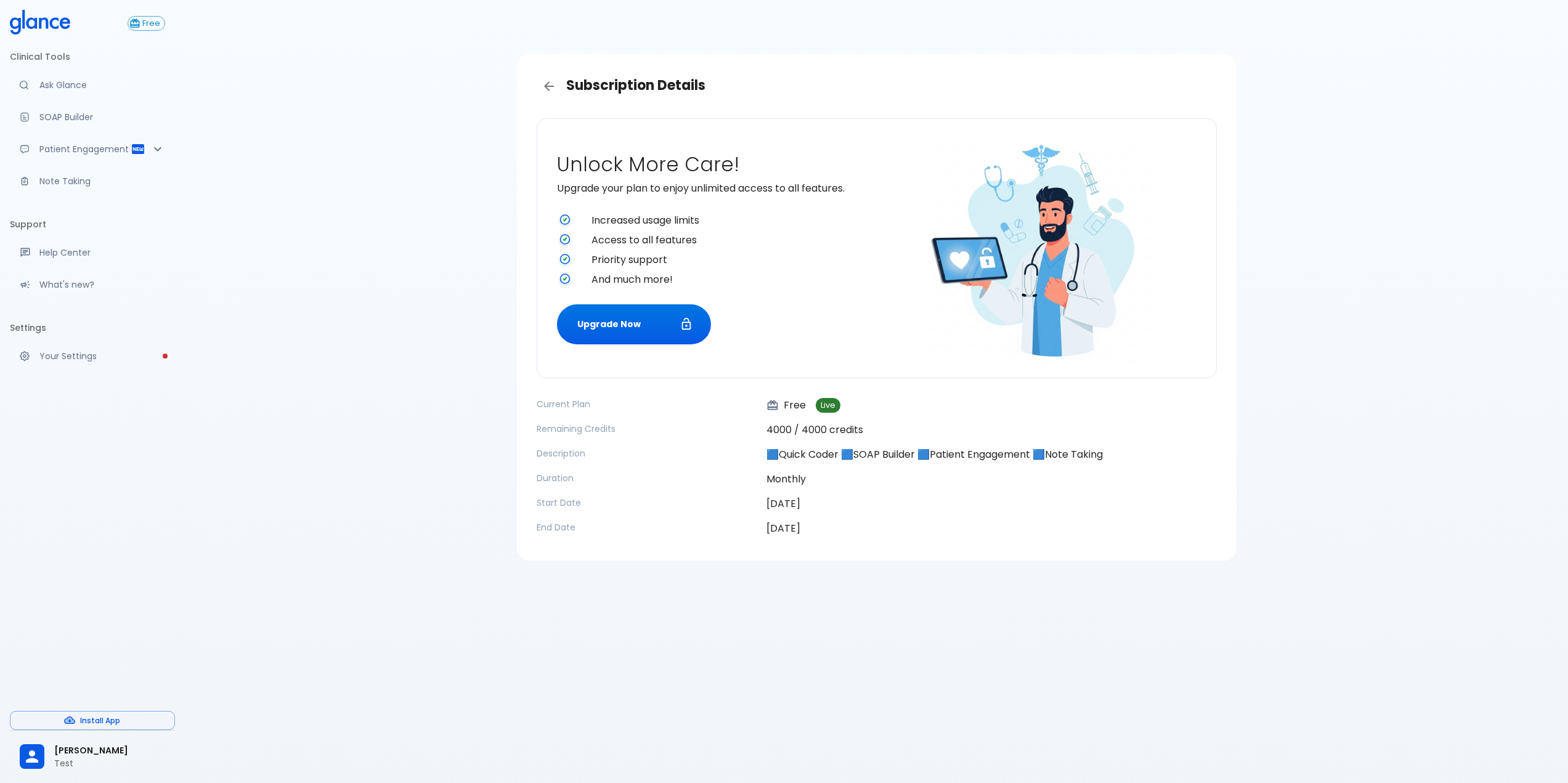
click at [55, 780] on ul "[PERSON_NAME] Test" at bounding box center [92, 757] width 165 height 52
click at [68, 765] on p "Test" at bounding box center [110, 763] width 111 height 12
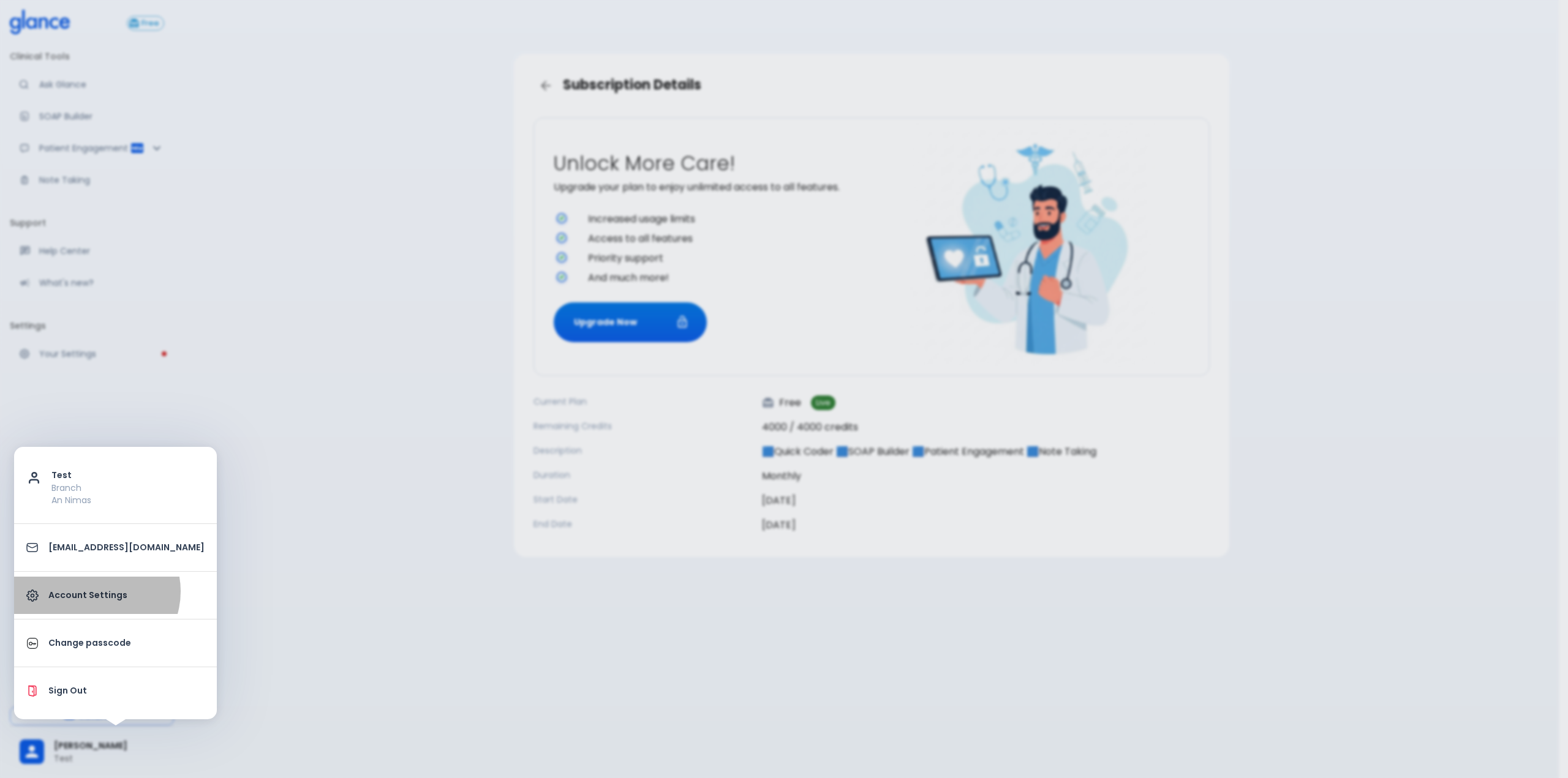
click at [96, 591] on p "Account Settings" at bounding box center [126, 596] width 156 height 13
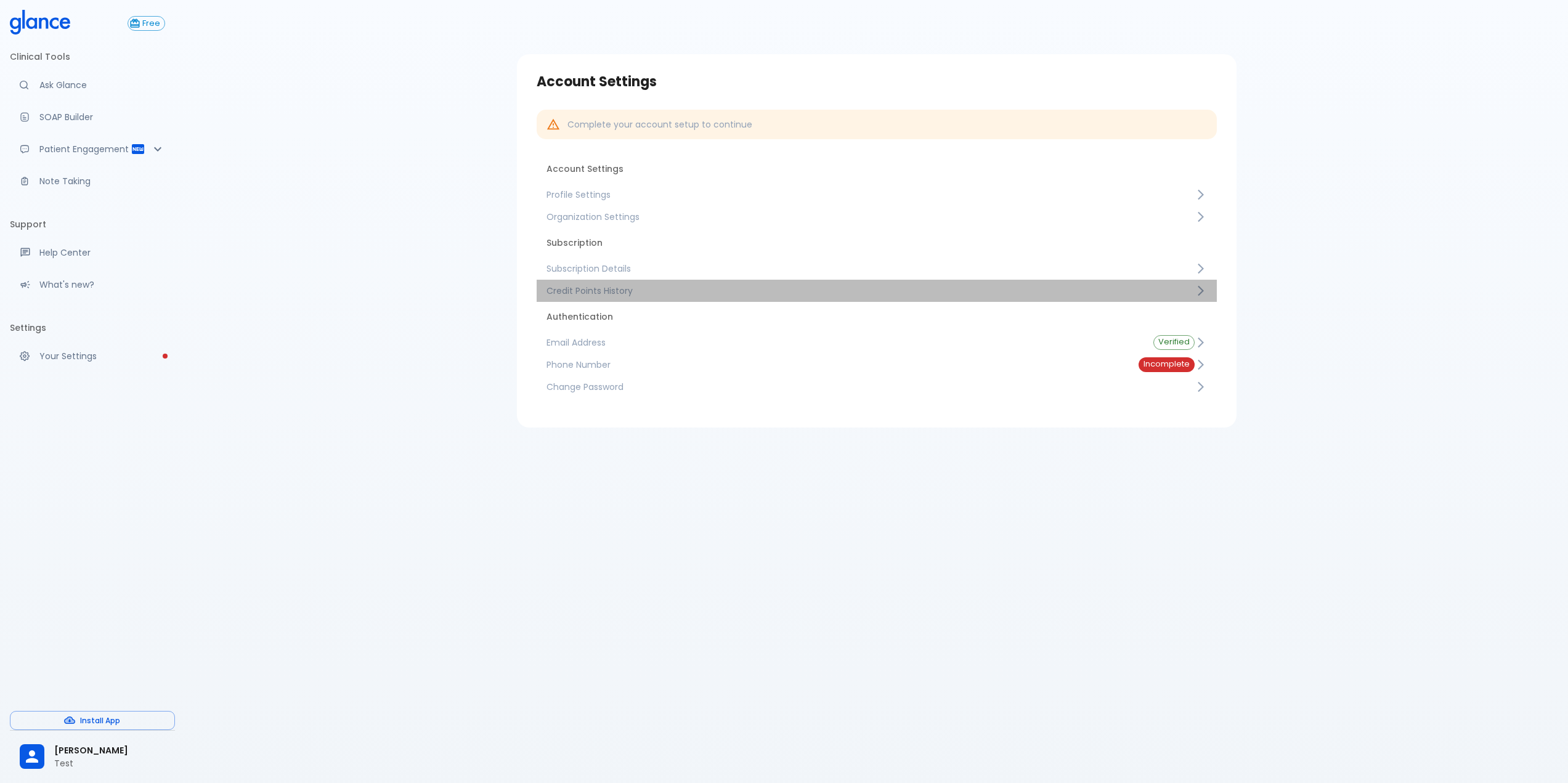
click at [662, 281] on link "Credit Points History" at bounding box center [877, 291] width 680 height 22
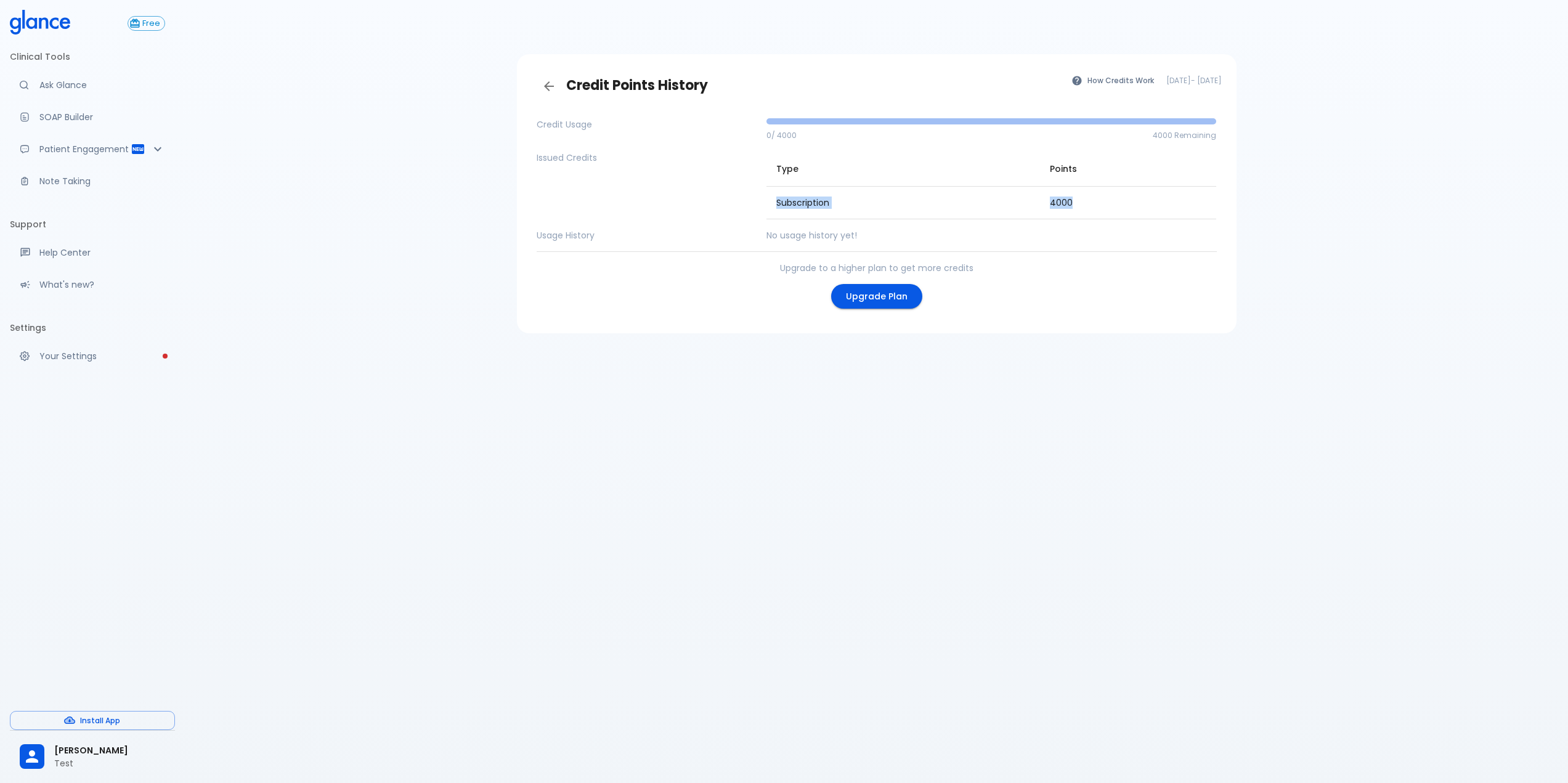
drag, startPoint x: 777, startPoint y: 203, endPoint x: 907, endPoint y: 248, distance: 137.6
click at [907, 248] on div "Credit Usage 0 / 4000 4000 Remaining Issued Credits Type Points Subscription 40…" at bounding box center [877, 216] width 700 height 215
click at [908, 247] on div "Credit Usage 0 / 4000 4000 Remaining Issued Credits Type Points Subscription 40…" at bounding box center [877, 216] width 700 height 215
click at [117, 766] on p "Test" at bounding box center [110, 763] width 111 height 12
